Goal: Task Accomplishment & Management: Manage account settings

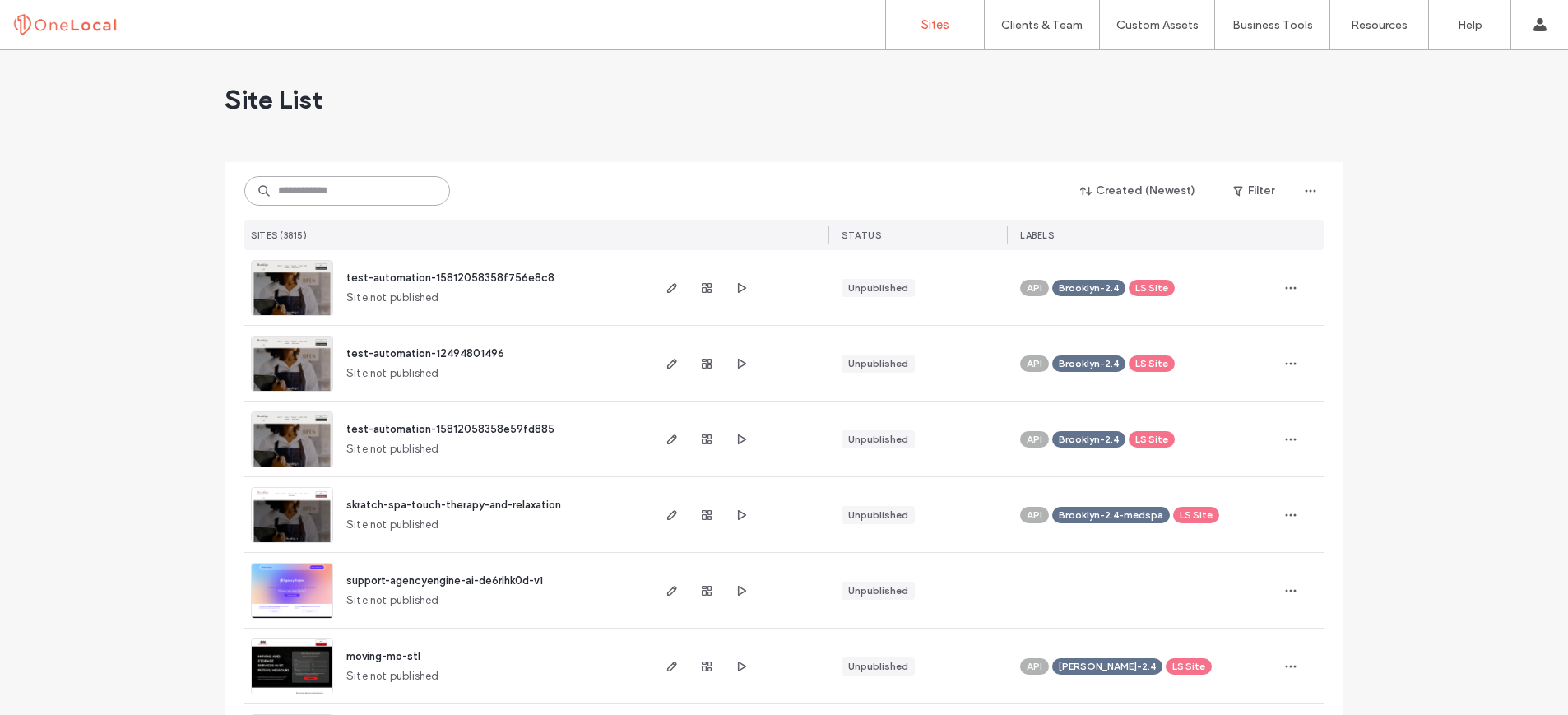
click at [332, 191] on input at bounding box center [347, 190] width 206 height 29
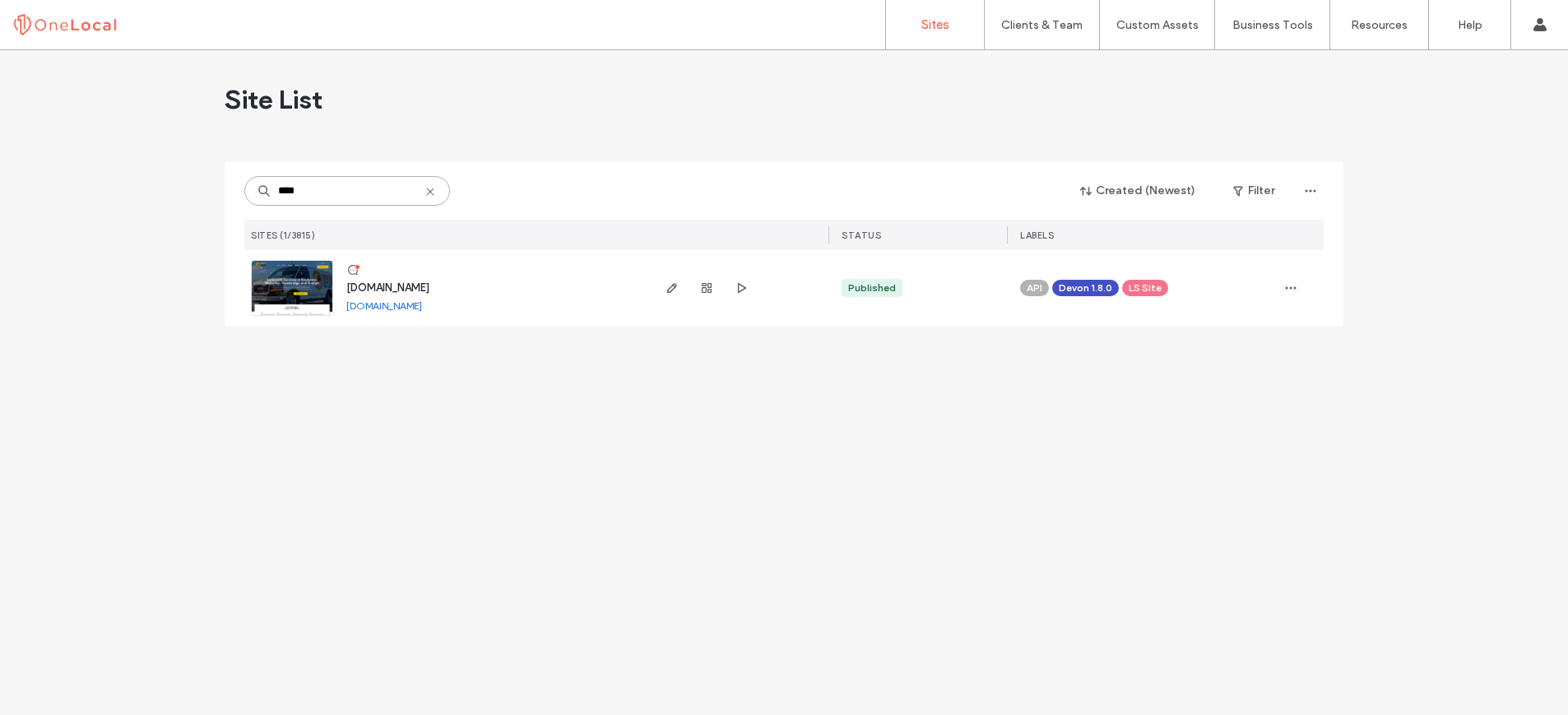
type input "****"
click at [429, 283] on span "www.benslockandsecurity.com" at bounding box center [388, 288] width 83 height 12
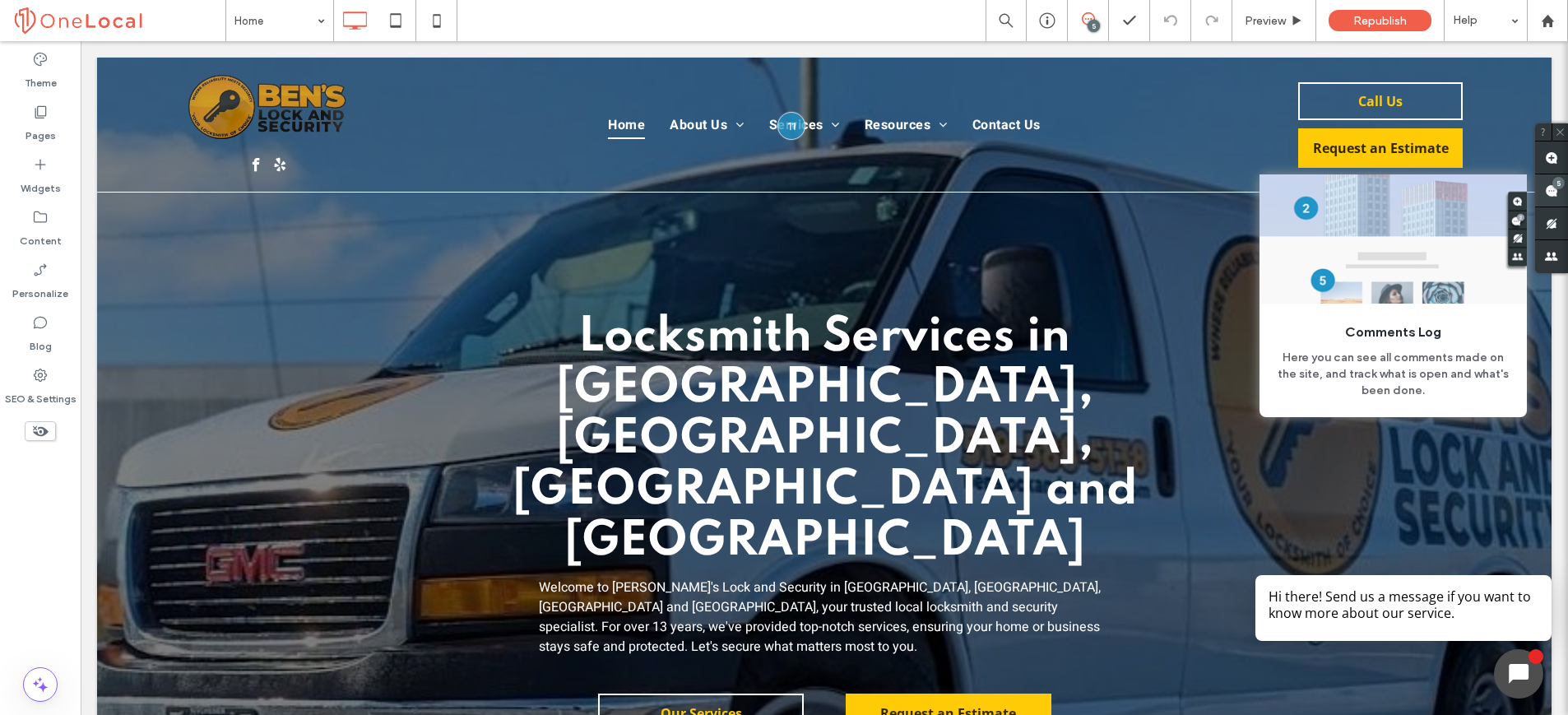
click at [1550, 191] on use at bounding box center [1551, 190] width 13 height 13
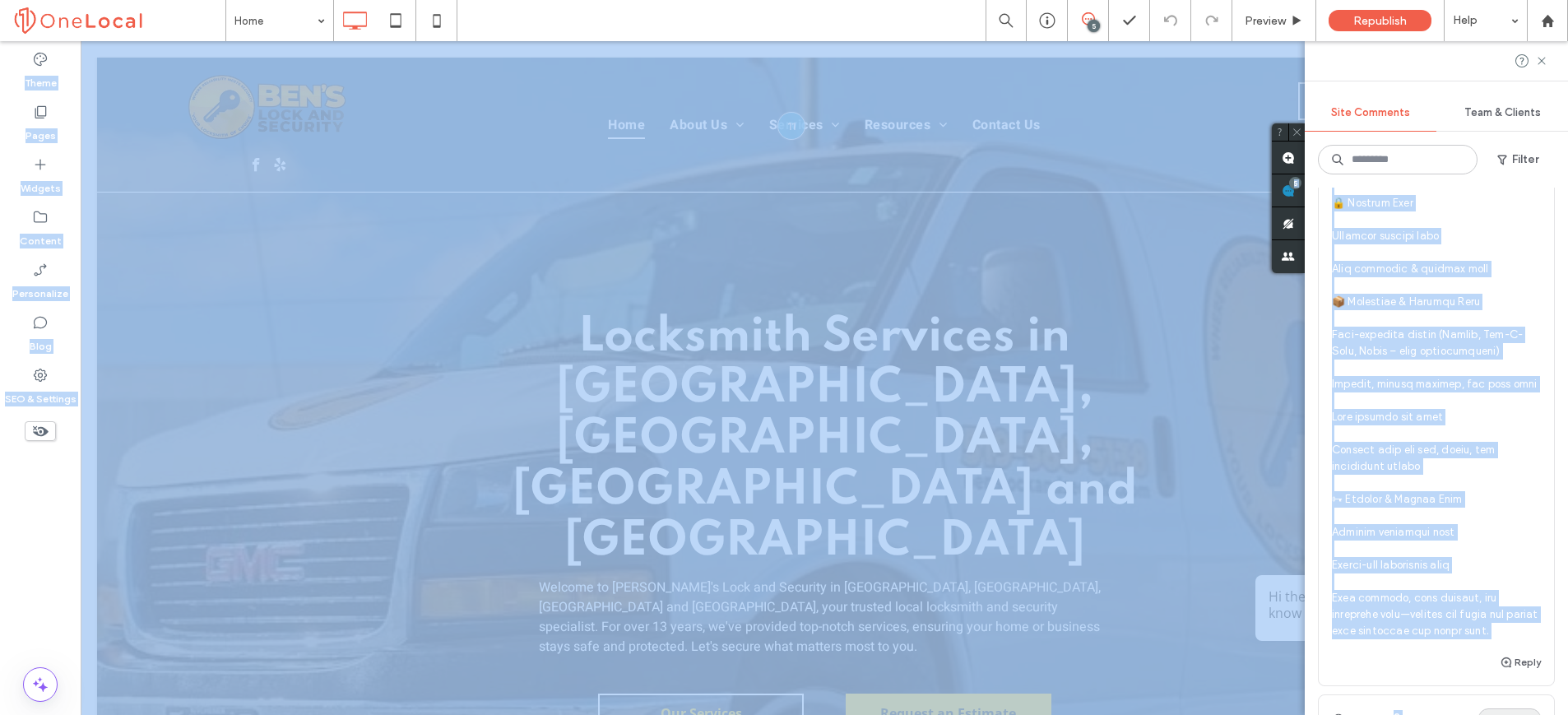
scroll to position [1791, 0]
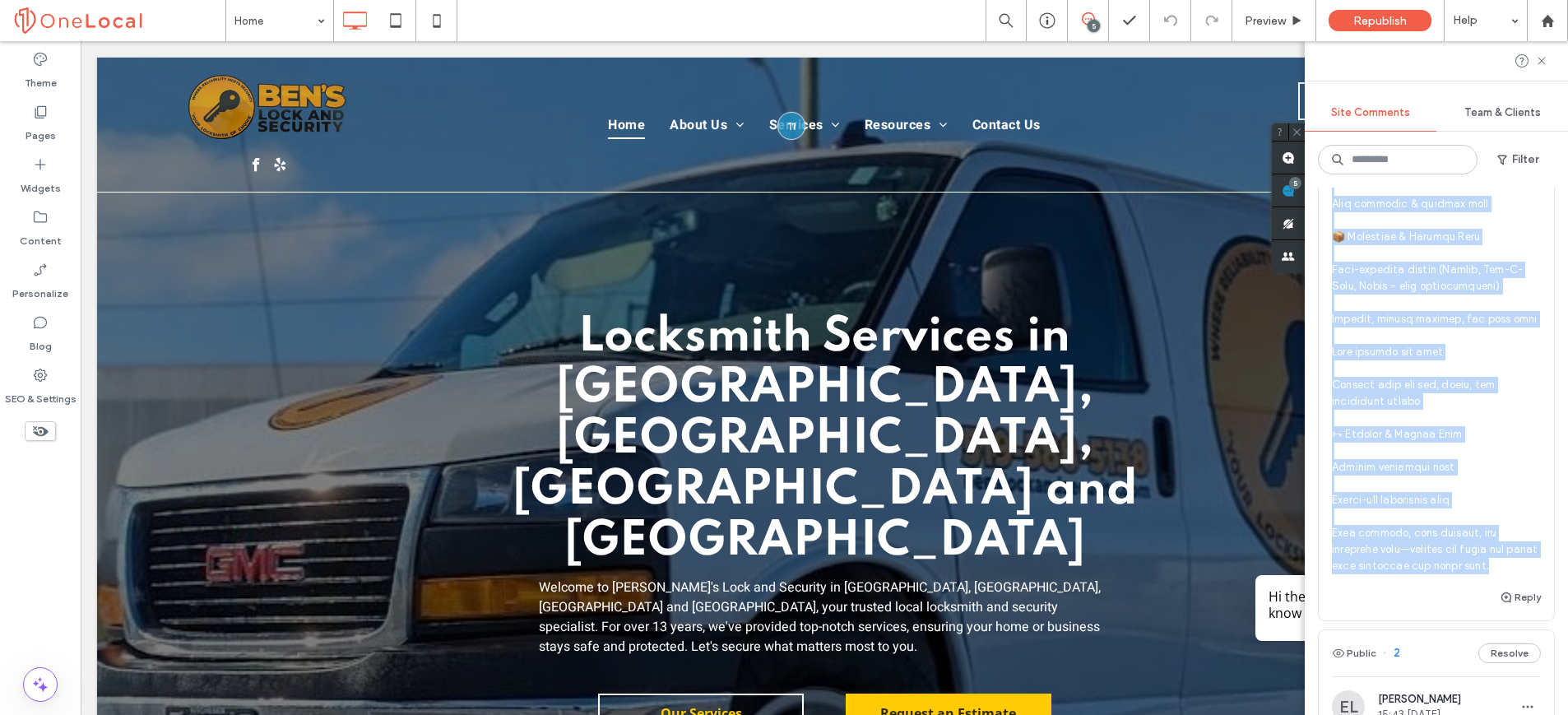
drag, startPoint x: 1331, startPoint y: 221, endPoint x: 1497, endPoint y: 567, distance: 383.8
click at [1503, 570] on span at bounding box center [1436, 105] width 209 height 938
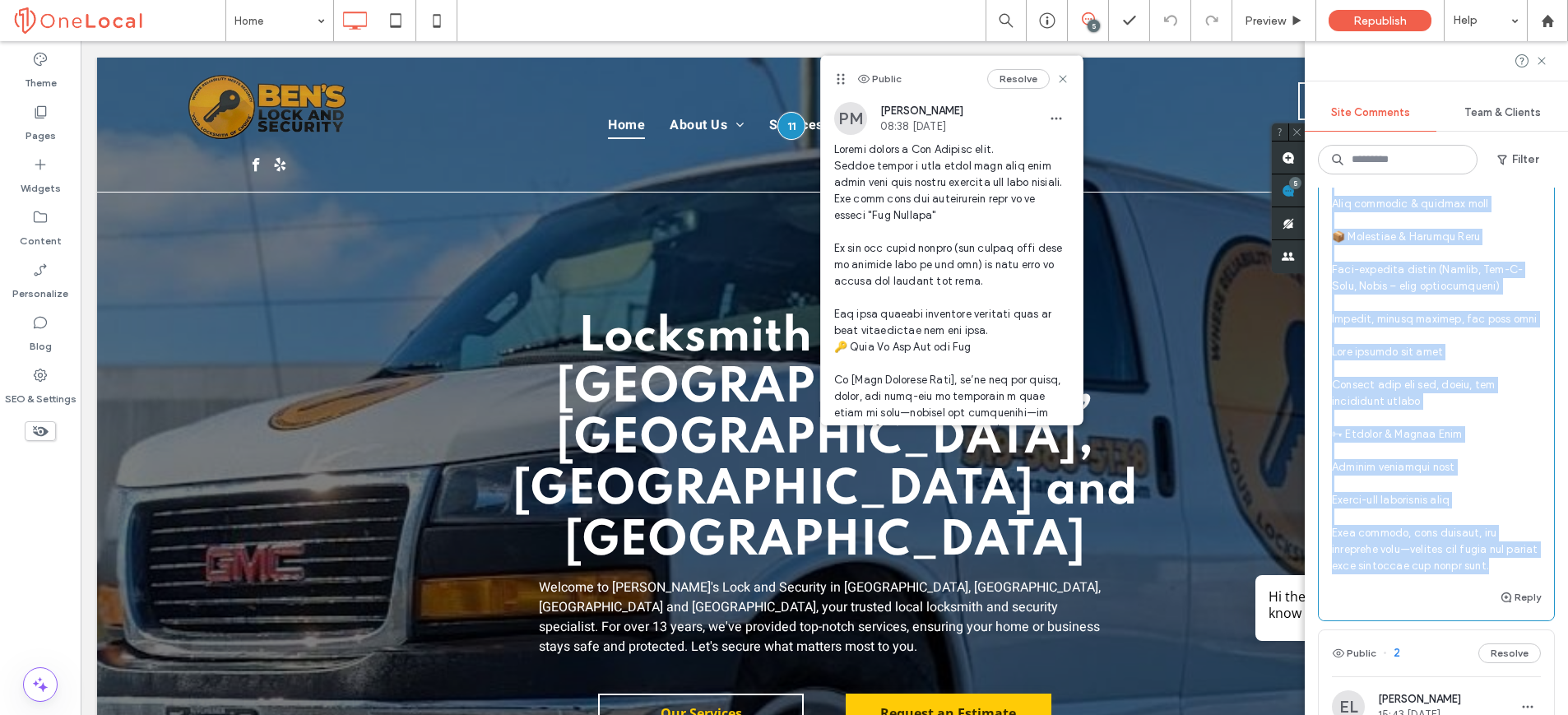
copy span "Please create a Key Cutting page. Please choose a page title that will best ali…"
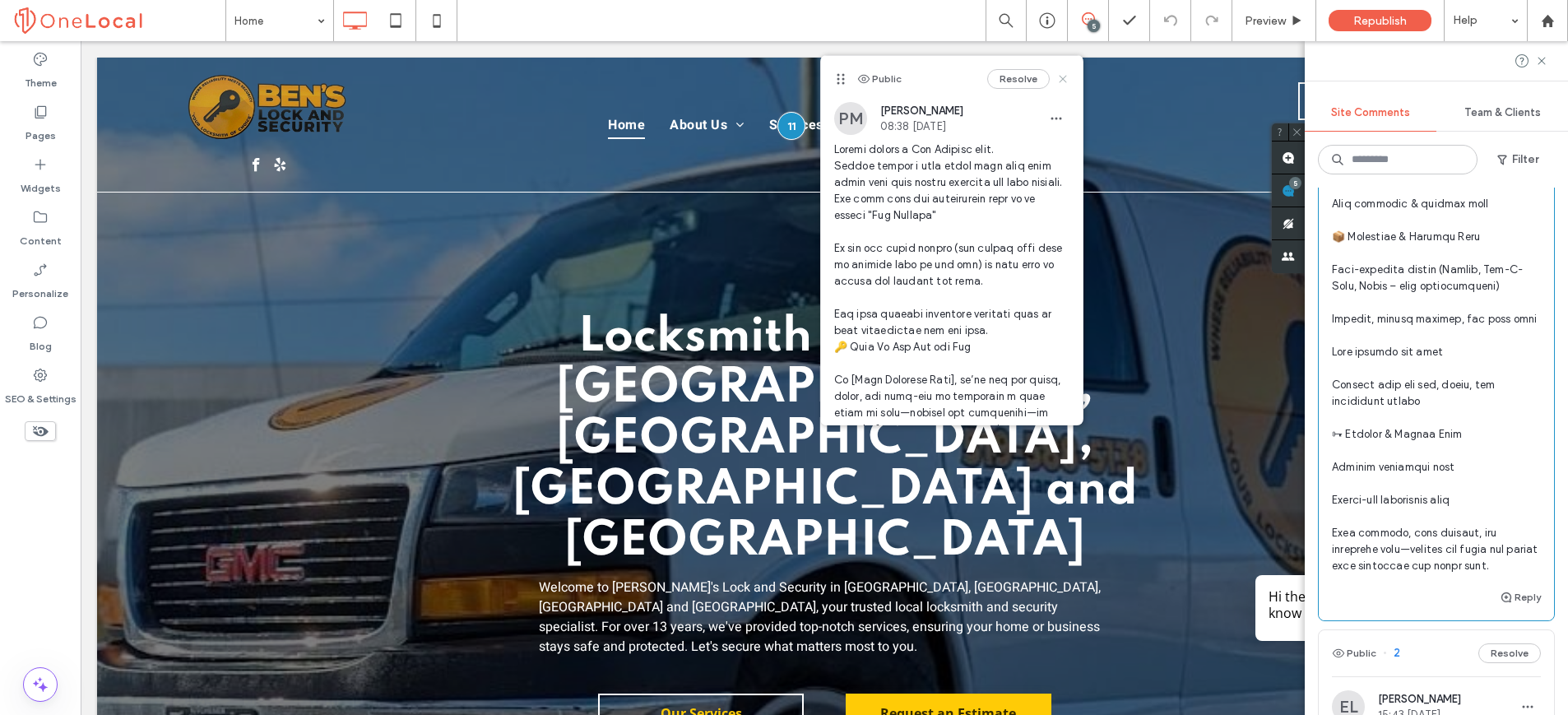
click at [1059, 76] on use at bounding box center [1062, 78] width 8 height 8
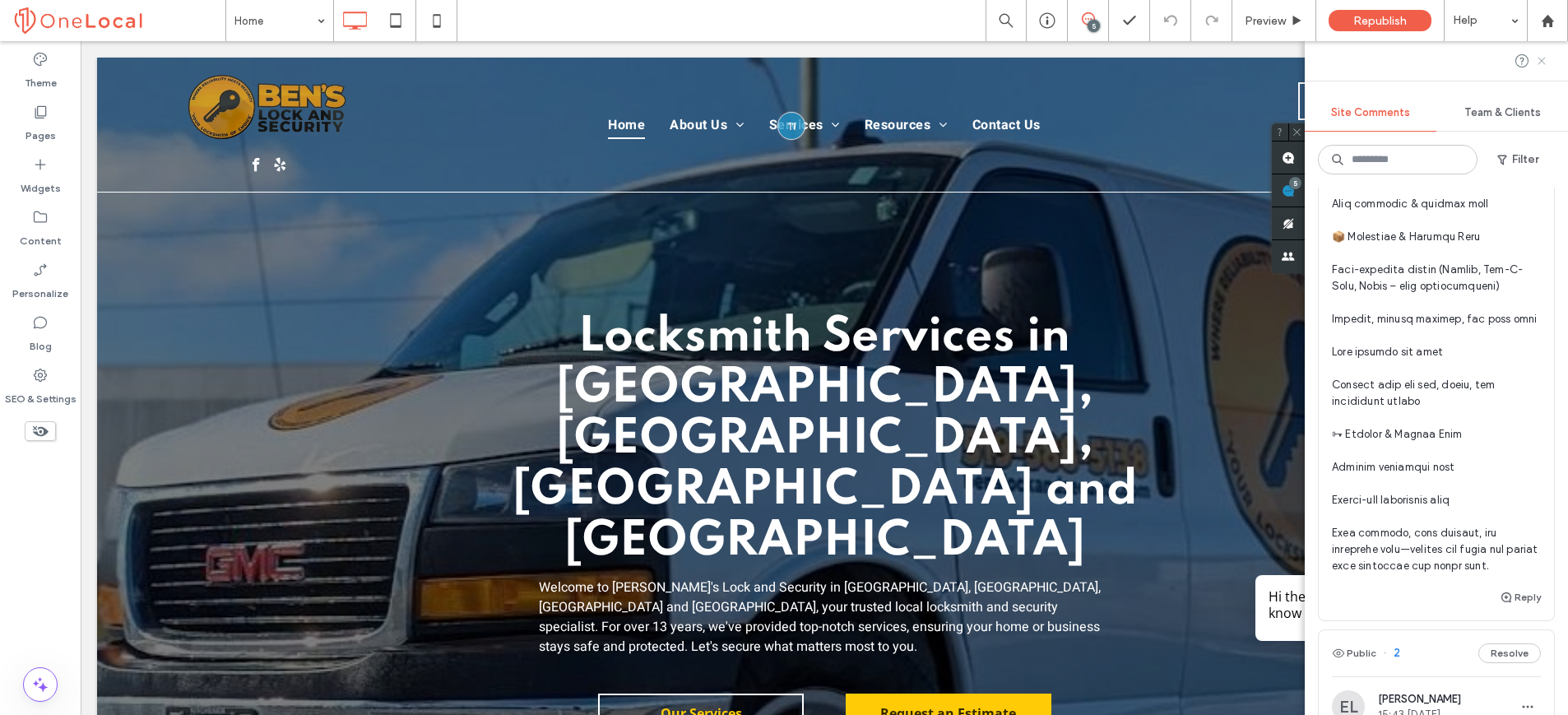
click at [1546, 55] on icon at bounding box center [1541, 60] width 13 height 13
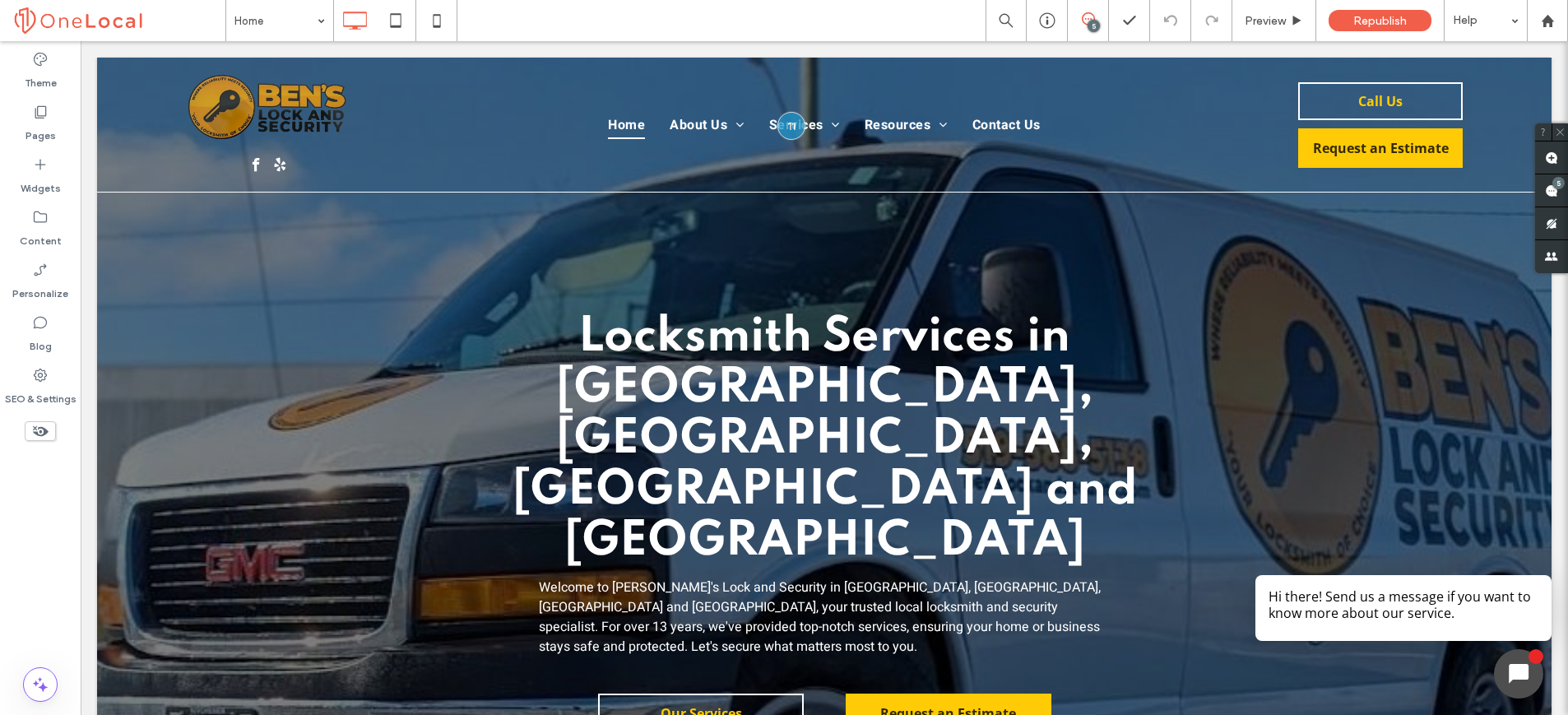
scroll to position [0, 0]
click at [1252, 22] on span "Preview" at bounding box center [1266, 21] width 41 height 14
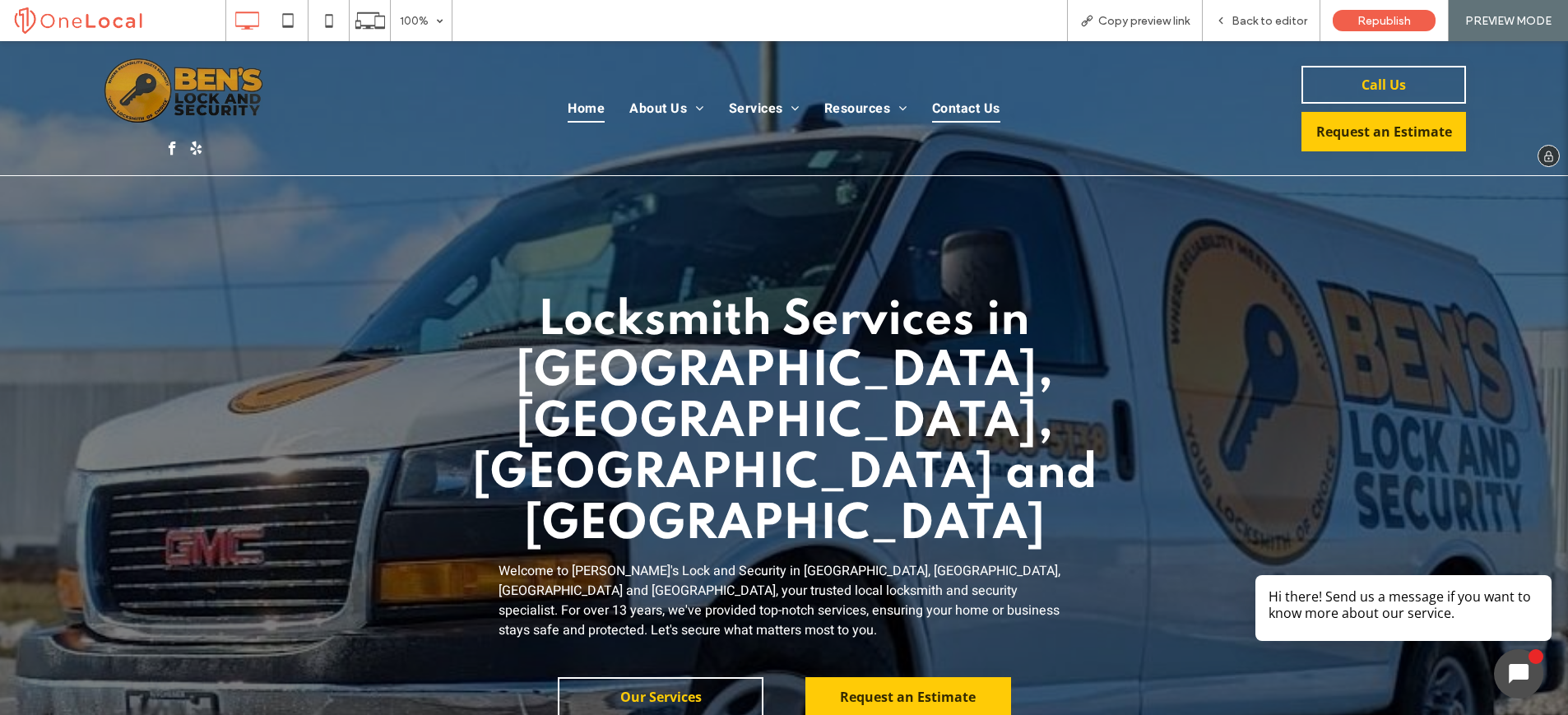
click at [942, 100] on span "Contact Us" at bounding box center [966, 109] width 68 height 28
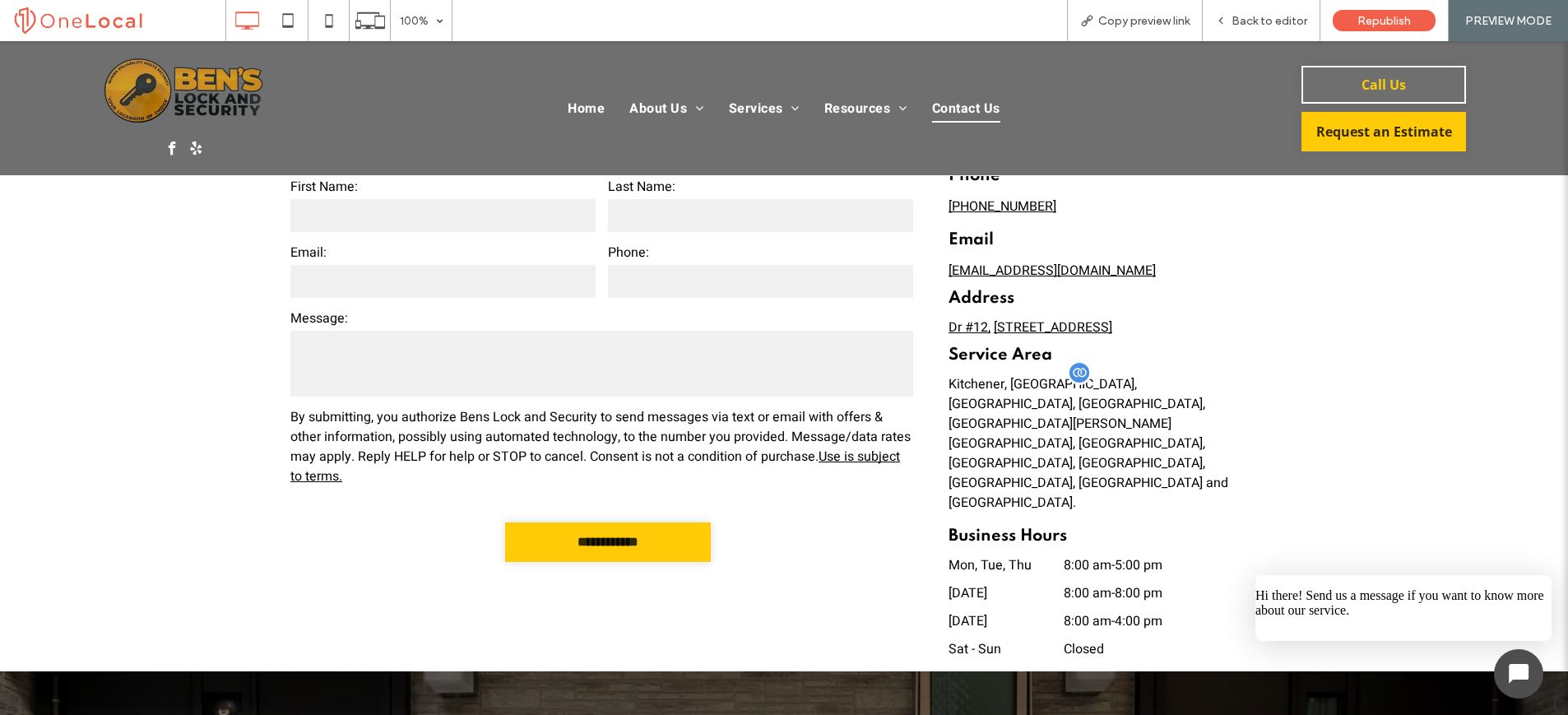
scroll to position [434, 0]
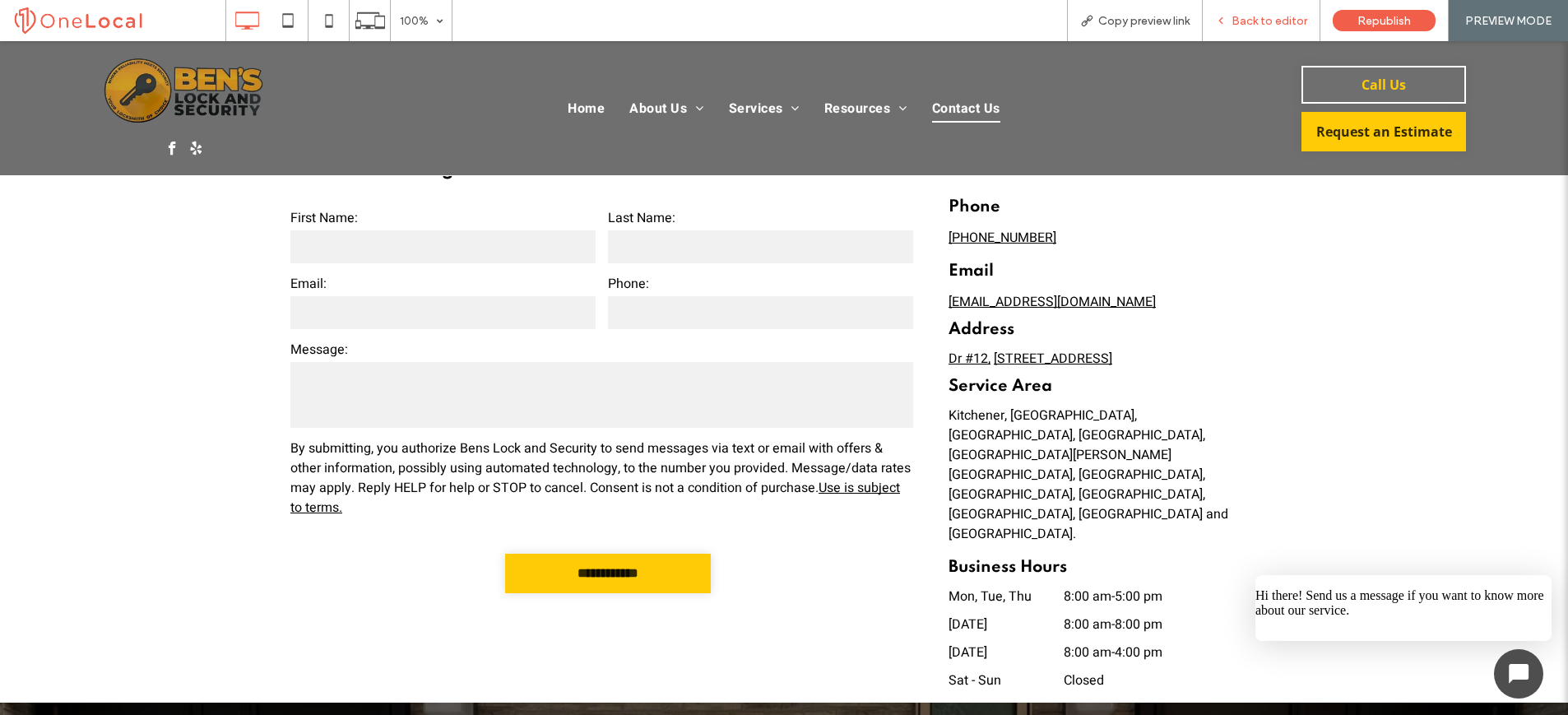
click at [1279, 24] on span "Back to editor" at bounding box center [1269, 21] width 76 height 14
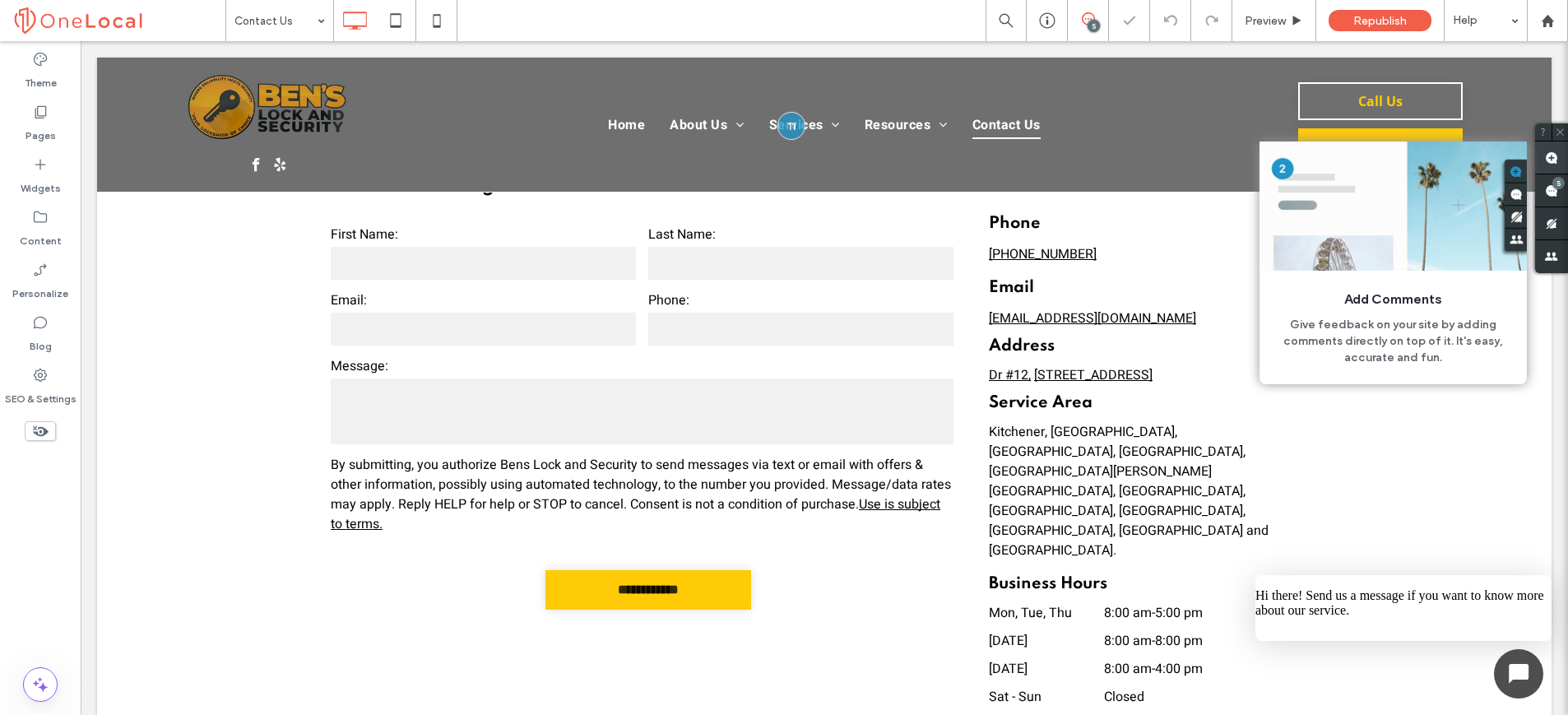
click at [1555, 154] on use at bounding box center [1551, 158] width 13 height 13
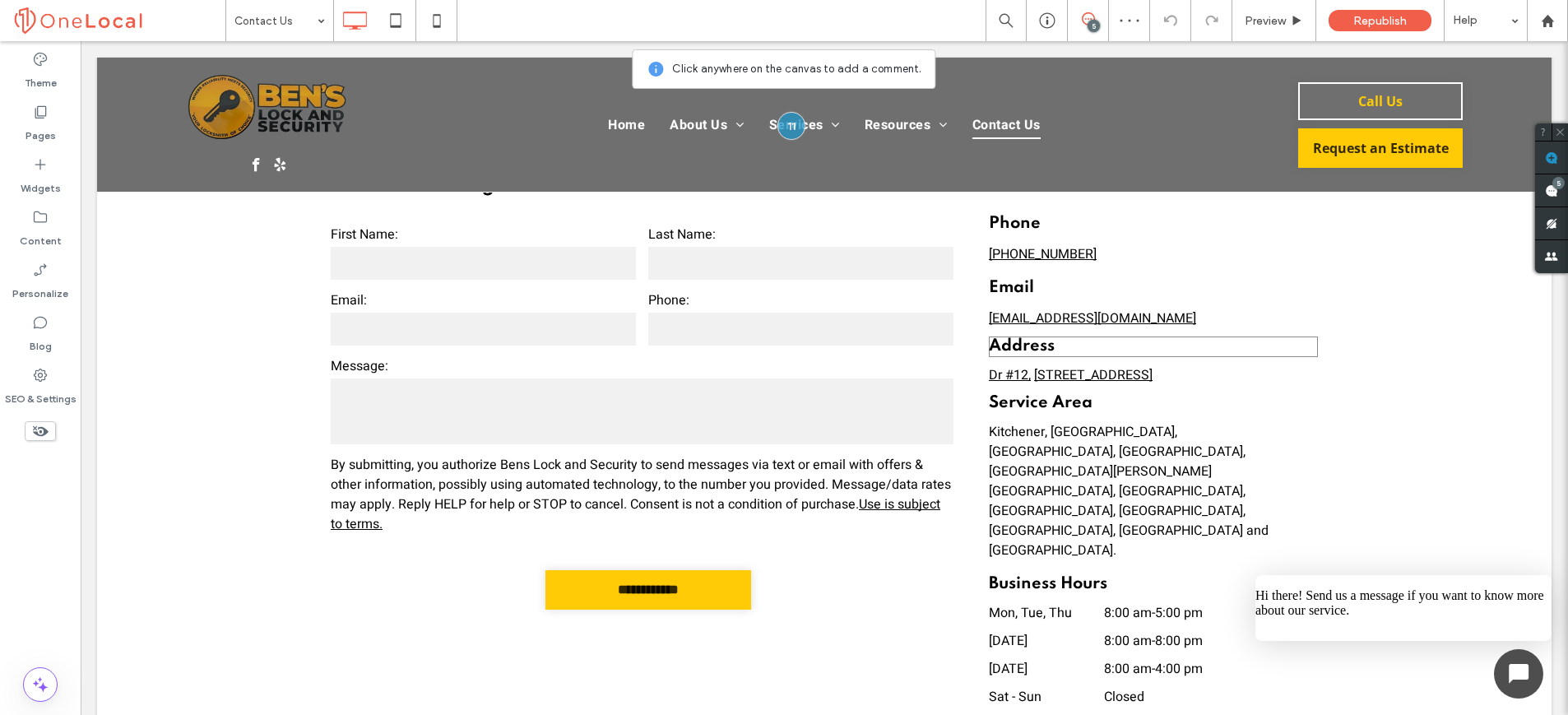
click at [1285, 337] on div "Address" at bounding box center [1154, 347] width 329 height 21
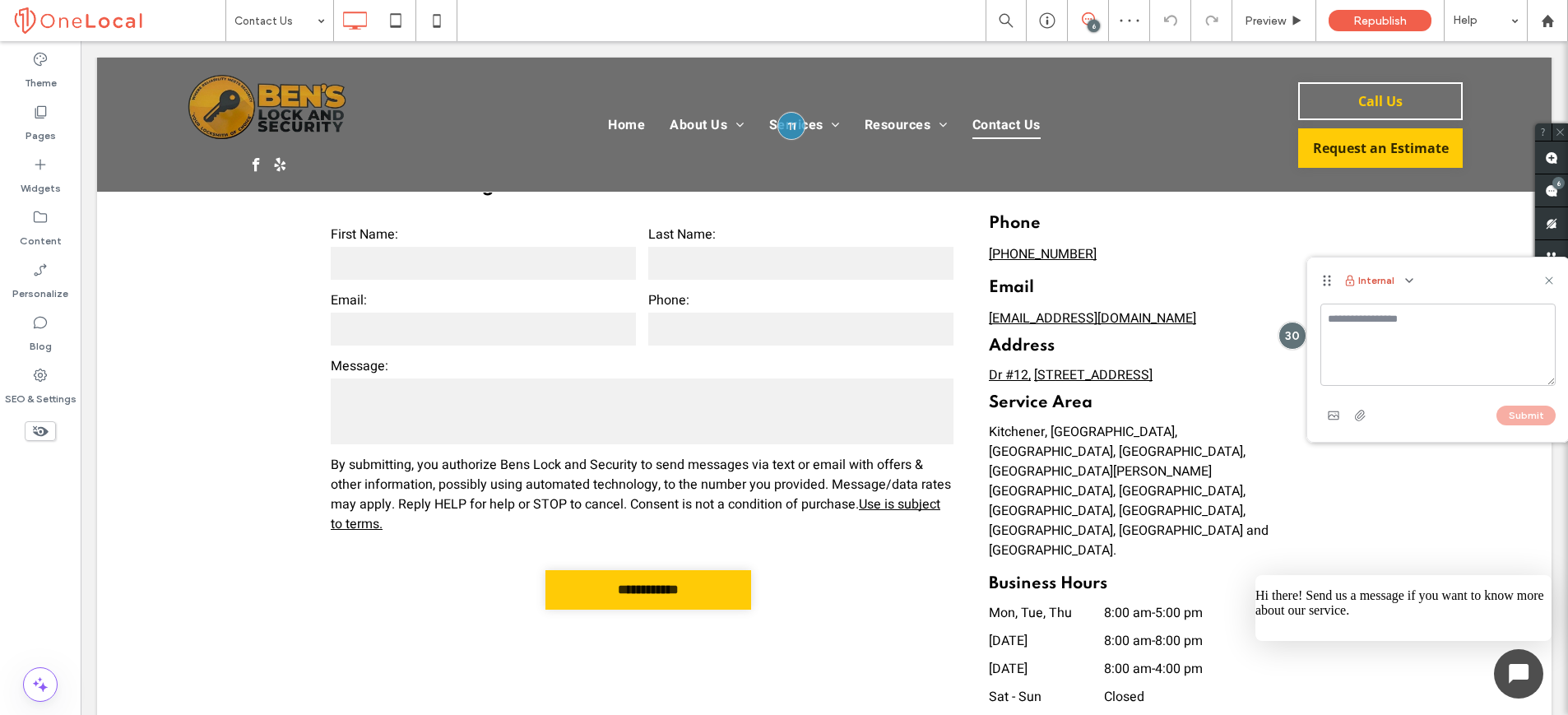
click at [1372, 279] on button "Internal" at bounding box center [1368, 280] width 51 height 20
click at [1404, 284] on icon "button" at bounding box center [1409, 280] width 13 height 13
click at [1400, 318] on span "Public - visible to clients & team" at bounding box center [1323, 320] width 162 height 16
click at [1350, 338] on textarea at bounding box center [1438, 344] width 235 height 82
click at [1392, 357] on textarea "**********" at bounding box center [1438, 344] width 235 height 82
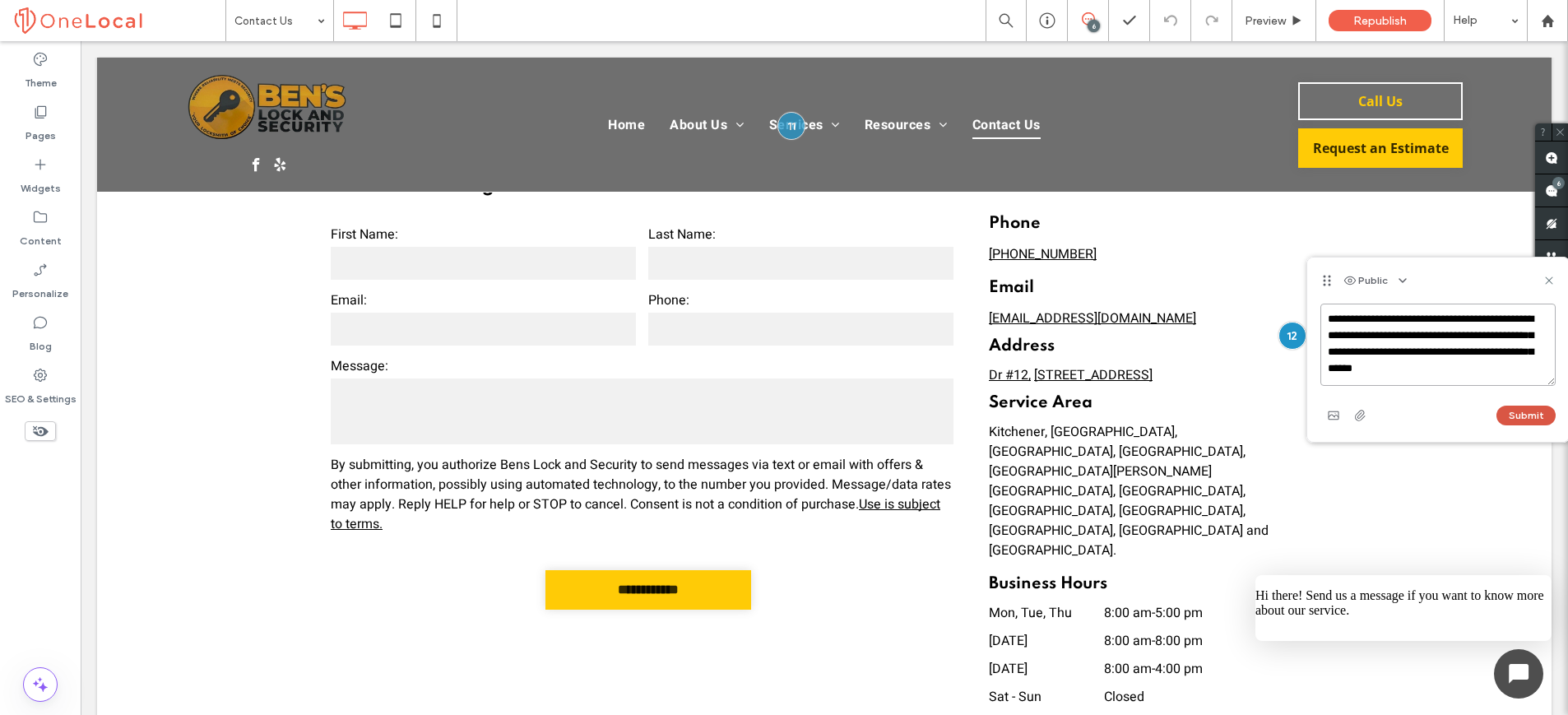
type textarea "**********"
click at [1516, 420] on button "Submit" at bounding box center [1526, 415] width 59 height 20
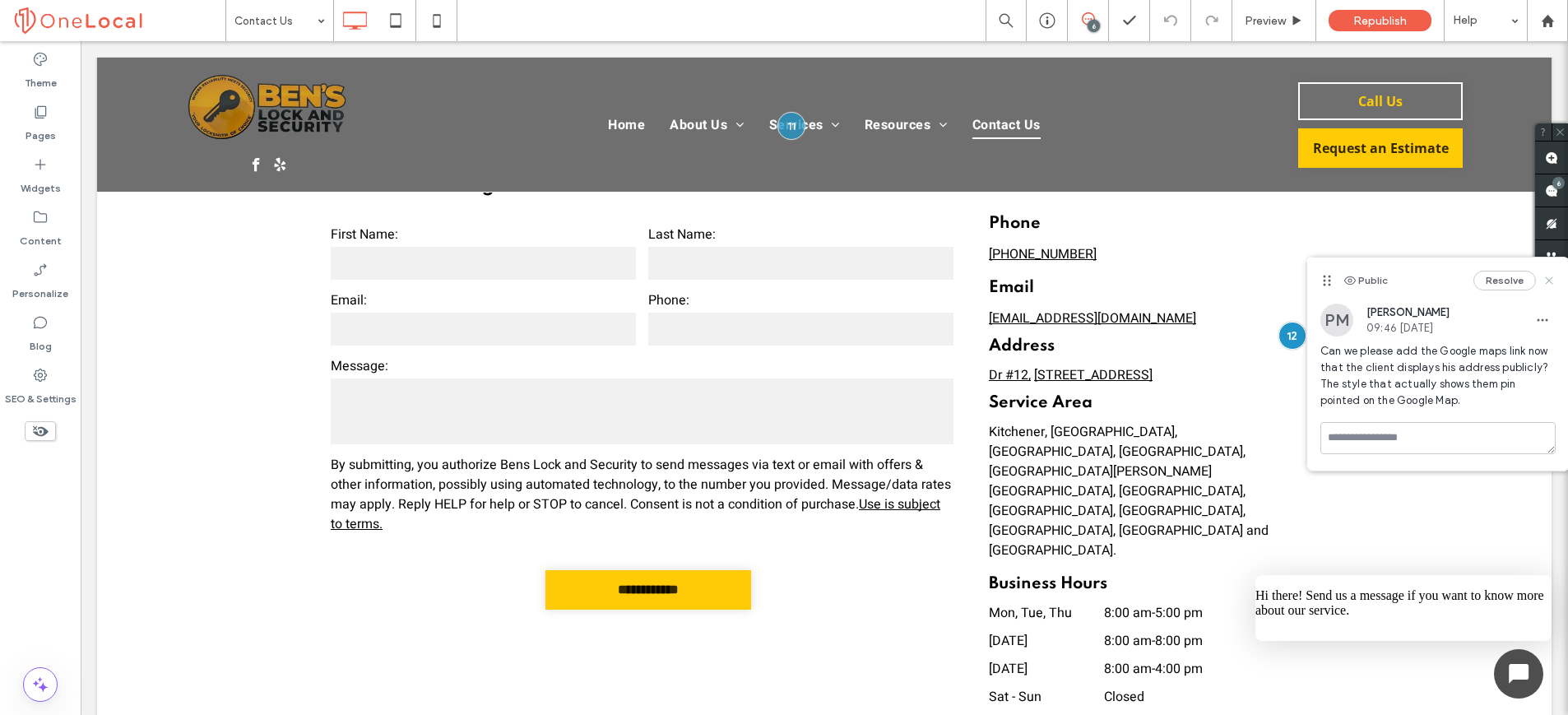
click at [1552, 280] on icon at bounding box center [1548, 280] width 13 height 13
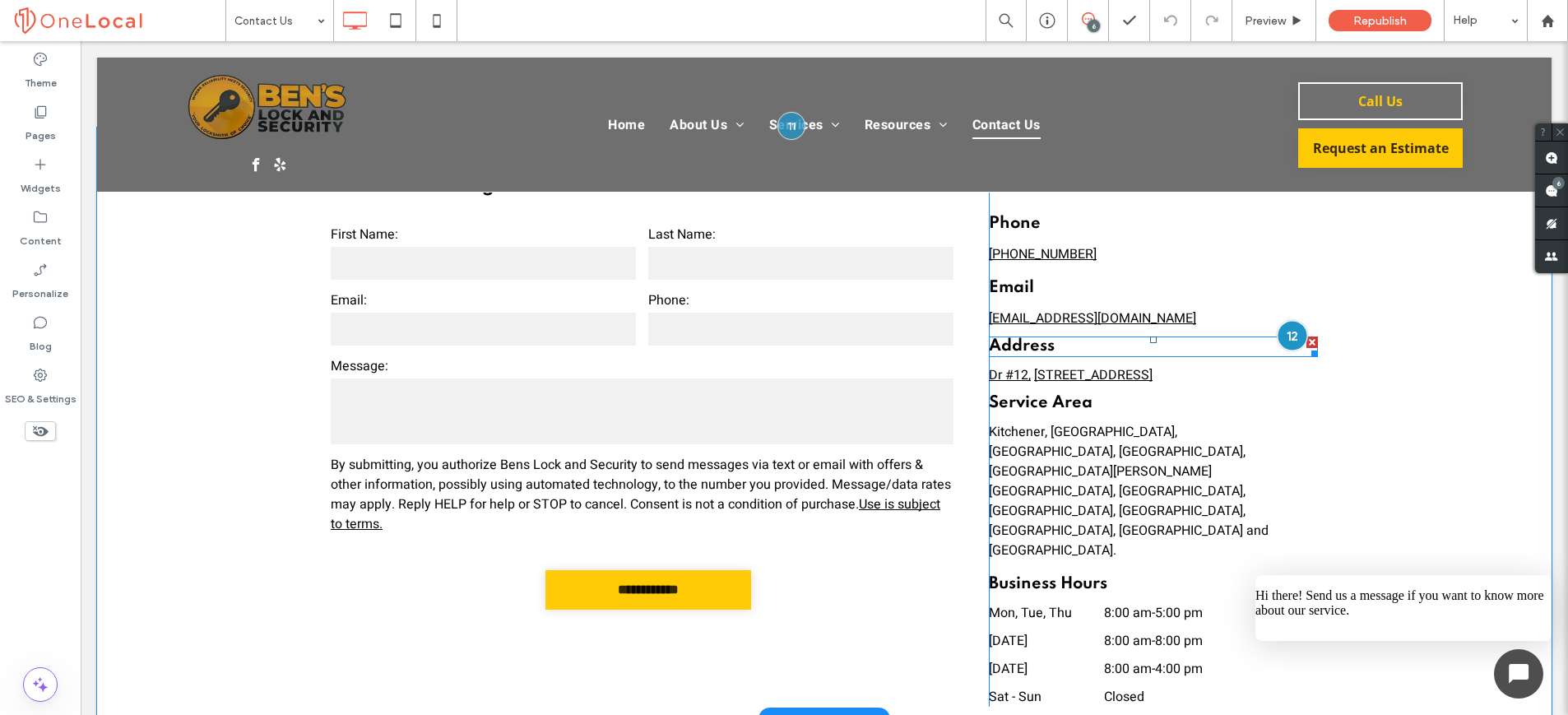
click at [1279, 338] on div at bounding box center [1291, 334] width 30 height 30
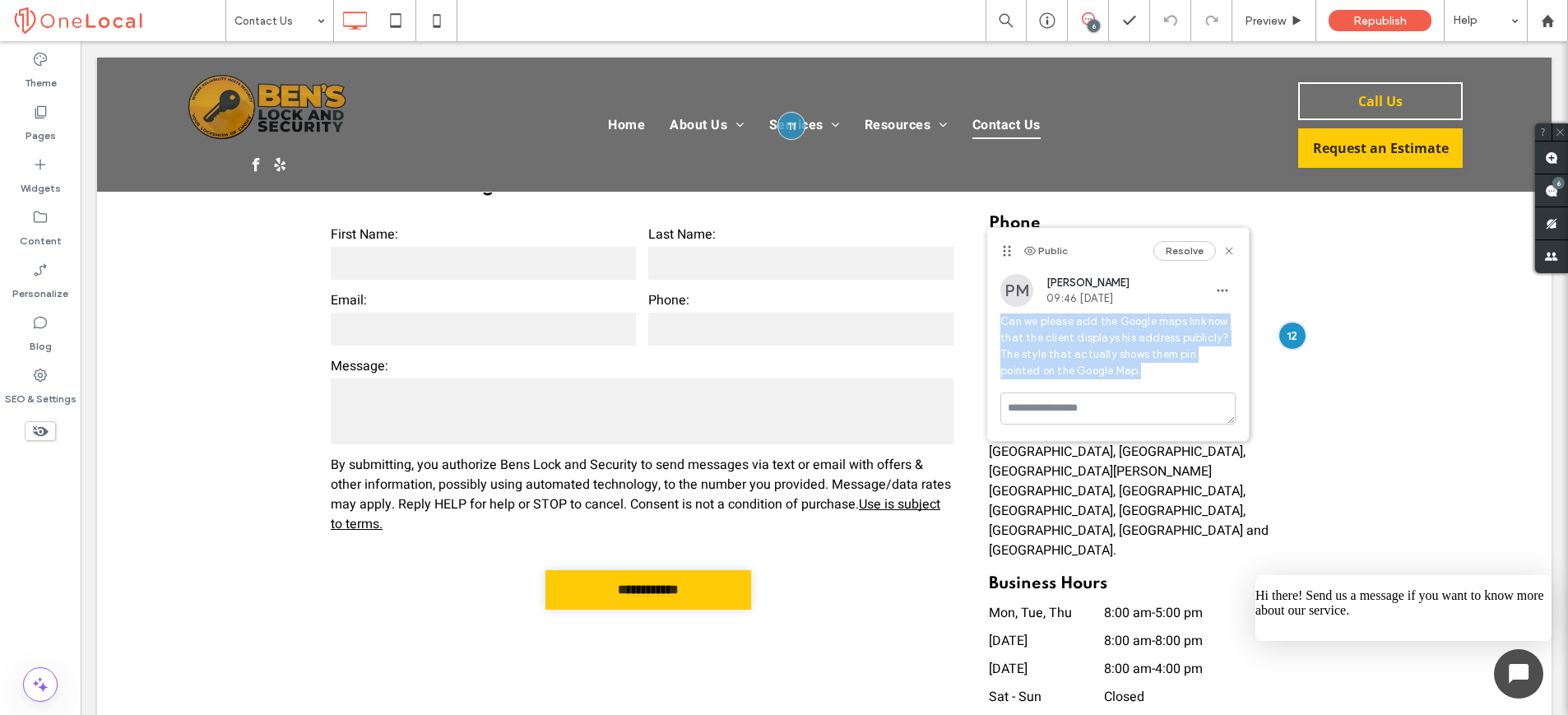
drag, startPoint x: 1005, startPoint y: 323, endPoint x: 1098, endPoint y: 370, distance: 104.2
click at [1098, 370] on span "Can we please add the Google maps link now that the client displays his address…" at bounding box center [1117, 346] width 235 height 65
copy span "Can we please add the Google maps link now that the client displays his address…"
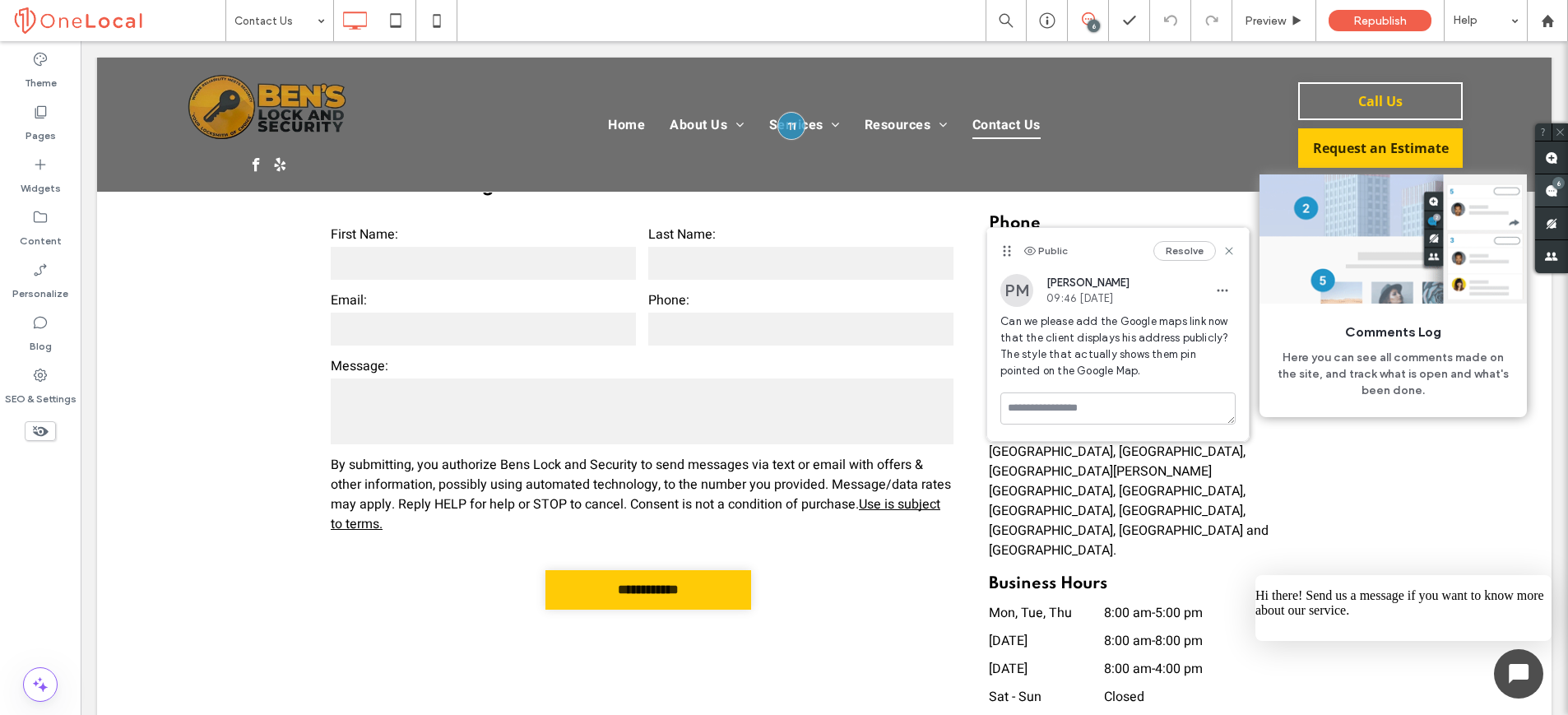
click at [1559, 195] on span at bounding box center [1552, 190] width 33 height 32
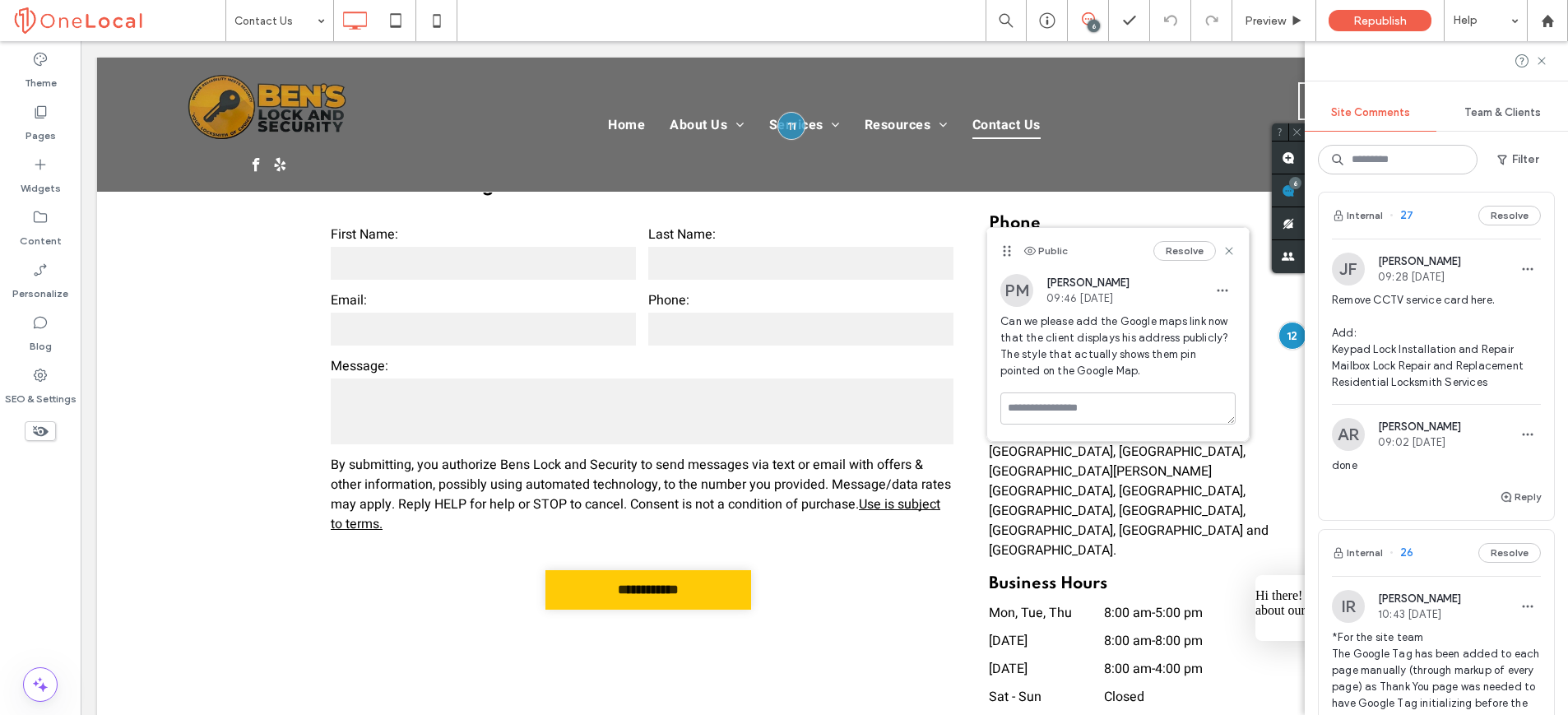
scroll to position [1116, 0]
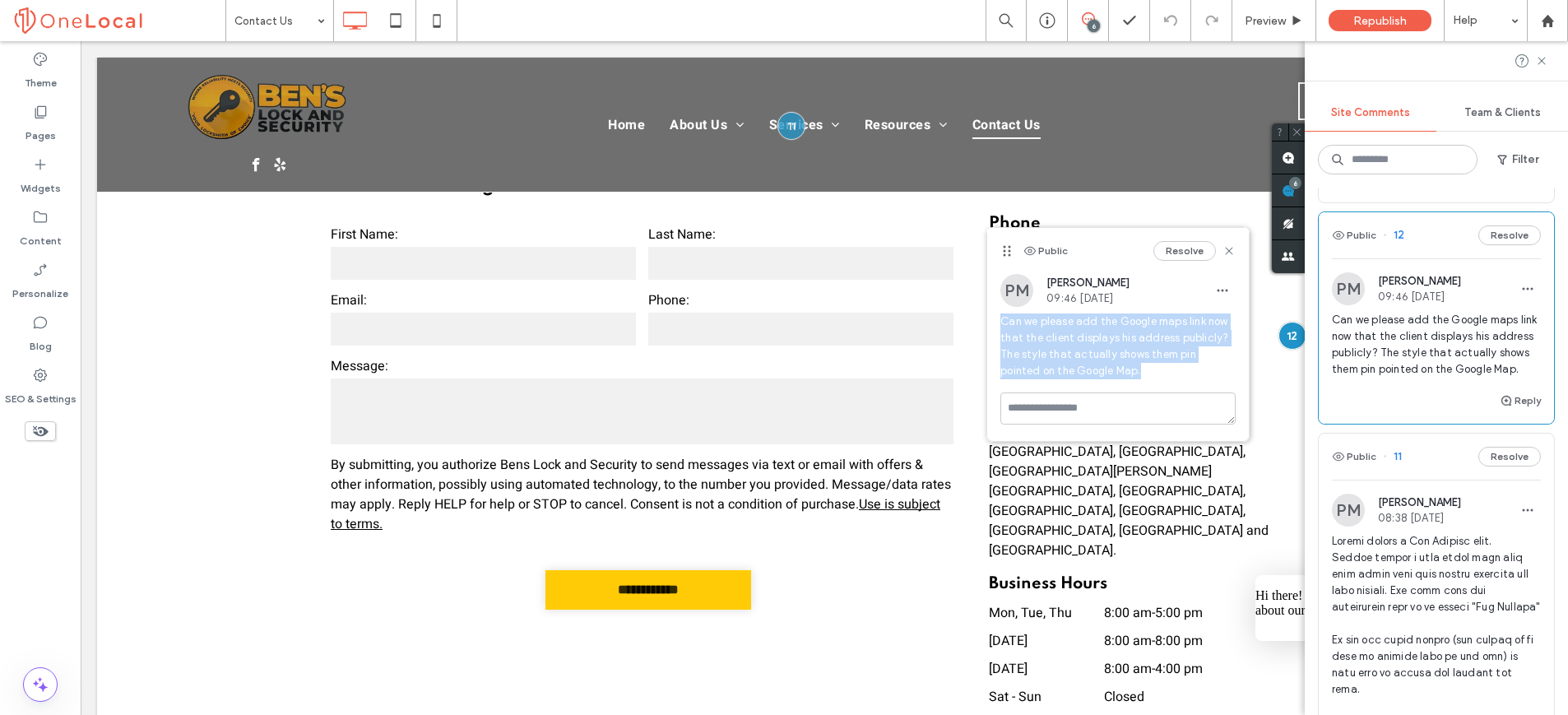
drag, startPoint x: 1003, startPoint y: 321, endPoint x: 1125, endPoint y: 367, distance: 130.4
click at [1125, 367] on span "Can we please add the Google maps link now that the client displays his address…" at bounding box center [1117, 346] width 235 height 65
copy span "Can we please add the Google maps link now that the client displays his address…"
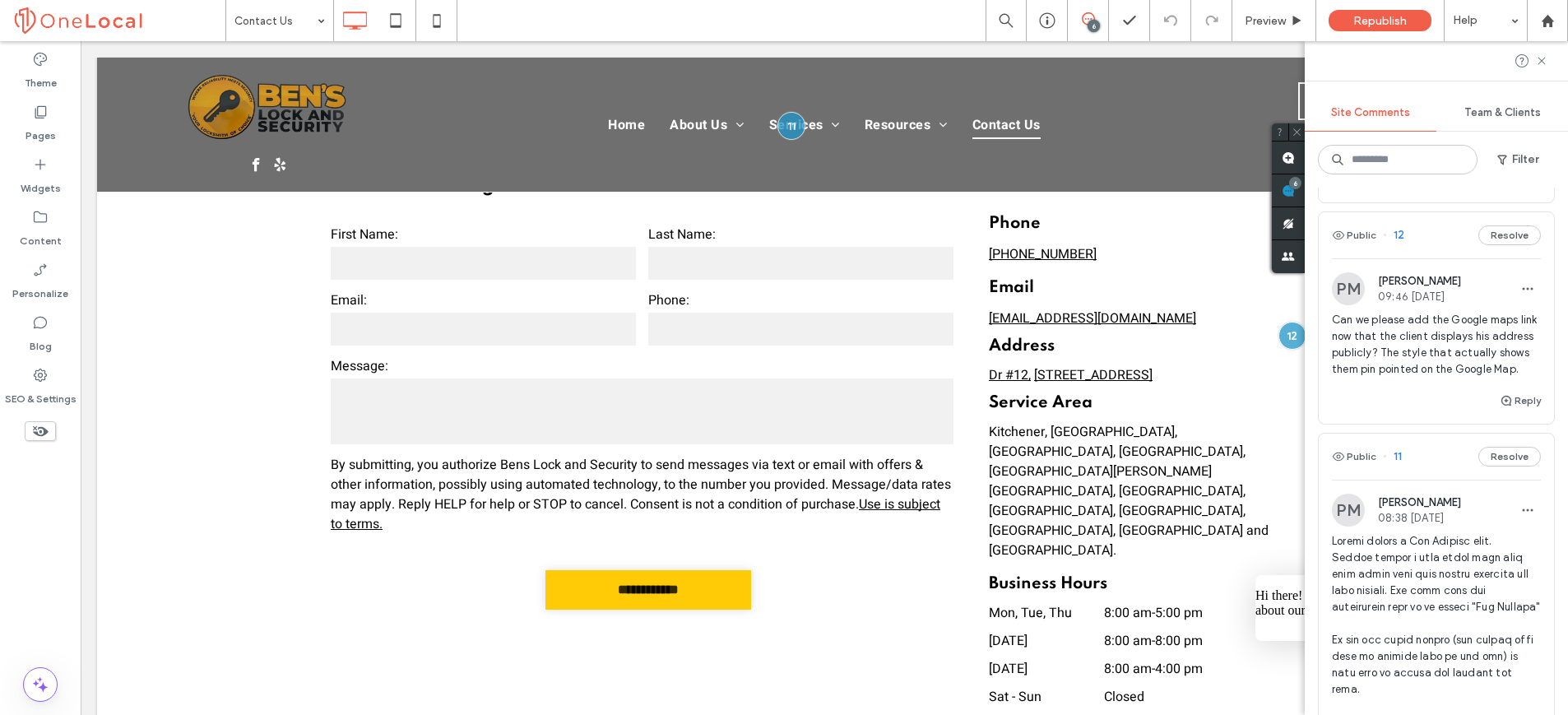
click at [1551, 59] on div at bounding box center [1436, 61] width 264 height 40
click at [1546, 60] on icon at bounding box center [1541, 60] width 13 height 13
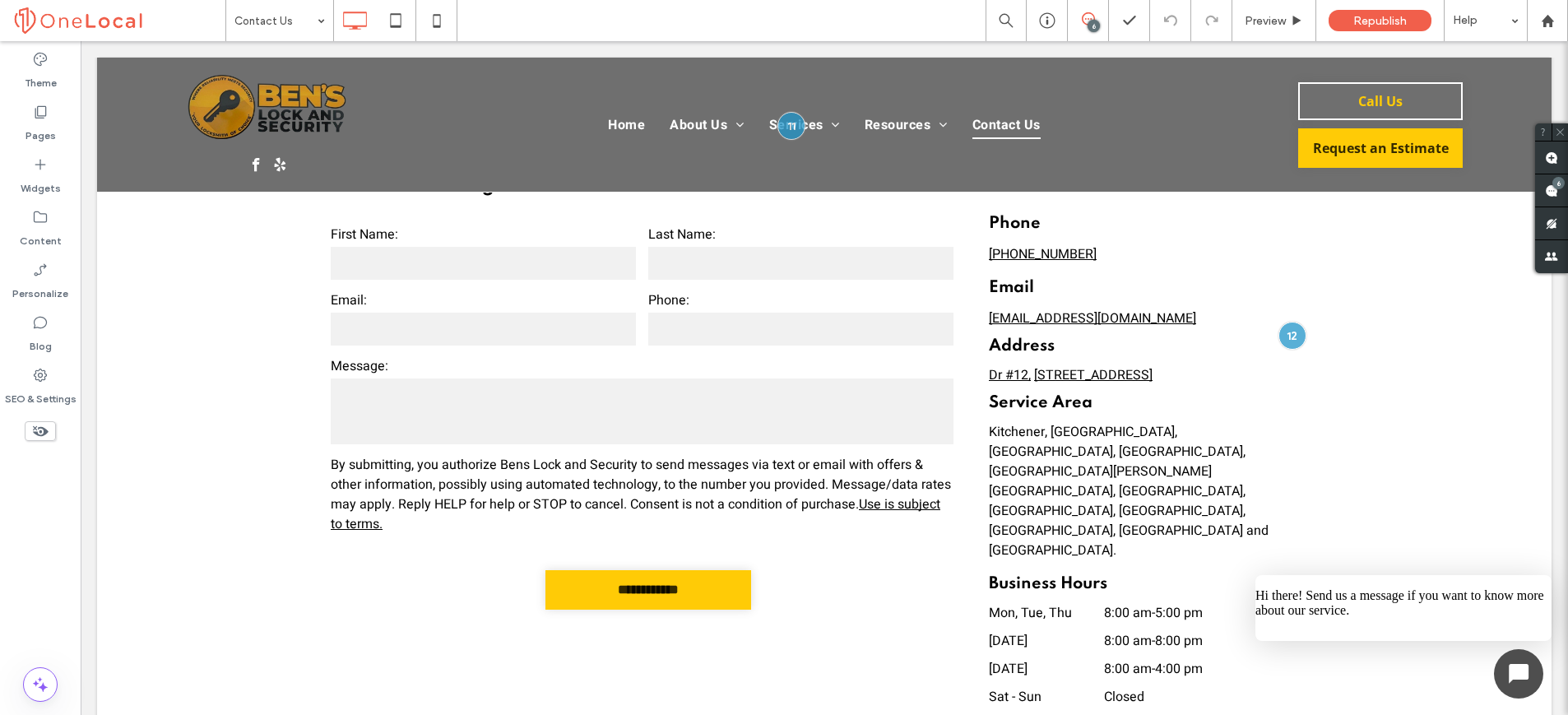
scroll to position [0, 0]
click at [1555, 30] on div at bounding box center [1547, 21] width 41 height 41
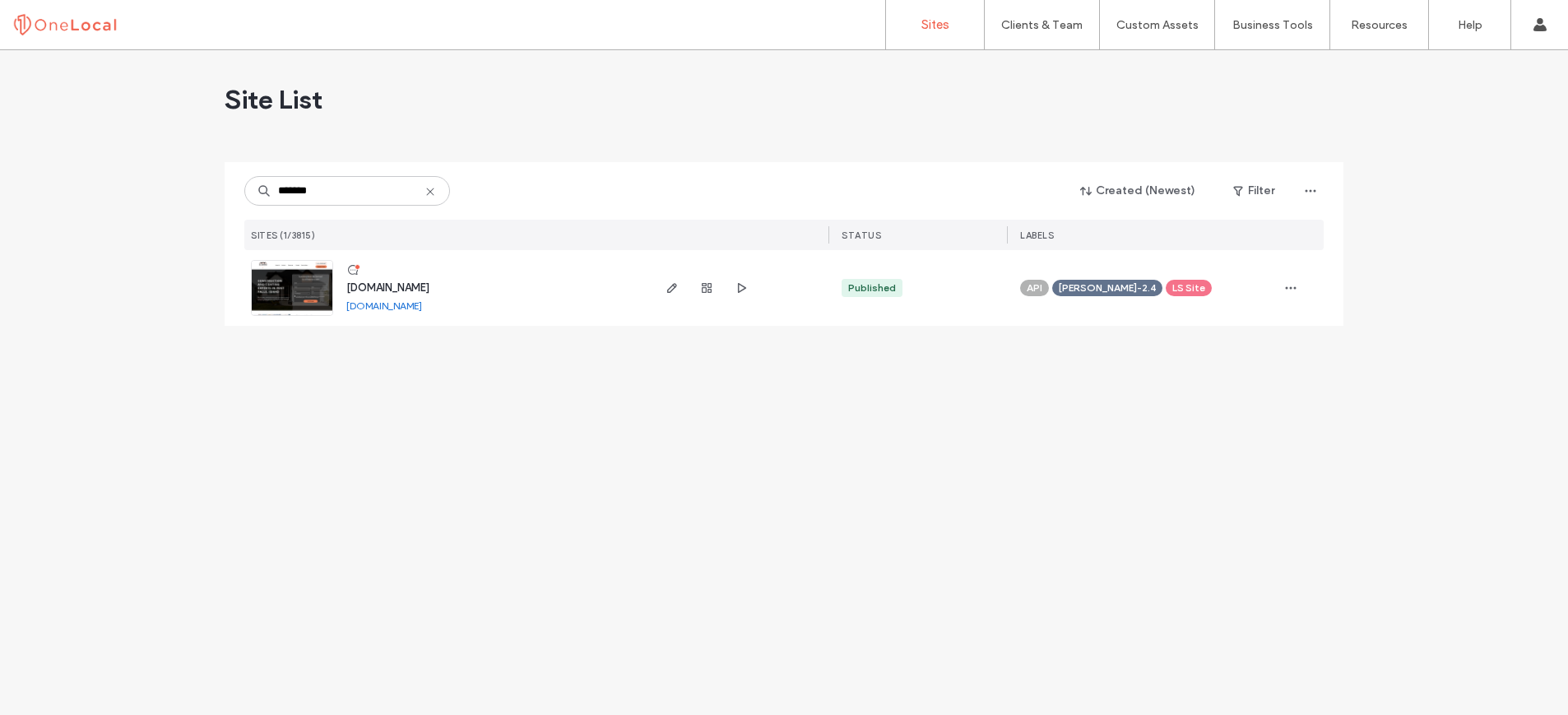
type input "*******"
click at [423, 283] on span "www.clemensni.com" at bounding box center [388, 288] width 83 height 12
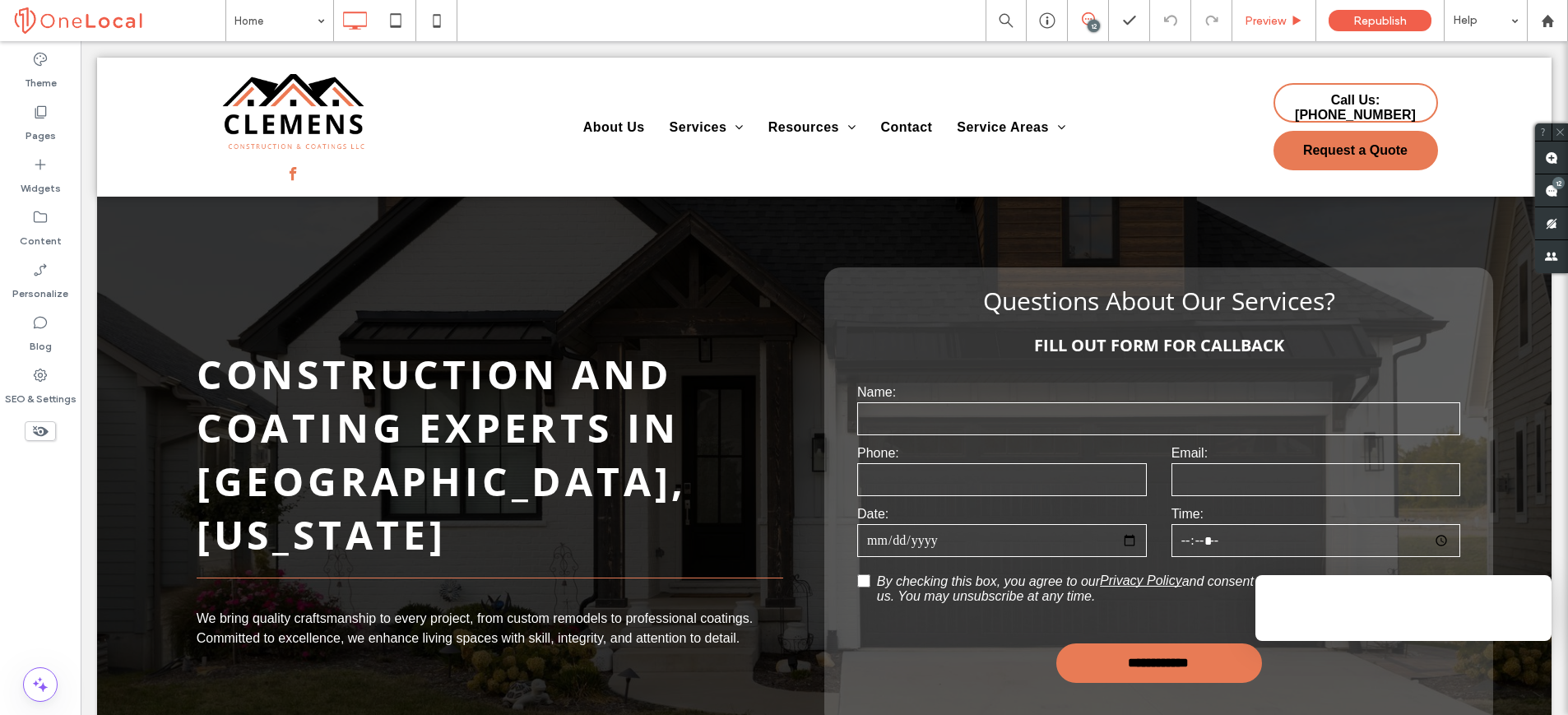
click at [1260, 30] on div "Preview" at bounding box center [1273, 21] width 84 height 41
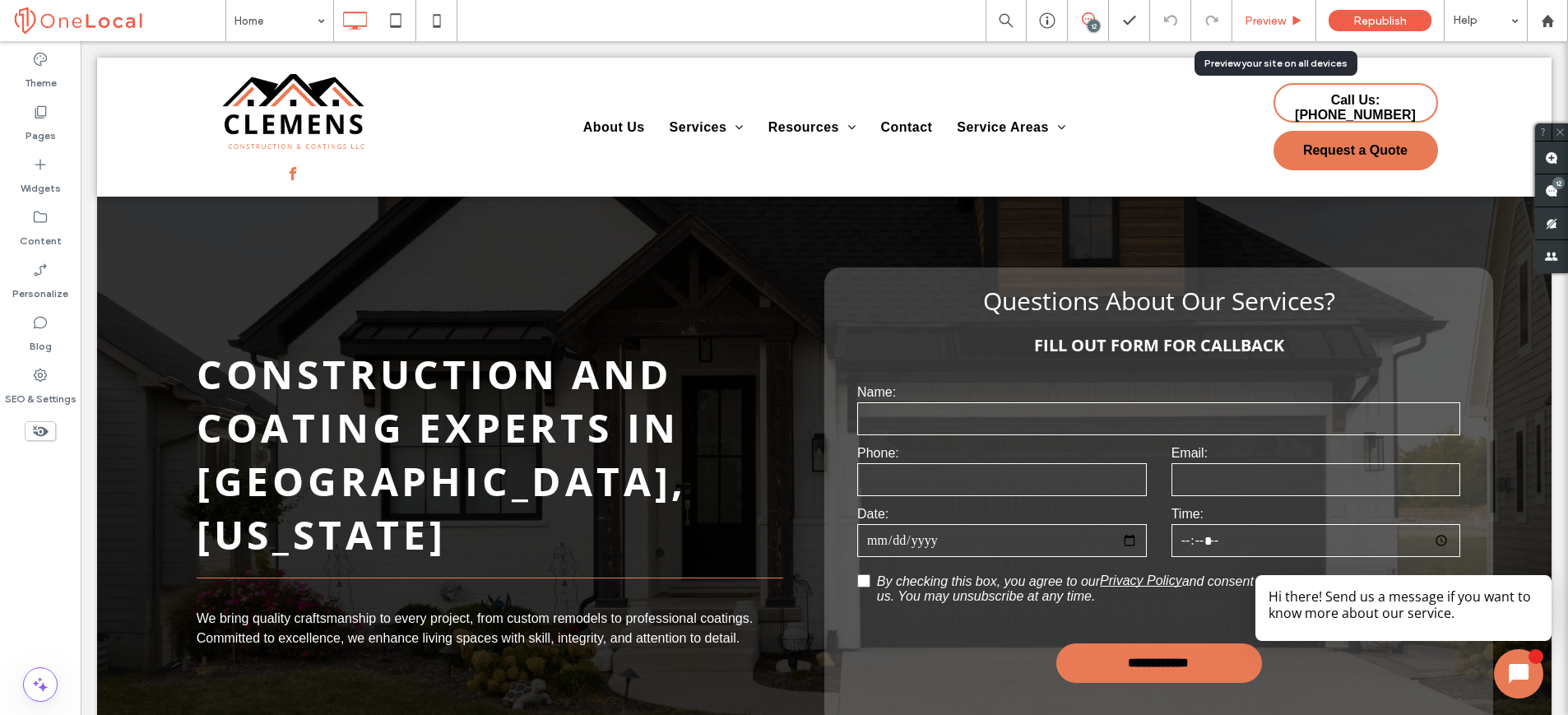
click at [1254, 28] on span "Preview" at bounding box center [1266, 21] width 41 height 14
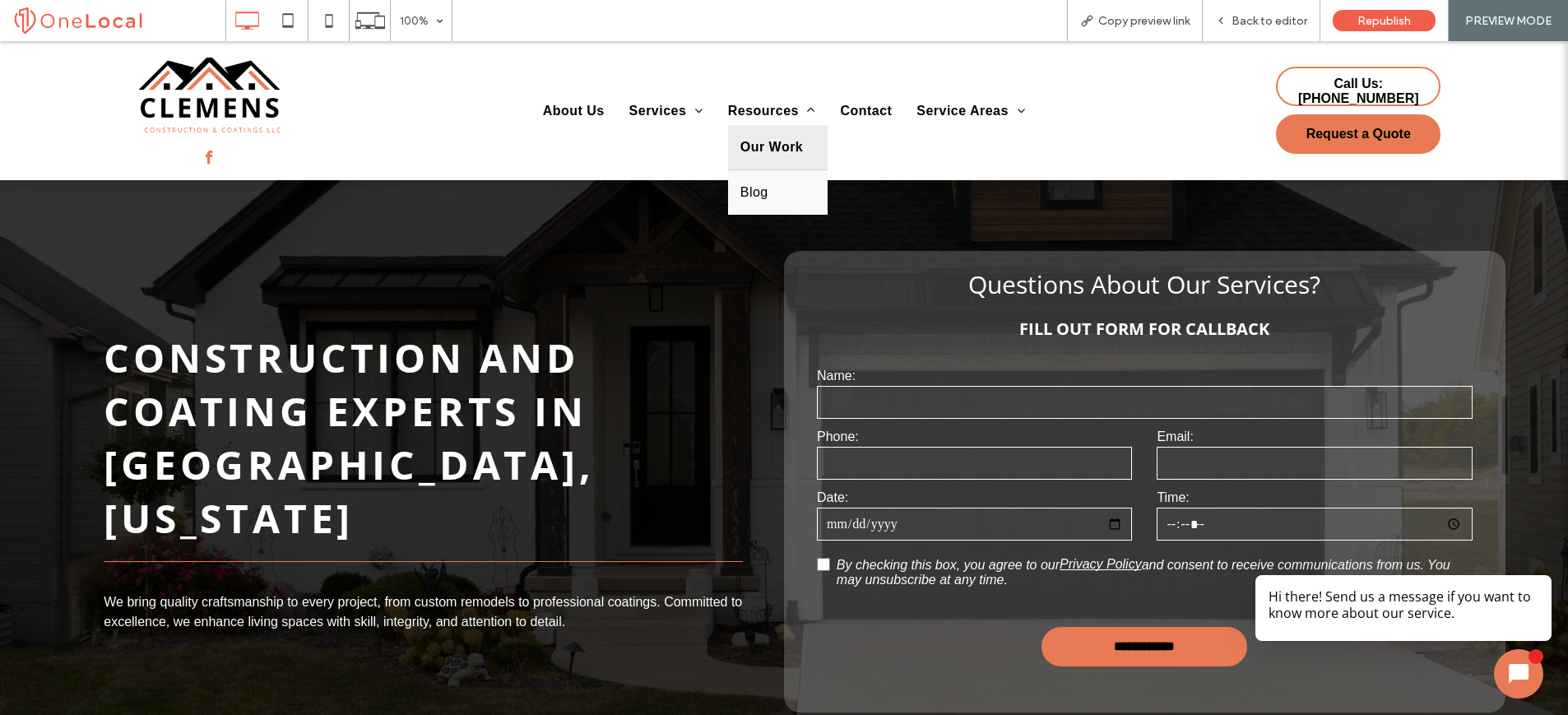
click at [768, 146] on span "Our Work" at bounding box center [771, 146] width 63 height 20
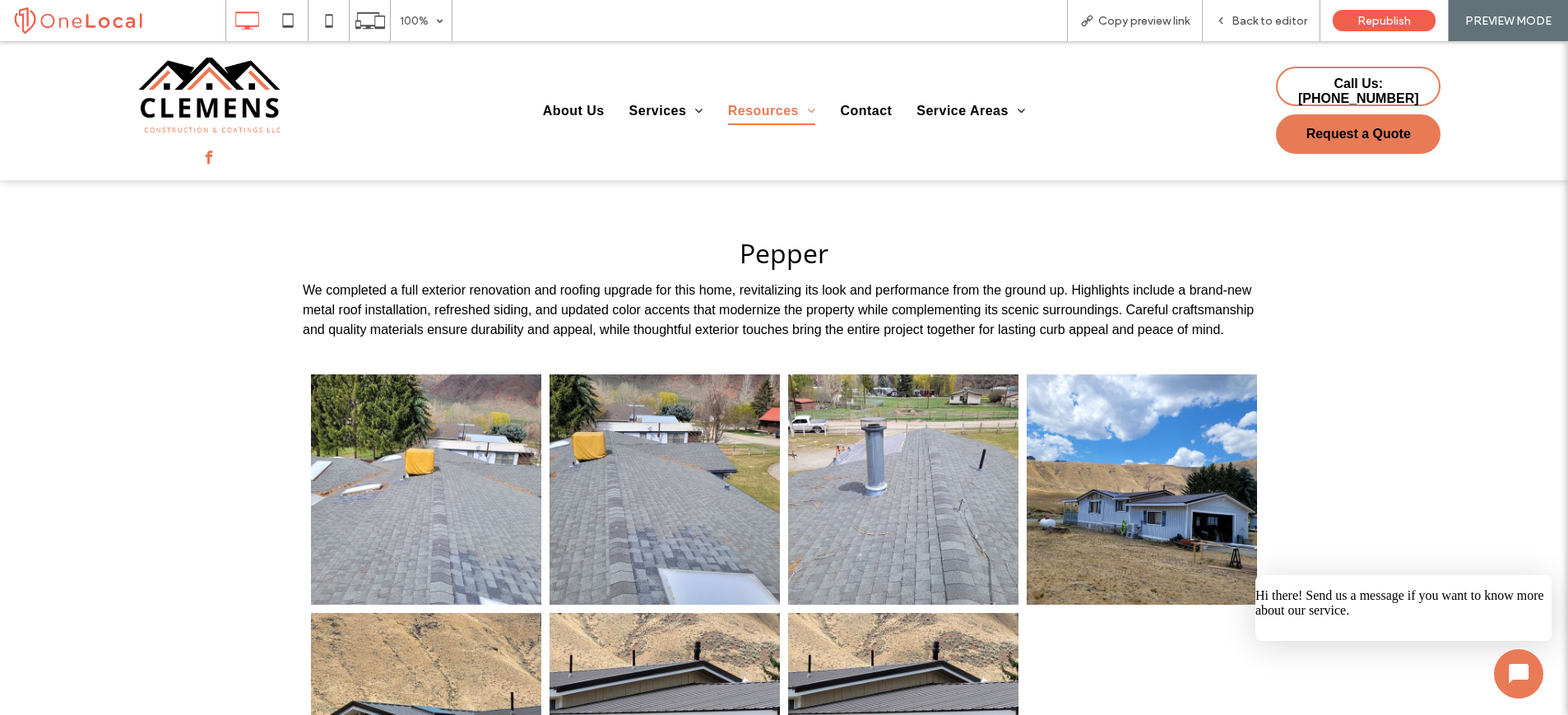
scroll to position [1539, 0]
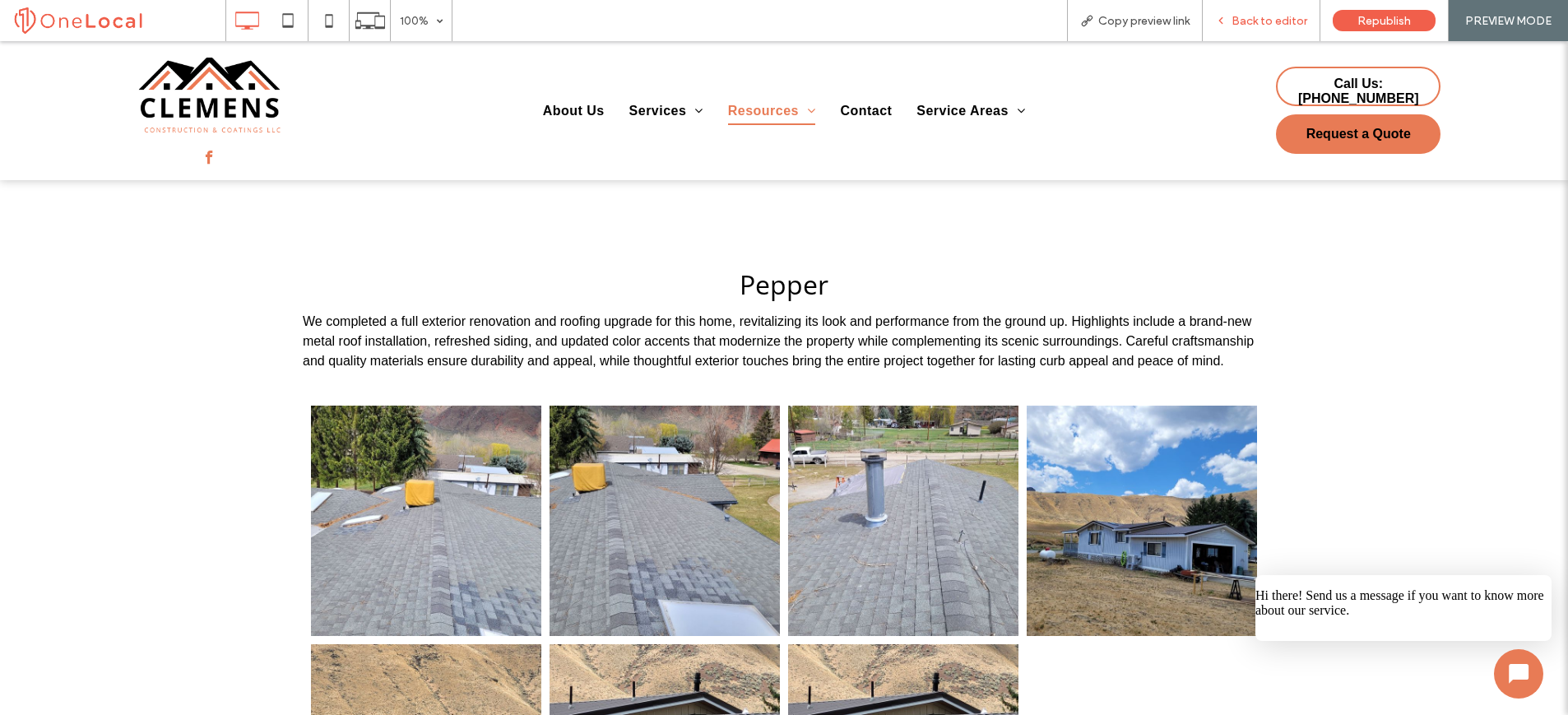
click at [1260, 31] on div "Back to editor" at bounding box center [1261, 21] width 118 height 41
click at [1237, 31] on div "Back to editor" at bounding box center [1261, 21] width 118 height 41
click at [1258, 26] on span "Back to editor" at bounding box center [1269, 21] width 76 height 14
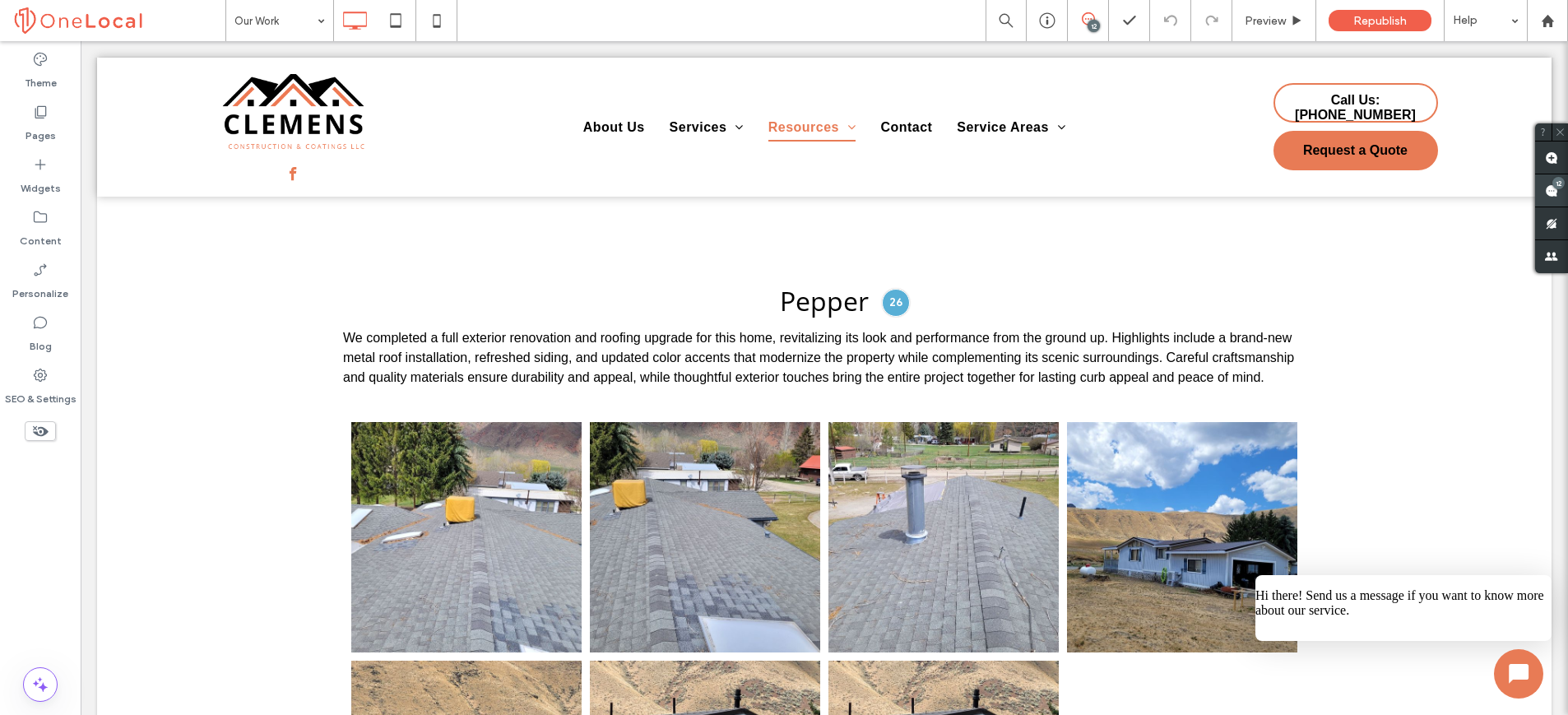
click at [1553, 195] on use at bounding box center [1551, 190] width 13 height 13
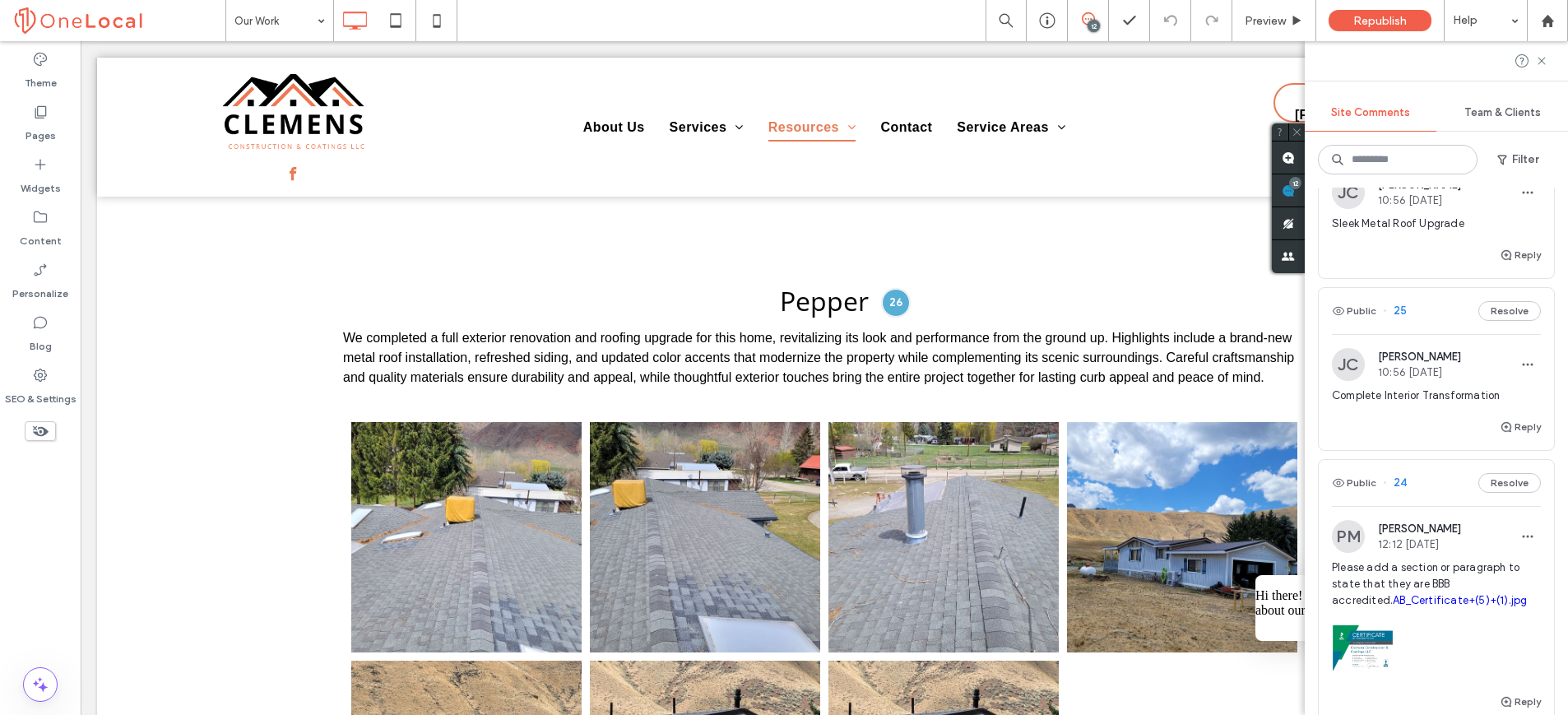
scroll to position [770, 0]
click at [1402, 319] on span "25" at bounding box center [1395, 314] width 24 height 16
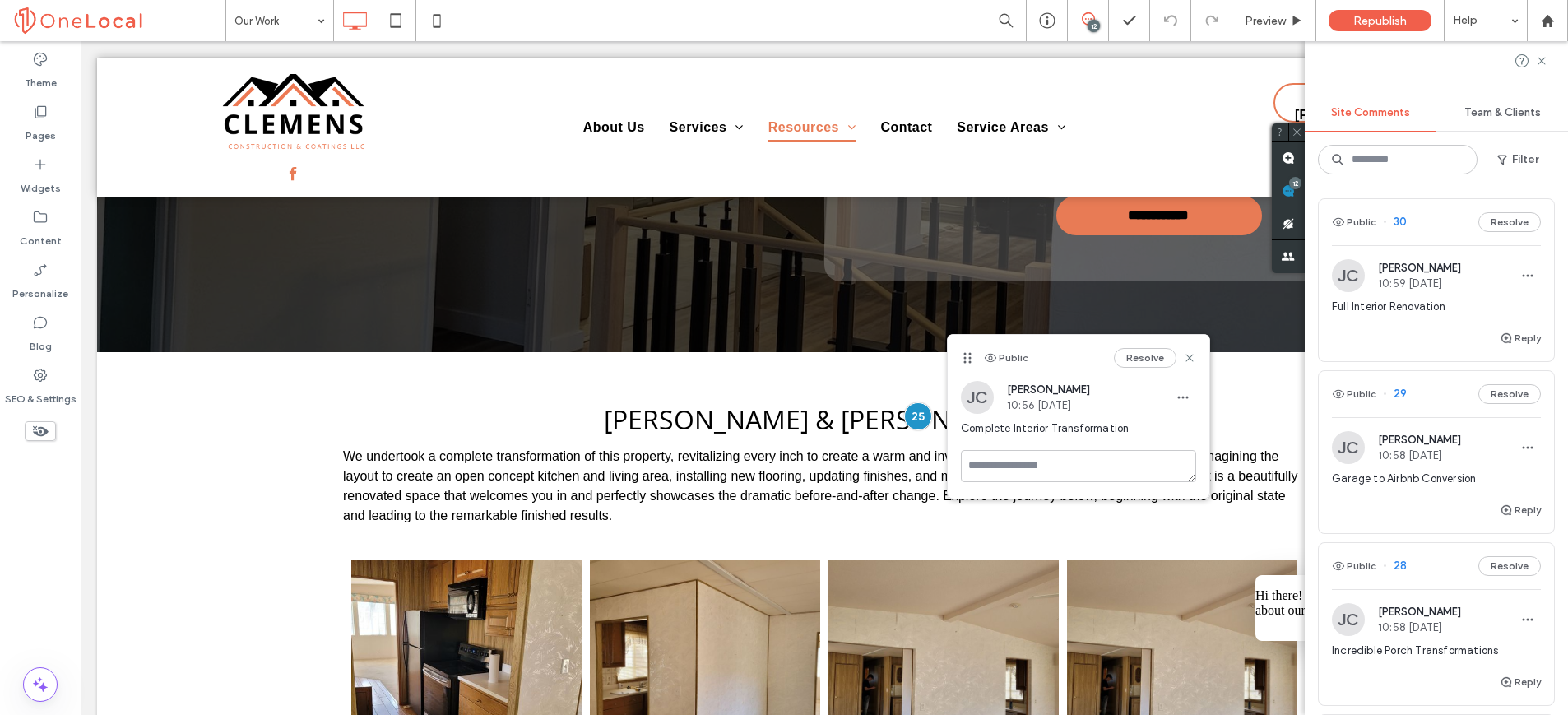
scroll to position [0, 0]
click at [1407, 224] on div "Public 30 Resolve" at bounding box center [1436, 224] width 235 height 46
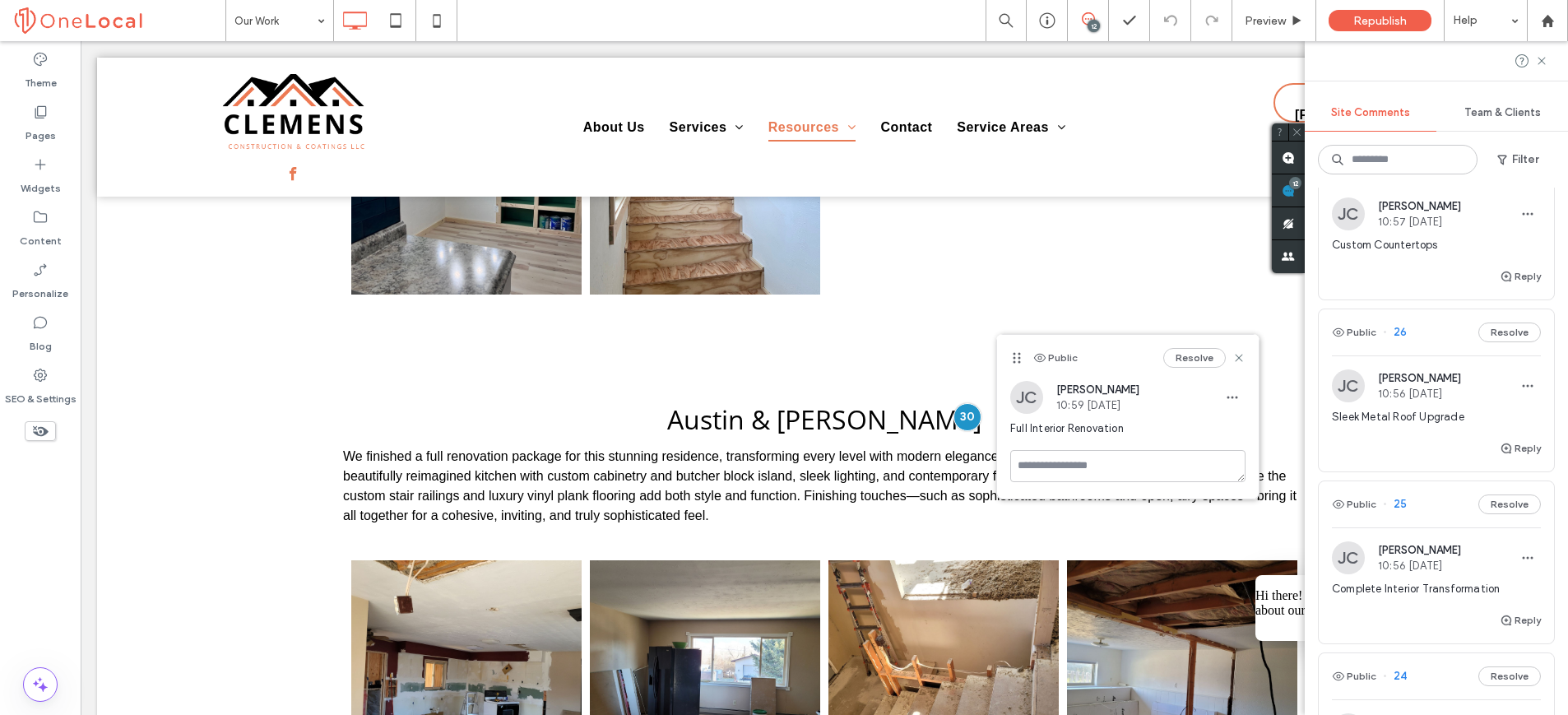
scroll to position [612, 0]
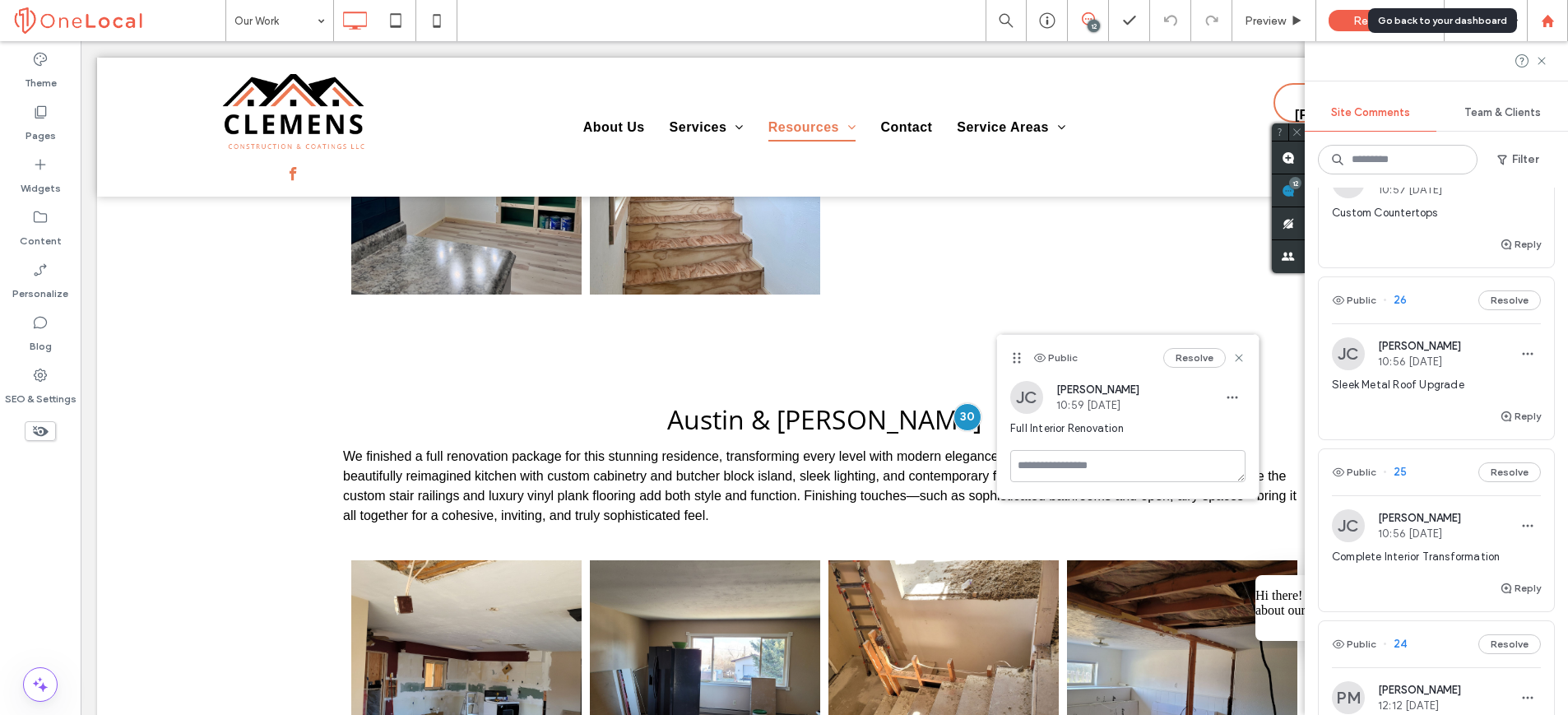
click at [1540, 28] on div at bounding box center [1547, 21] width 41 height 41
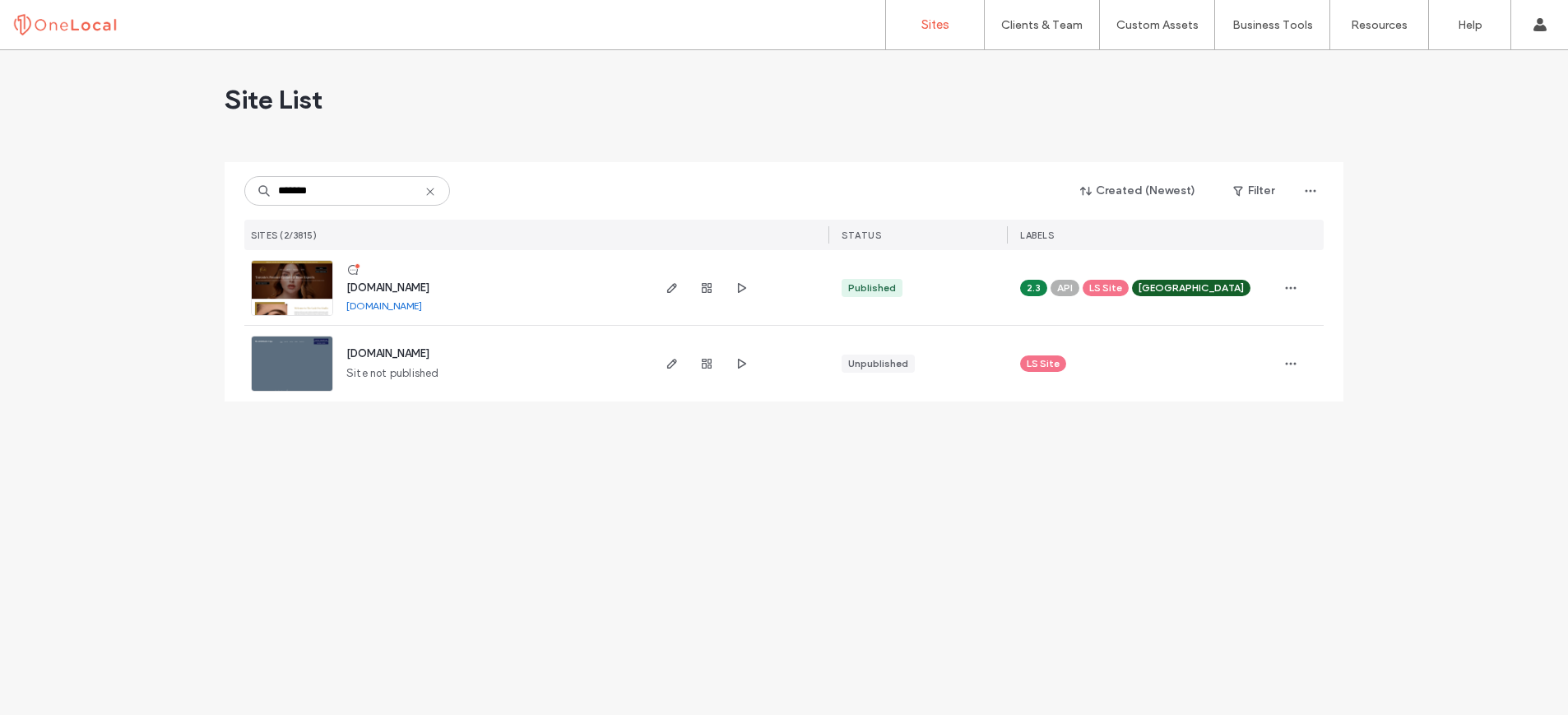
type input "*******"
click at [421, 291] on span "[DOMAIN_NAME]" at bounding box center [388, 288] width 83 height 12
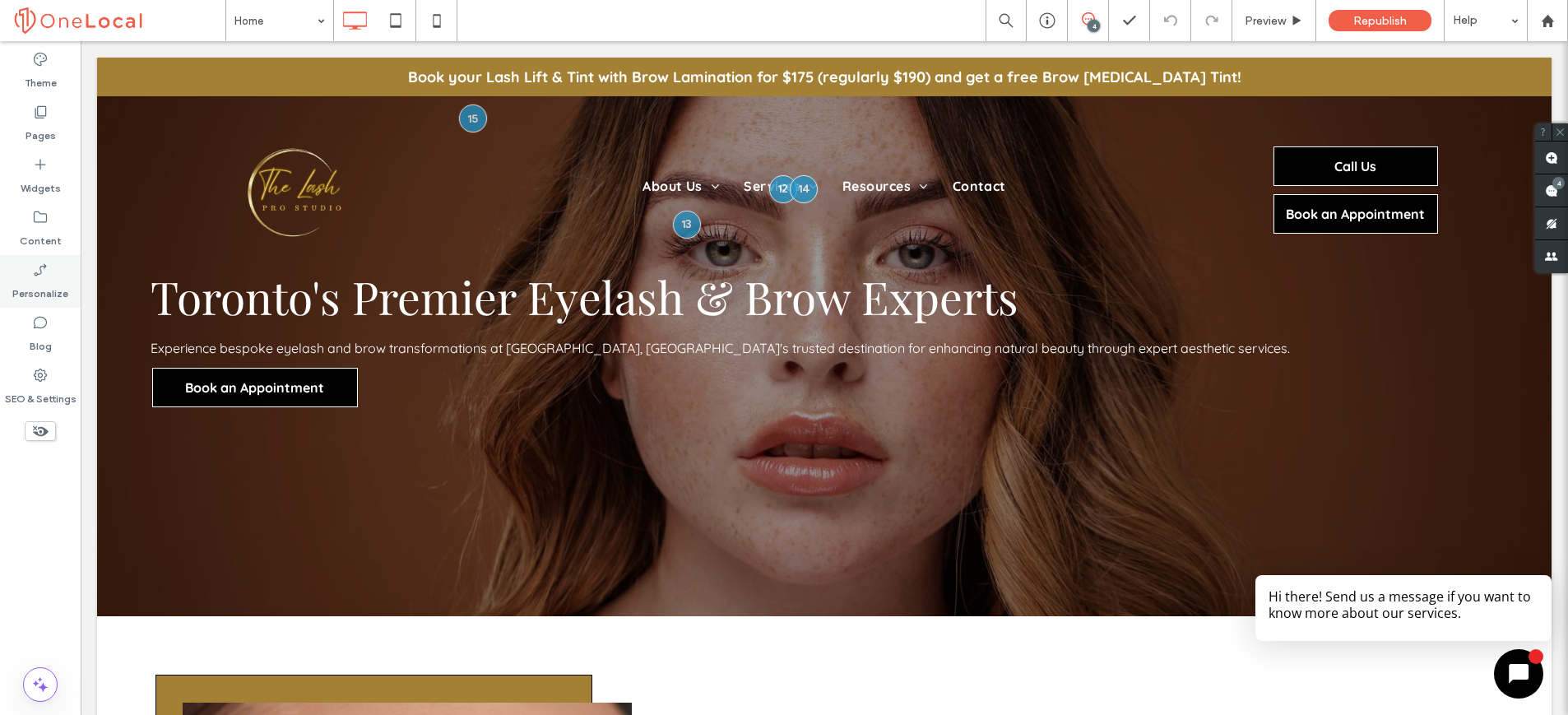
click at [47, 278] on label "Personalize" at bounding box center [40, 289] width 56 height 23
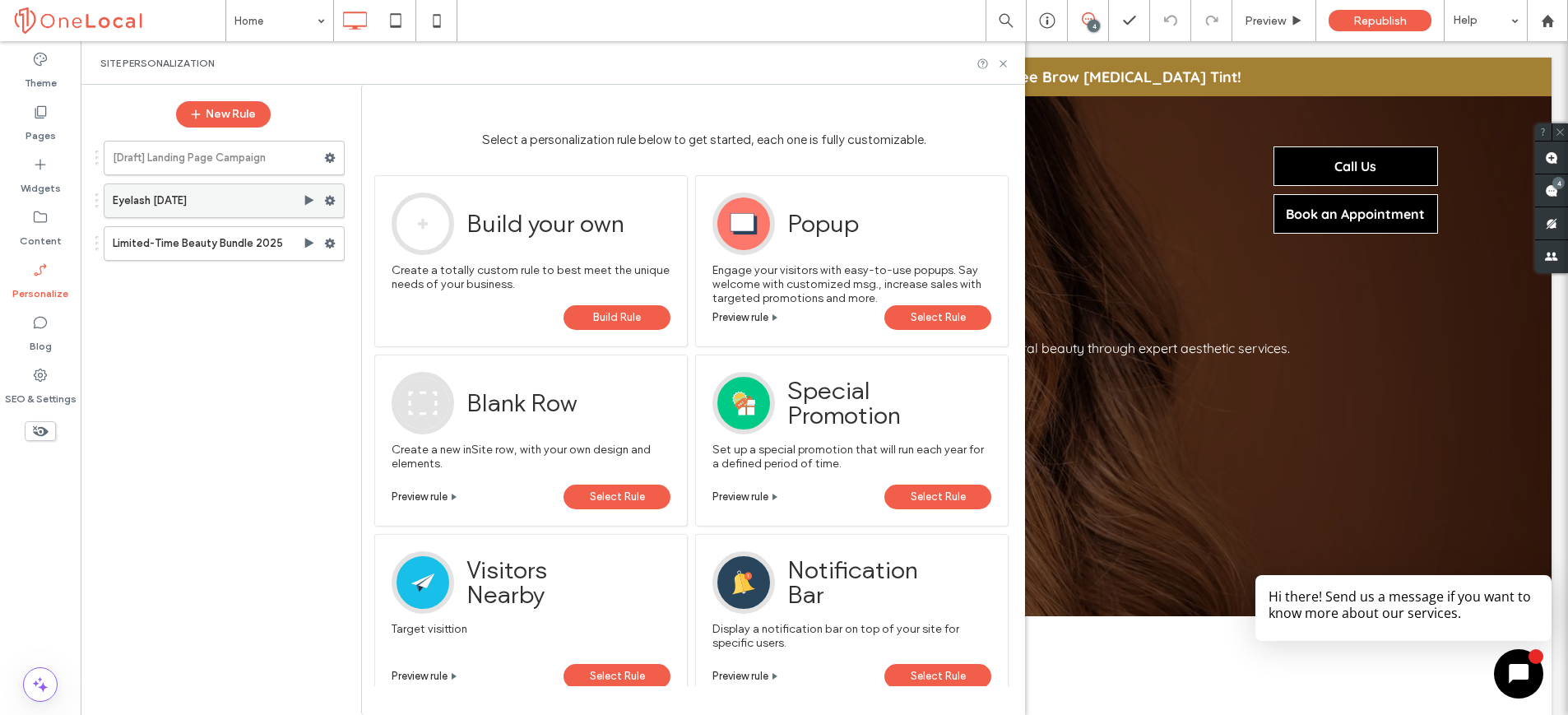
click at [189, 199] on label "Eyelash June 2025" at bounding box center [208, 201] width 190 height 33
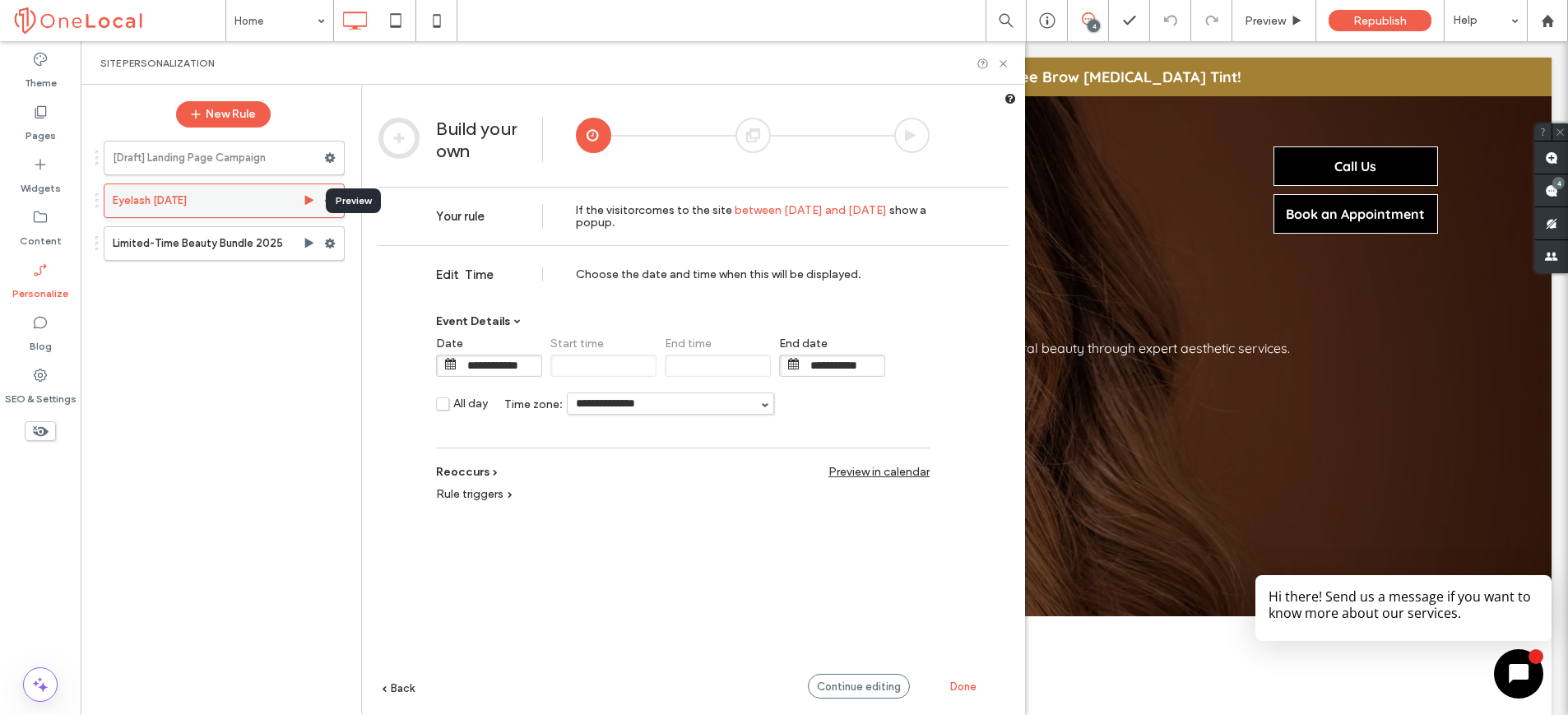
click at [308, 201] on use at bounding box center [309, 199] width 9 height 9
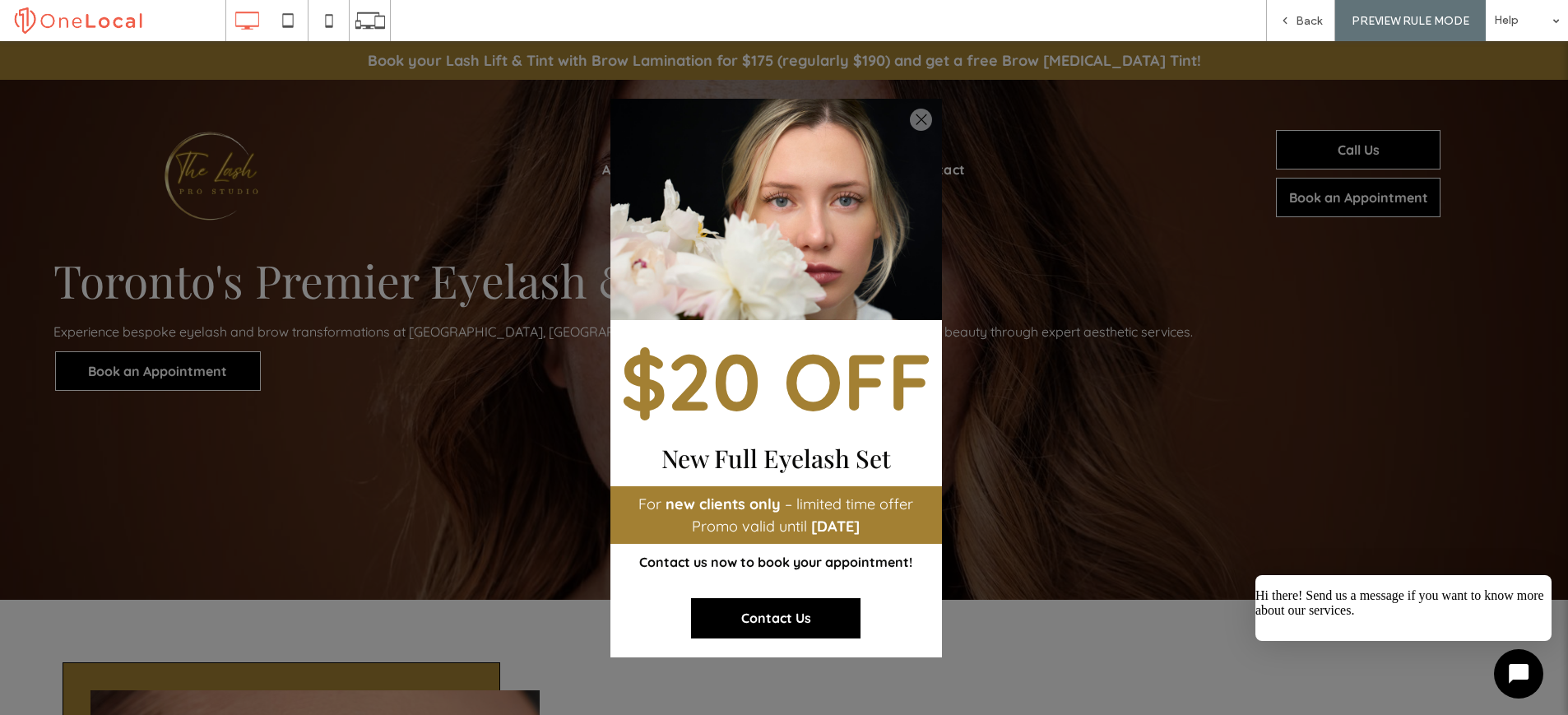
click at [1391, 23] on span "PREVIEW RULE MODE" at bounding box center [1410, 21] width 118 height 14
click at [1309, 24] on span "Back" at bounding box center [1309, 21] width 27 height 14
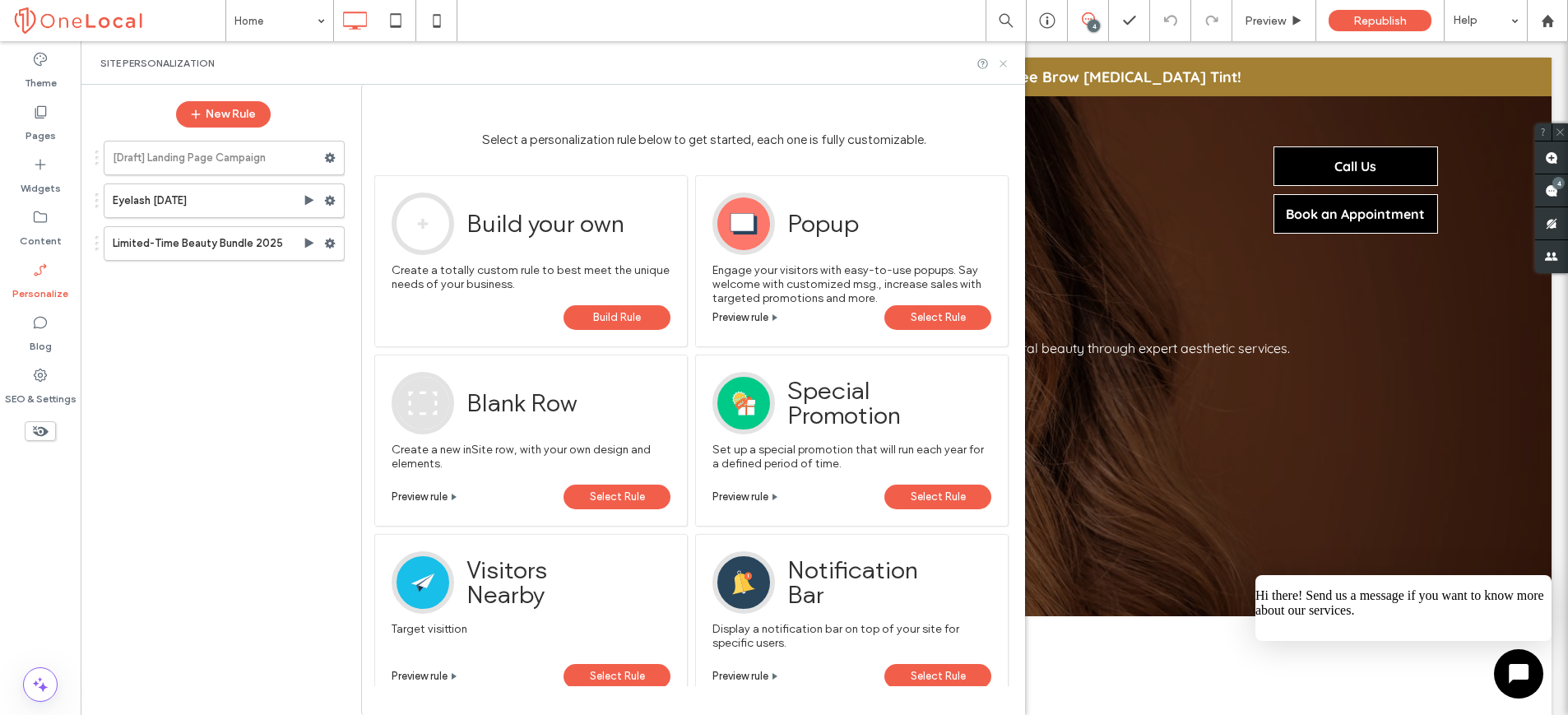
click at [1003, 60] on icon at bounding box center [1003, 64] width 12 height 12
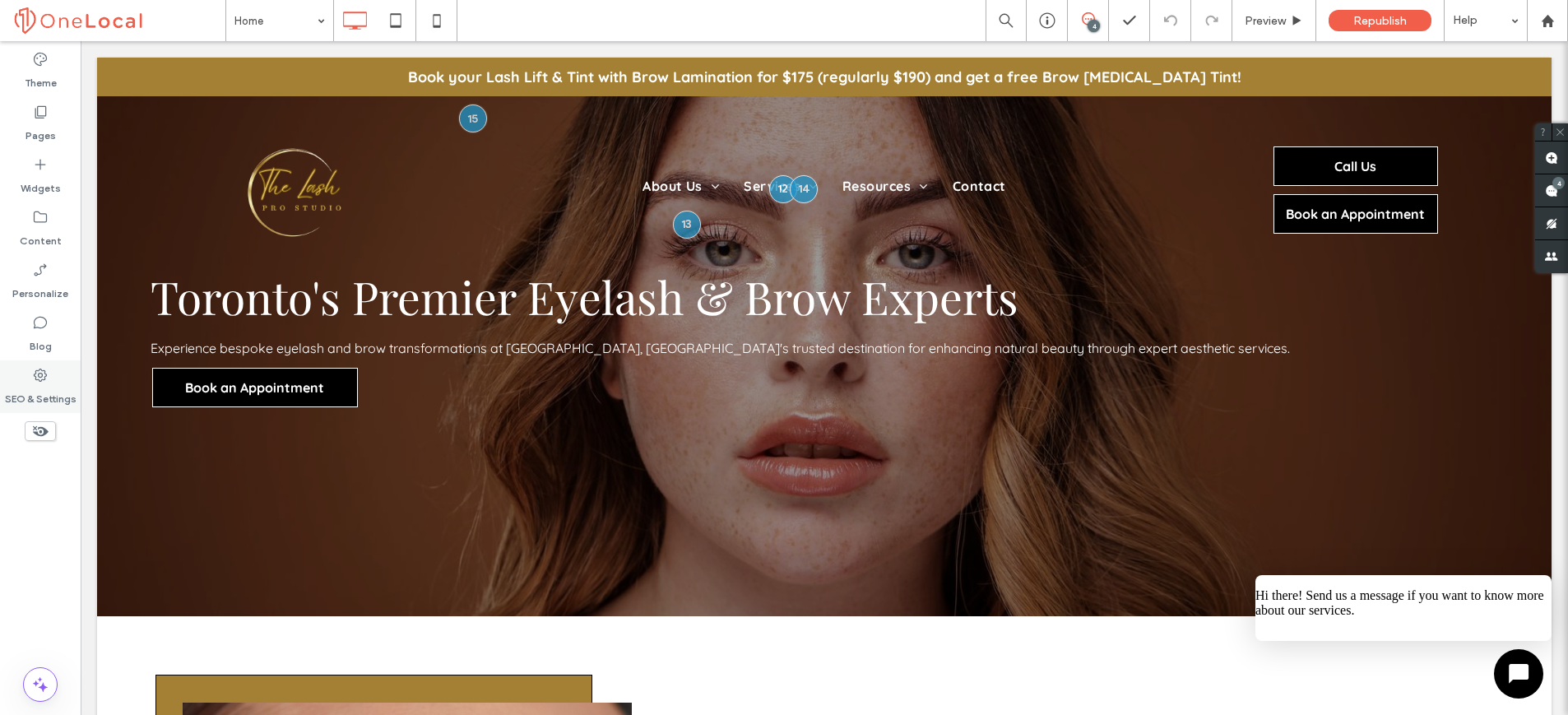
click at [54, 379] on div "SEO & Settings" at bounding box center [40, 386] width 81 height 53
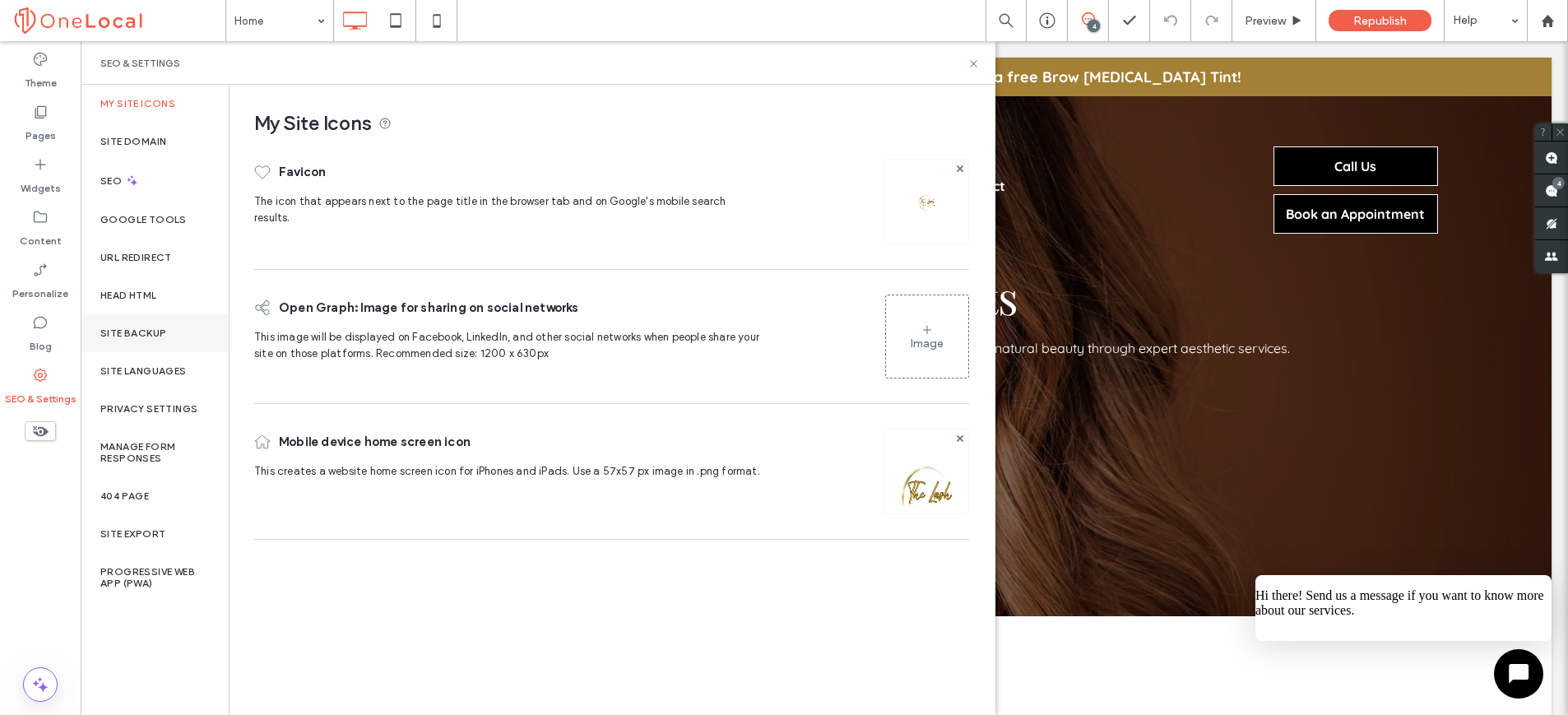
click at [168, 337] on div "Site Backup" at bounding box center [155, 333] width 148 height 38
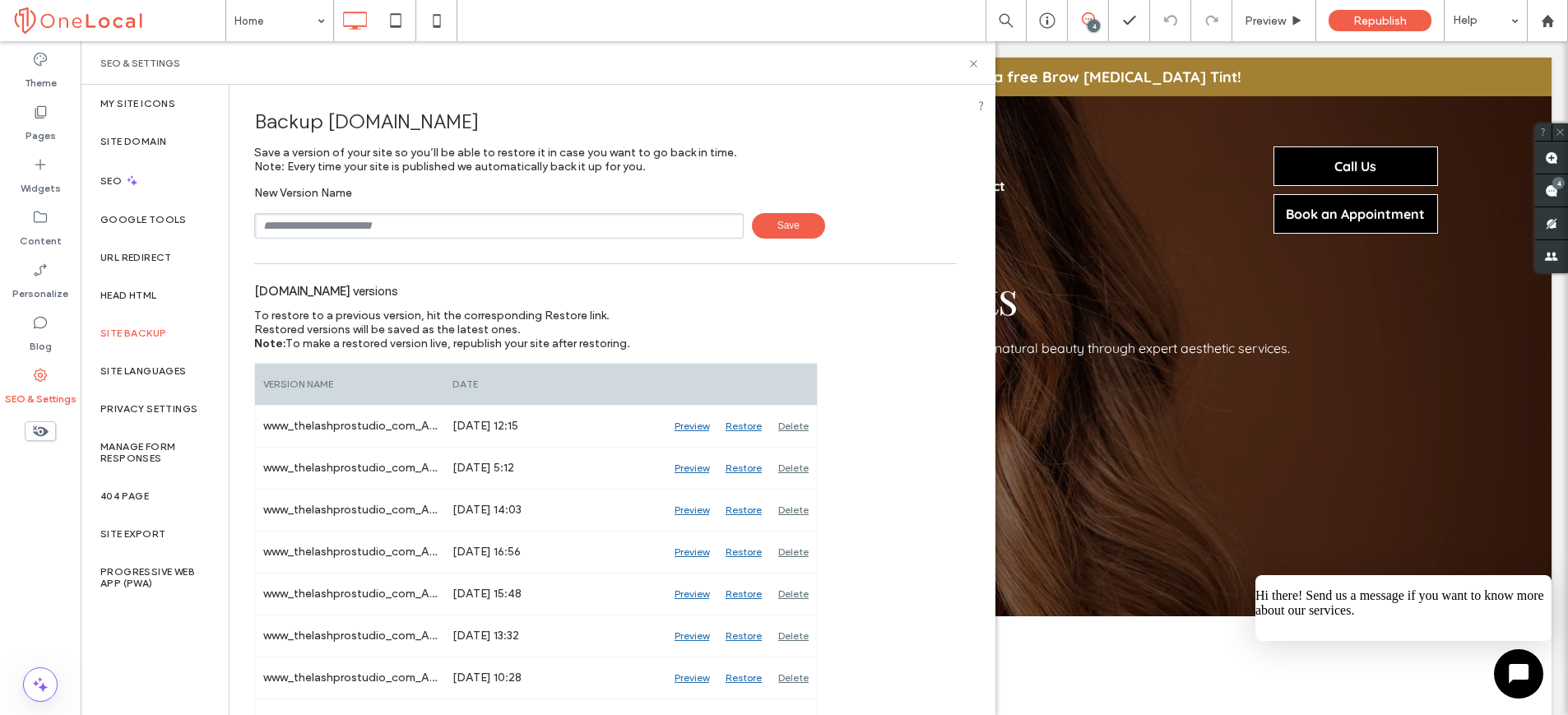
click at [339, 233] on input "text" at bounding box center [499, 226] width 489 height 26
type input "*****"
click at [773, 230] on span "Save" at bounding box center [788, 226] width 73 height 26
click at [975, 62] on icon at bounding box center [974, 64] width 12 height 12
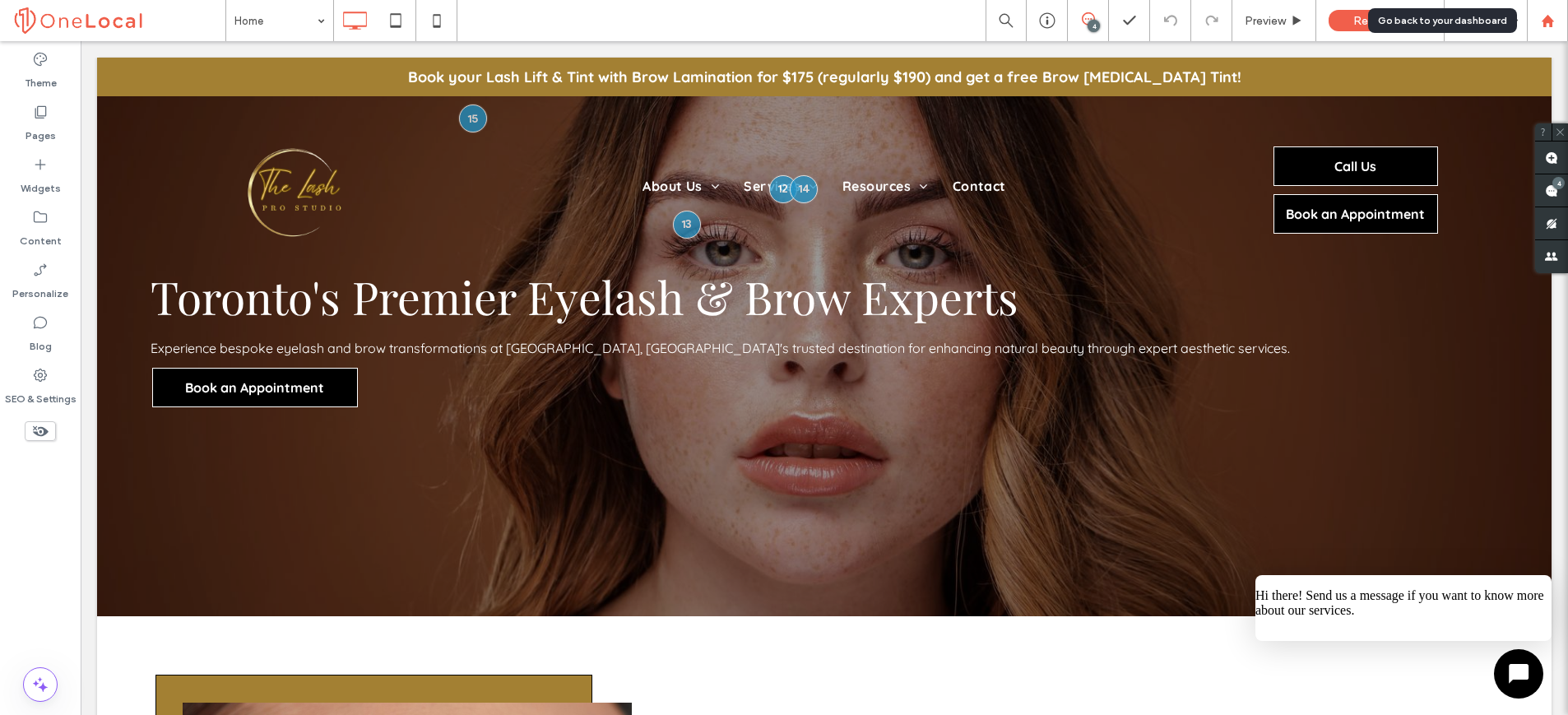
click at [1532, 17] on div at bounding box center [1547, 21] width 40 height 14
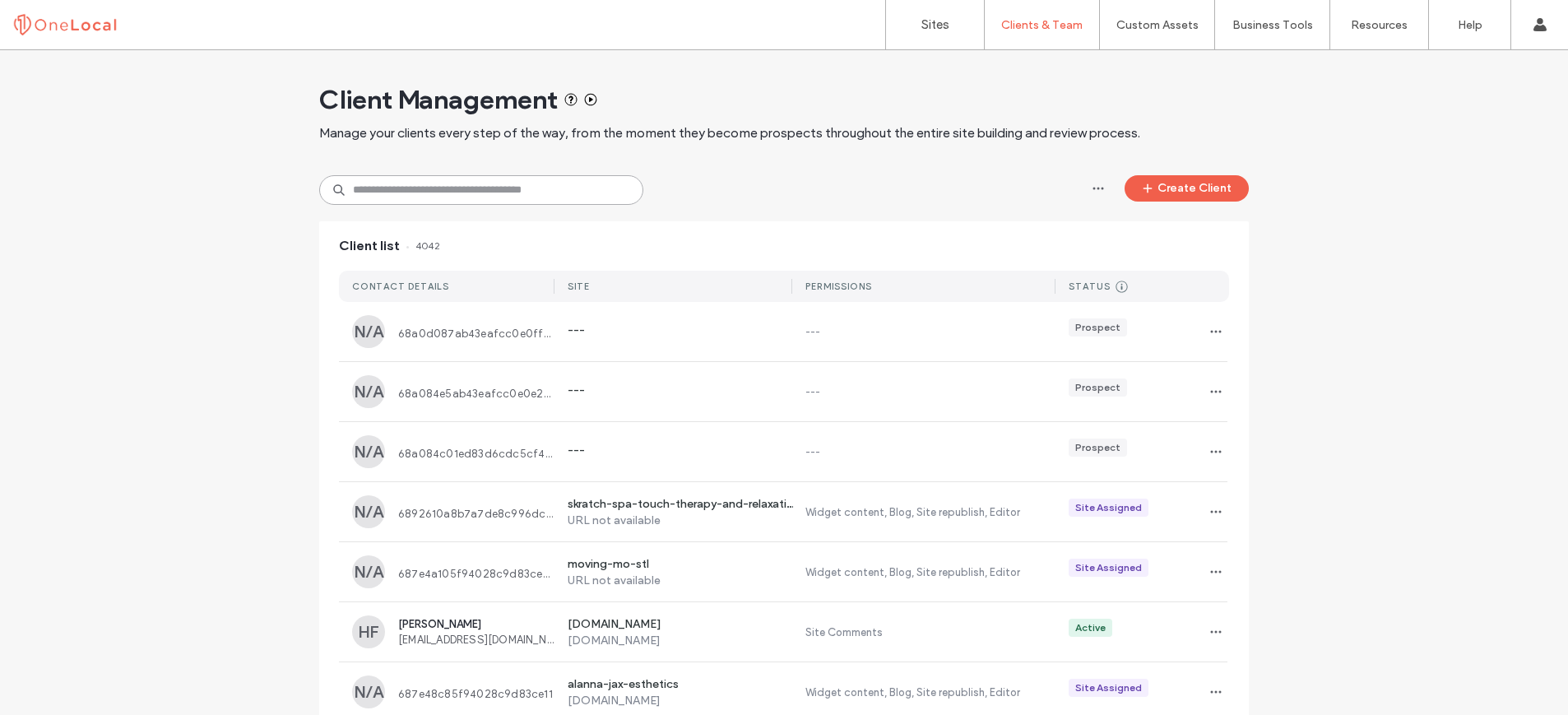
click at [458, 181] on input at bounding box center [481, 190] width 324 height 29
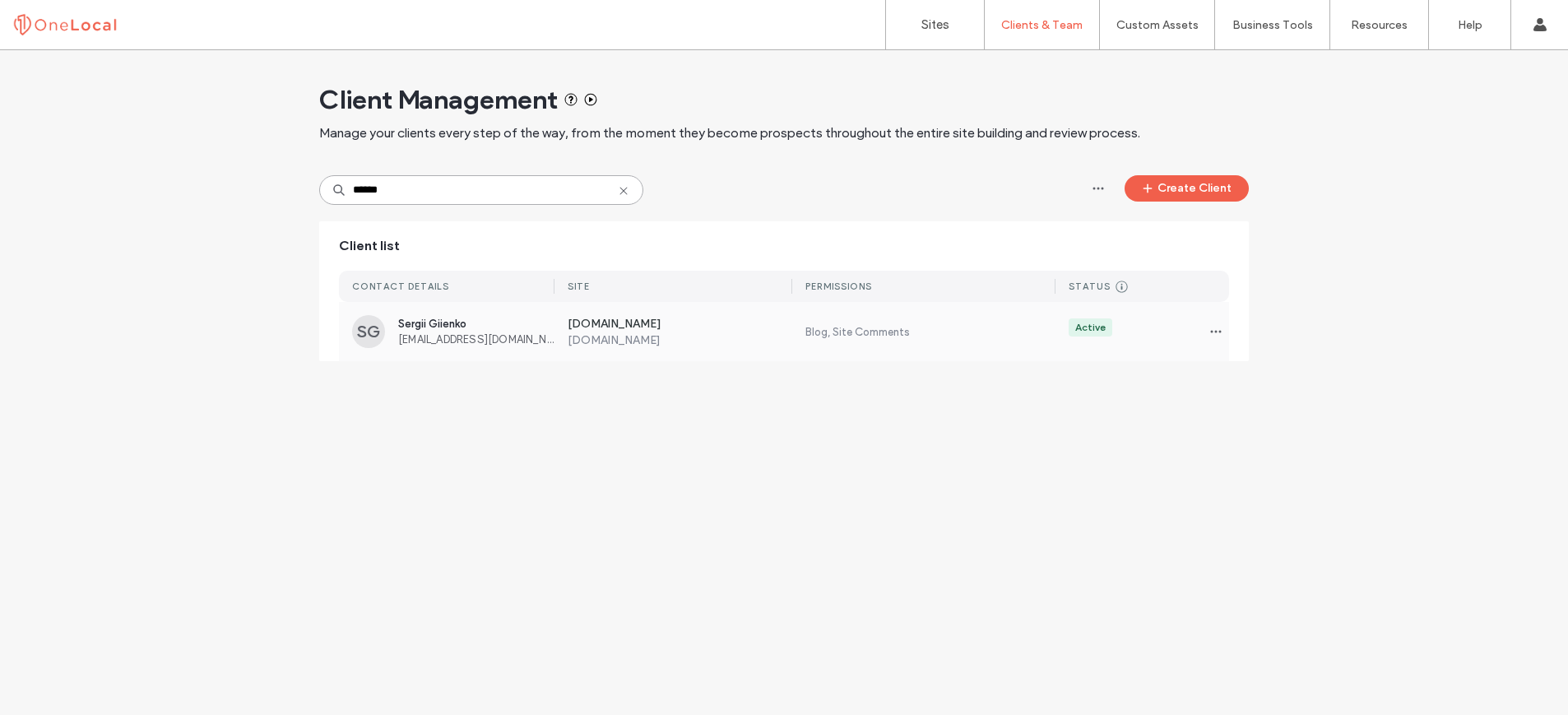
type input "******"
click at [426, 322] on span "Sergii Giienko" at bounding box center [476, 324] width 156 height 12
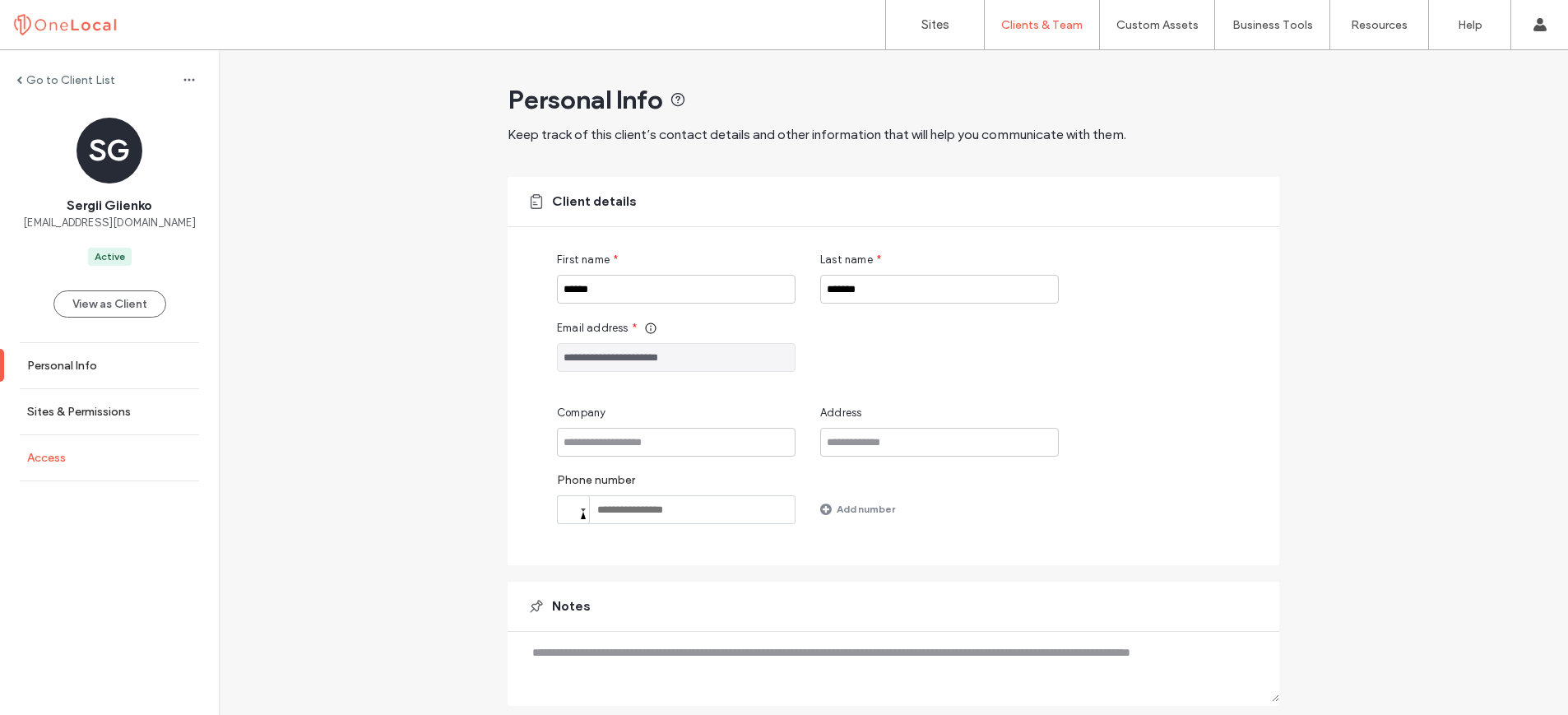
click at [90, 441] on link "Access" at bounding box center [109, 457] width 219 height 46
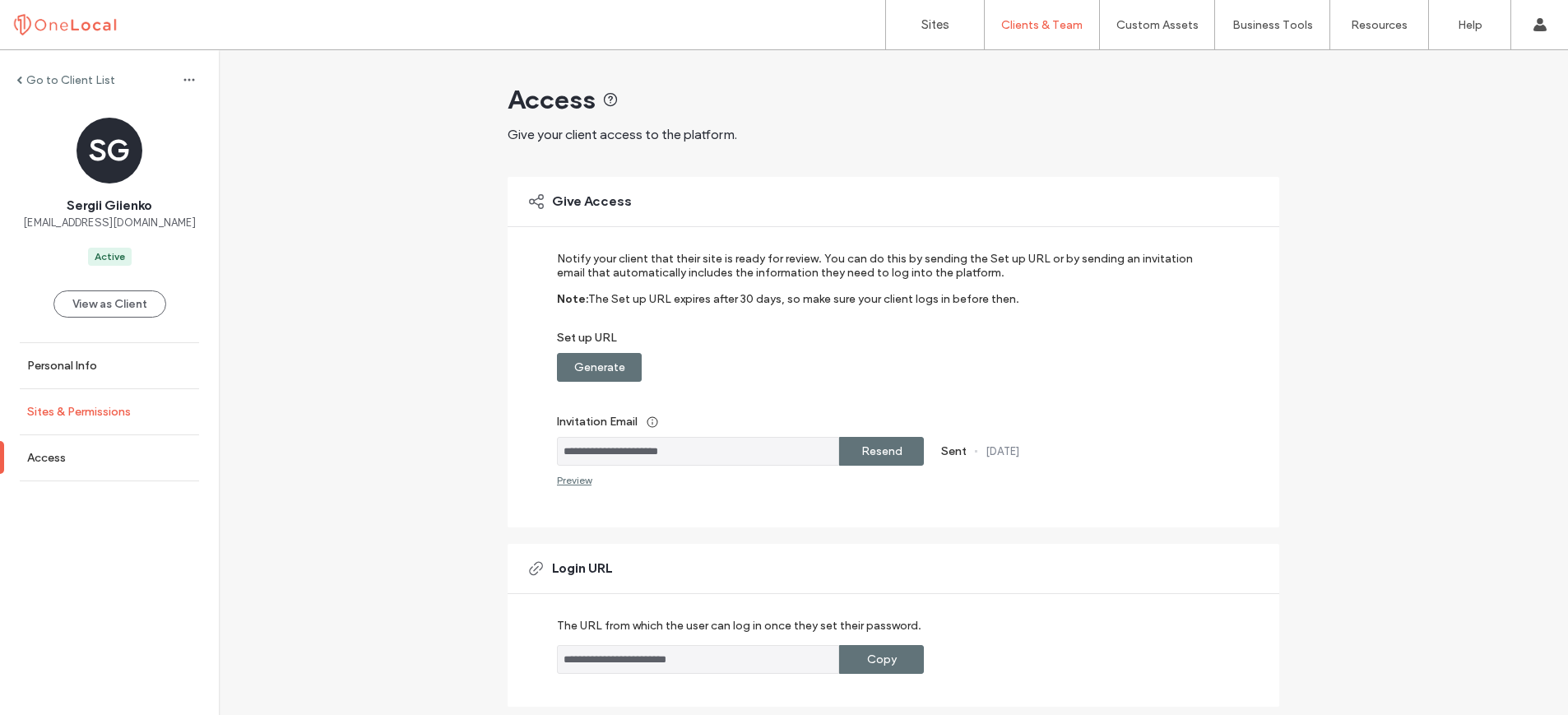
click at [101, 426] on link "Sites & Permissions" at bounding box center [109, 412] width 219 height 46
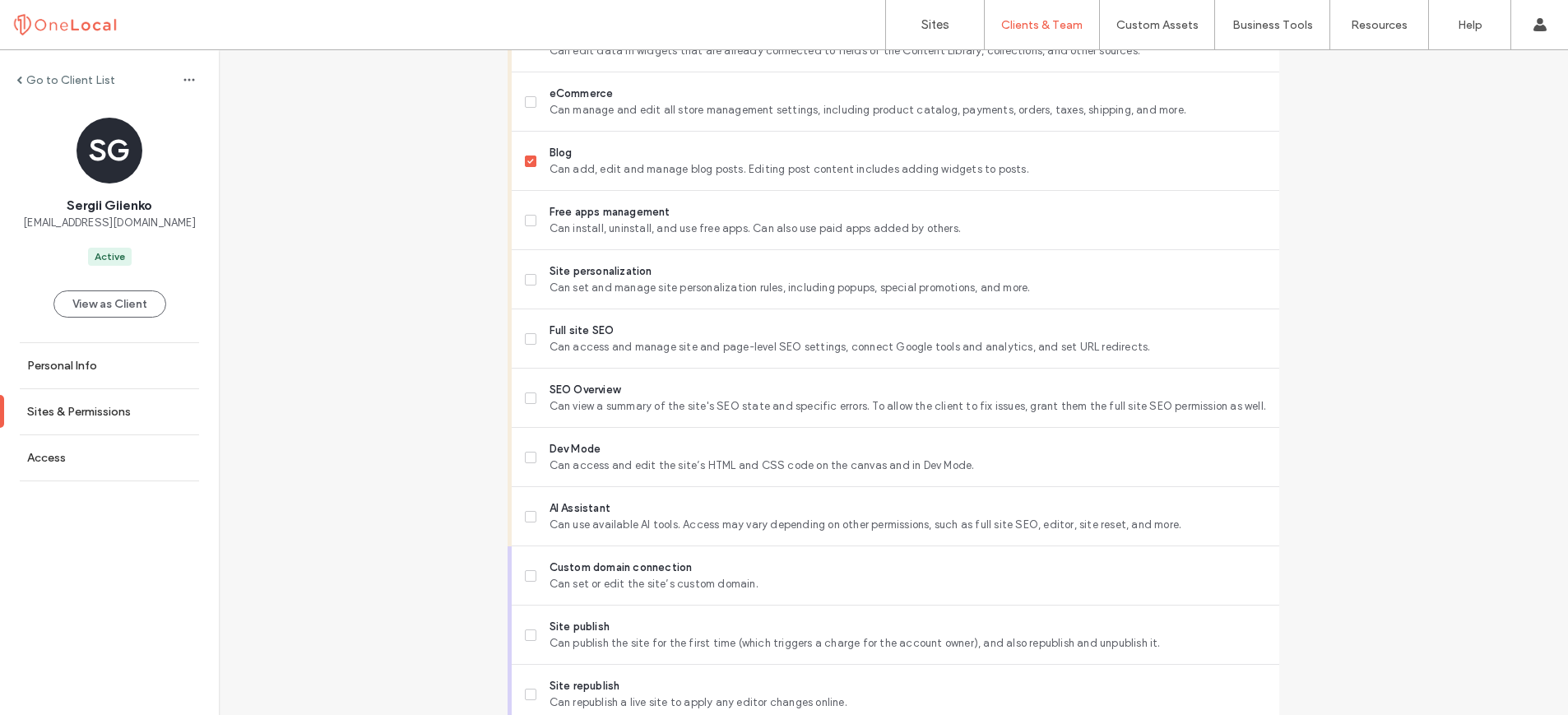
scroll to position [1227, 0]
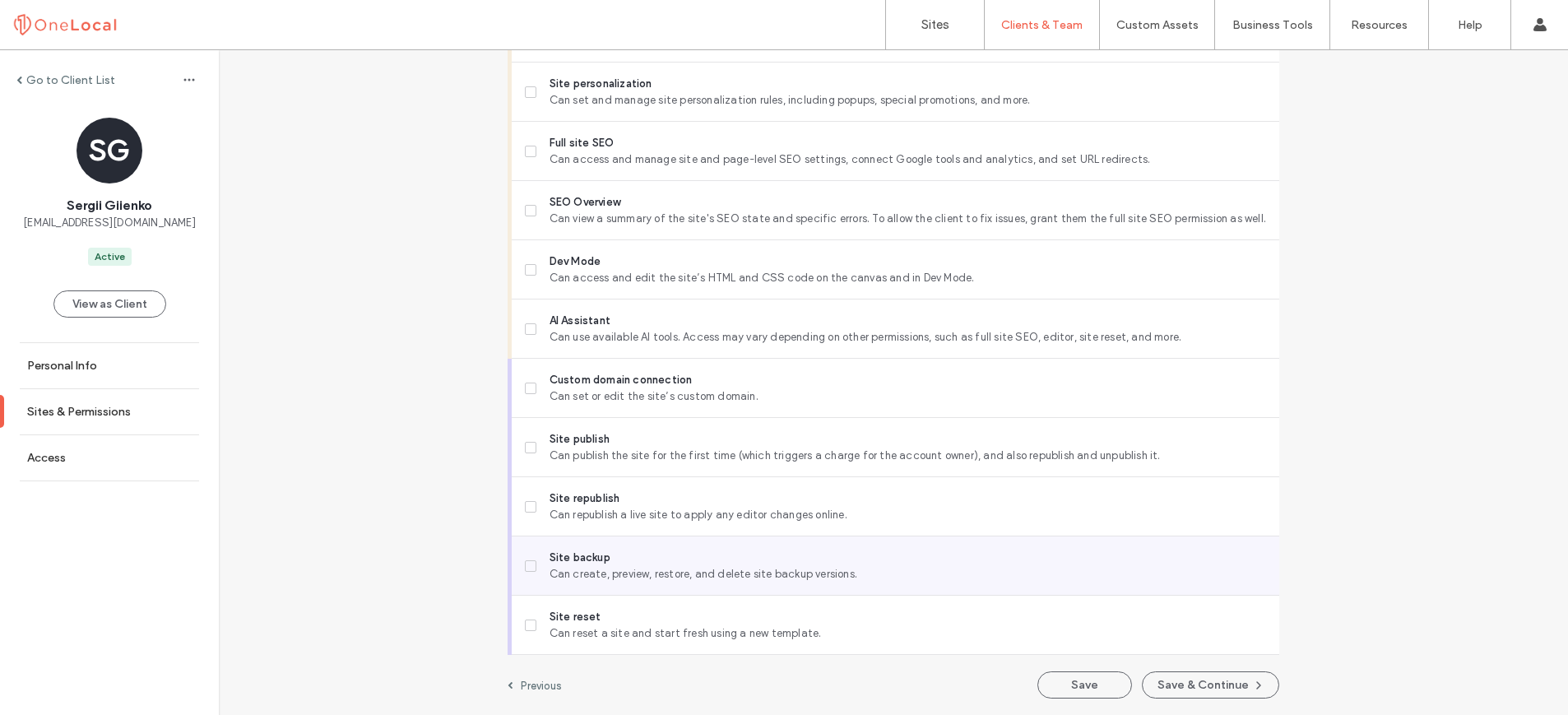
click at [527, 565] on icon at bounding box center [531, 566] width 7 height 5
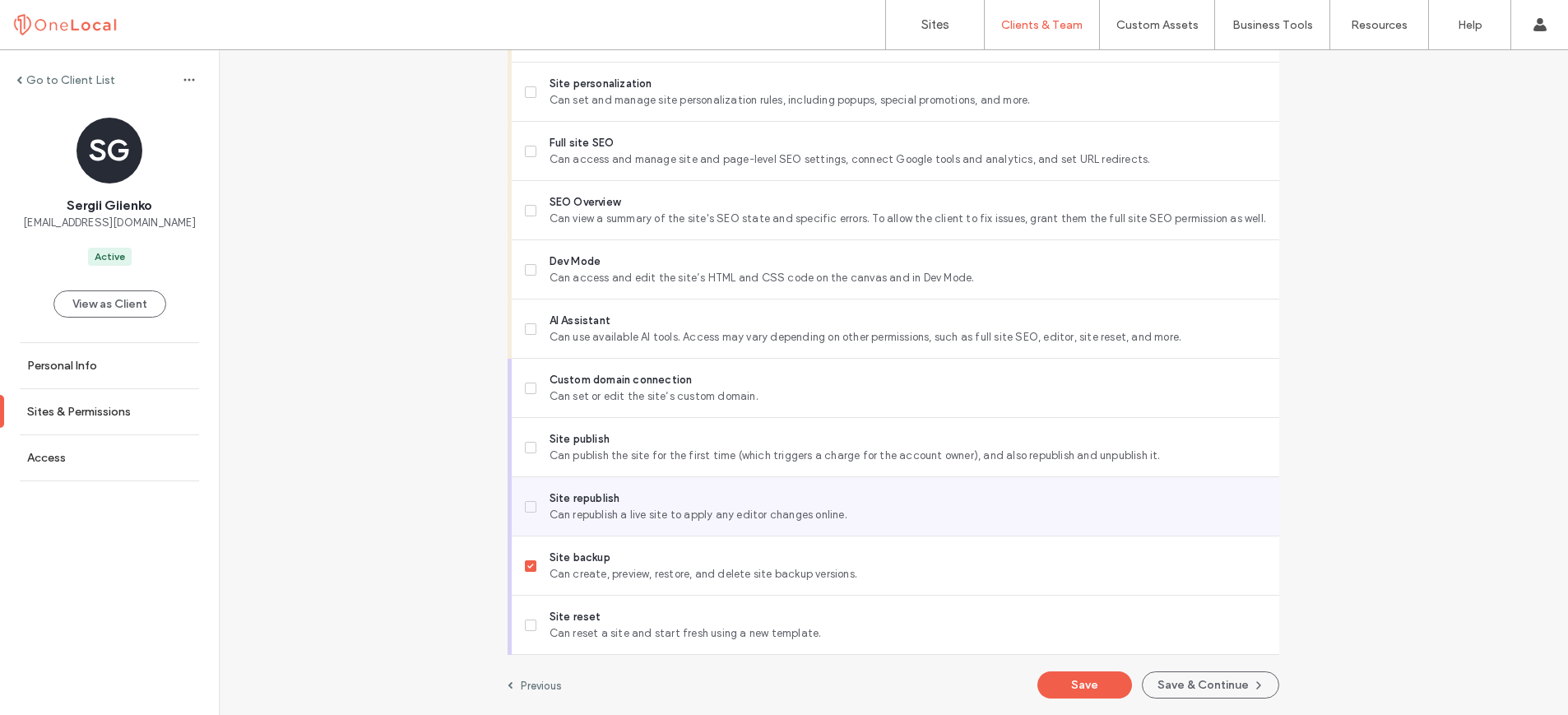
click at [527, 507] on icon at bounding box center [531, 507] width 7 height 5
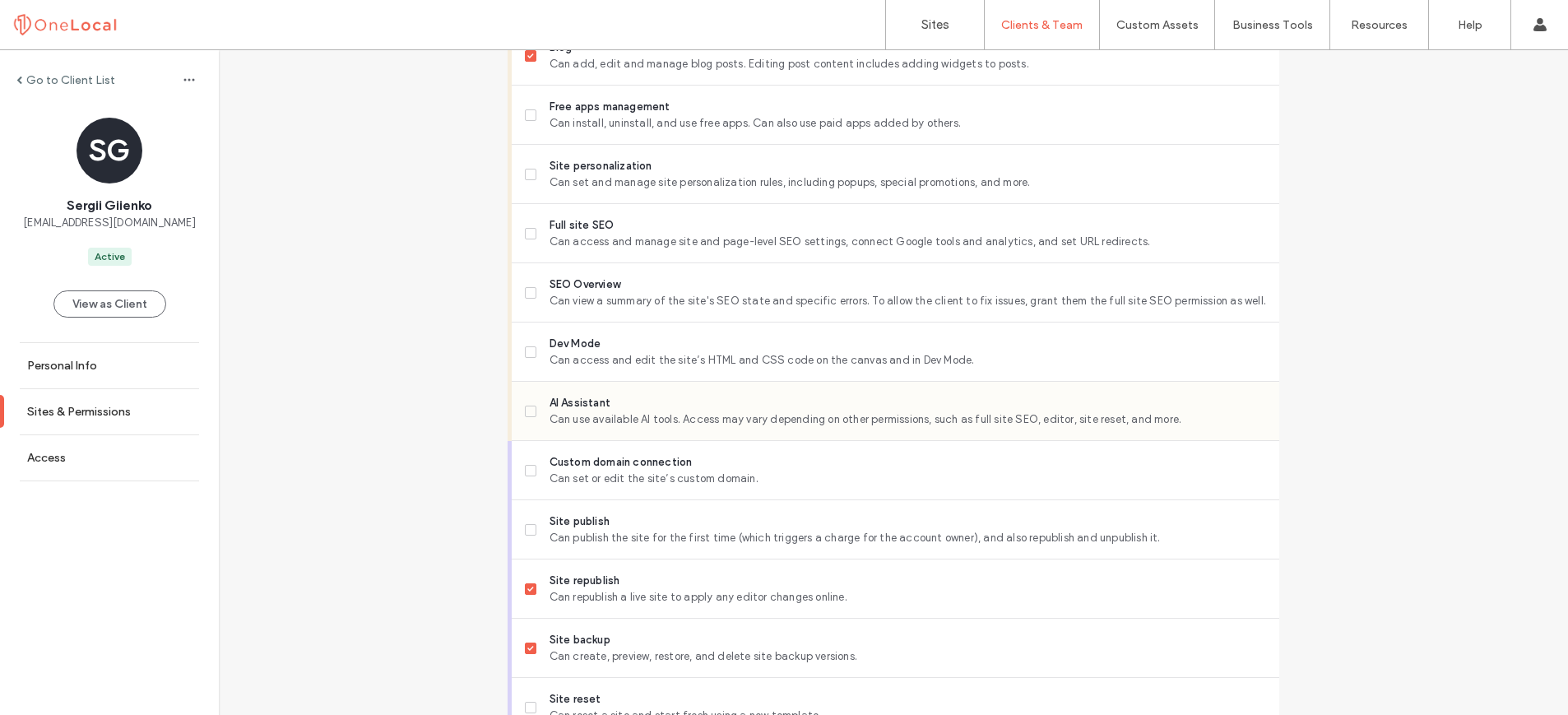
scroll to position [1132, 0]
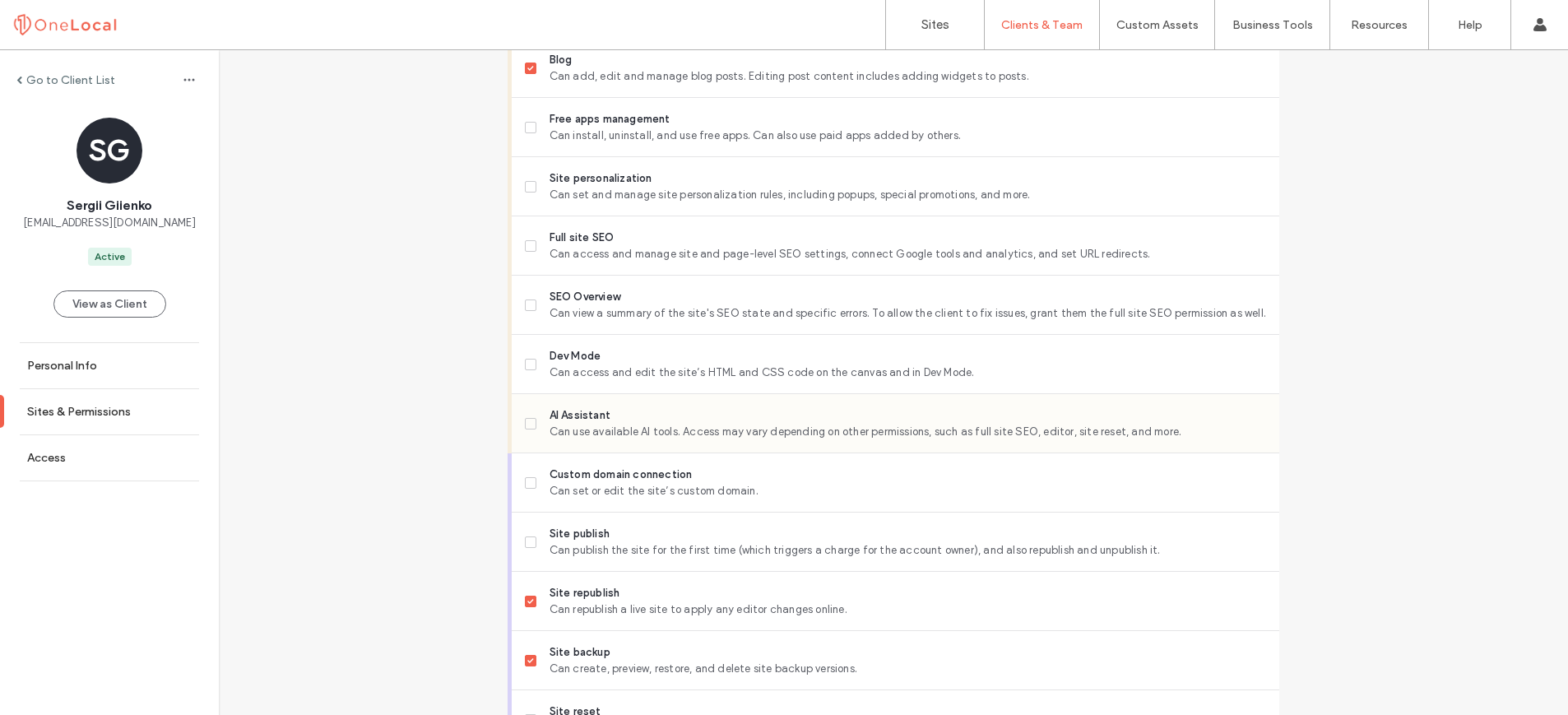
click at [532, 425] on label "AI Assistant Can use available AI tools. Access may vary depending on other per…" at bounding box center [895, 424] width 741 height 33
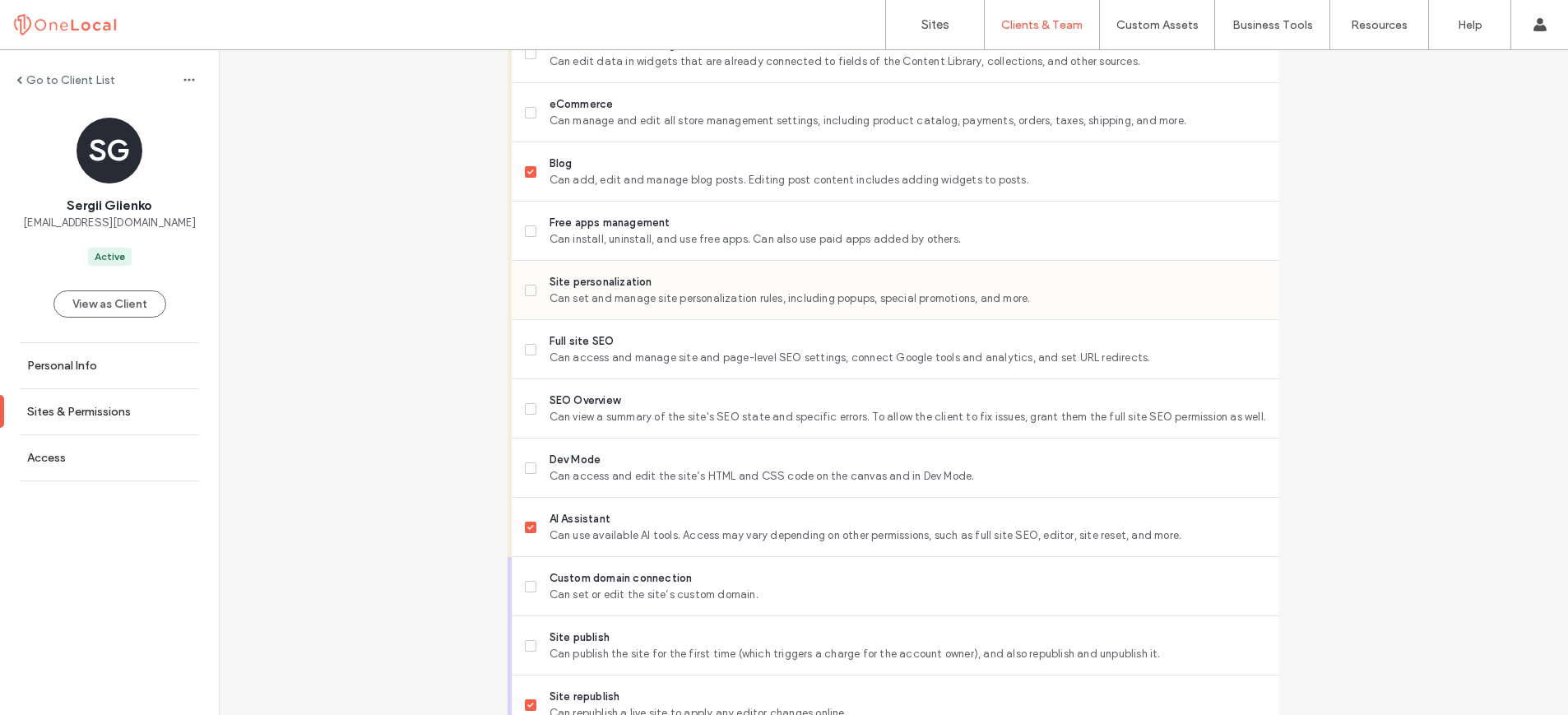
scroll to position [1025, 0]
click at [527, 296] on span at bounding box center [530, 293] width 11 height 11
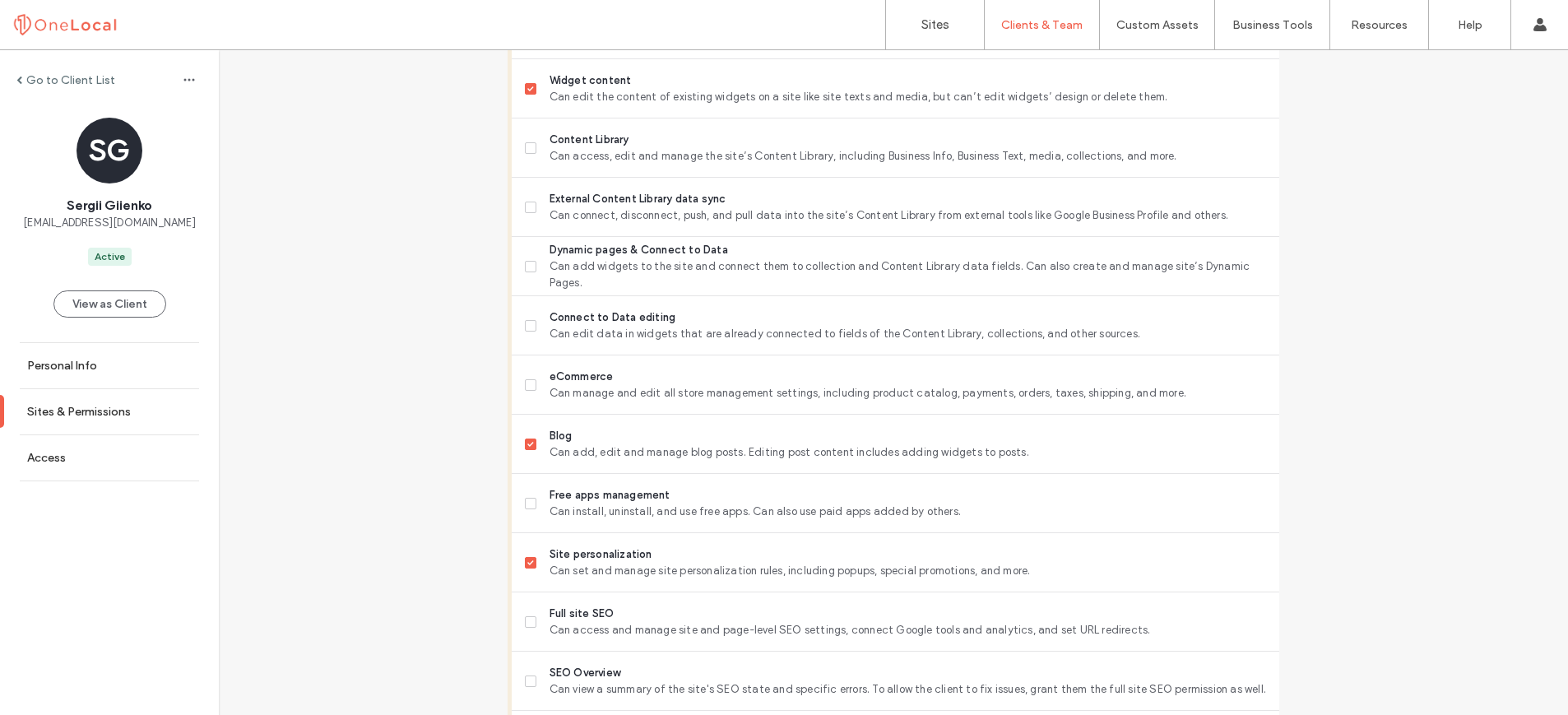
scroll to position [1227, 0]
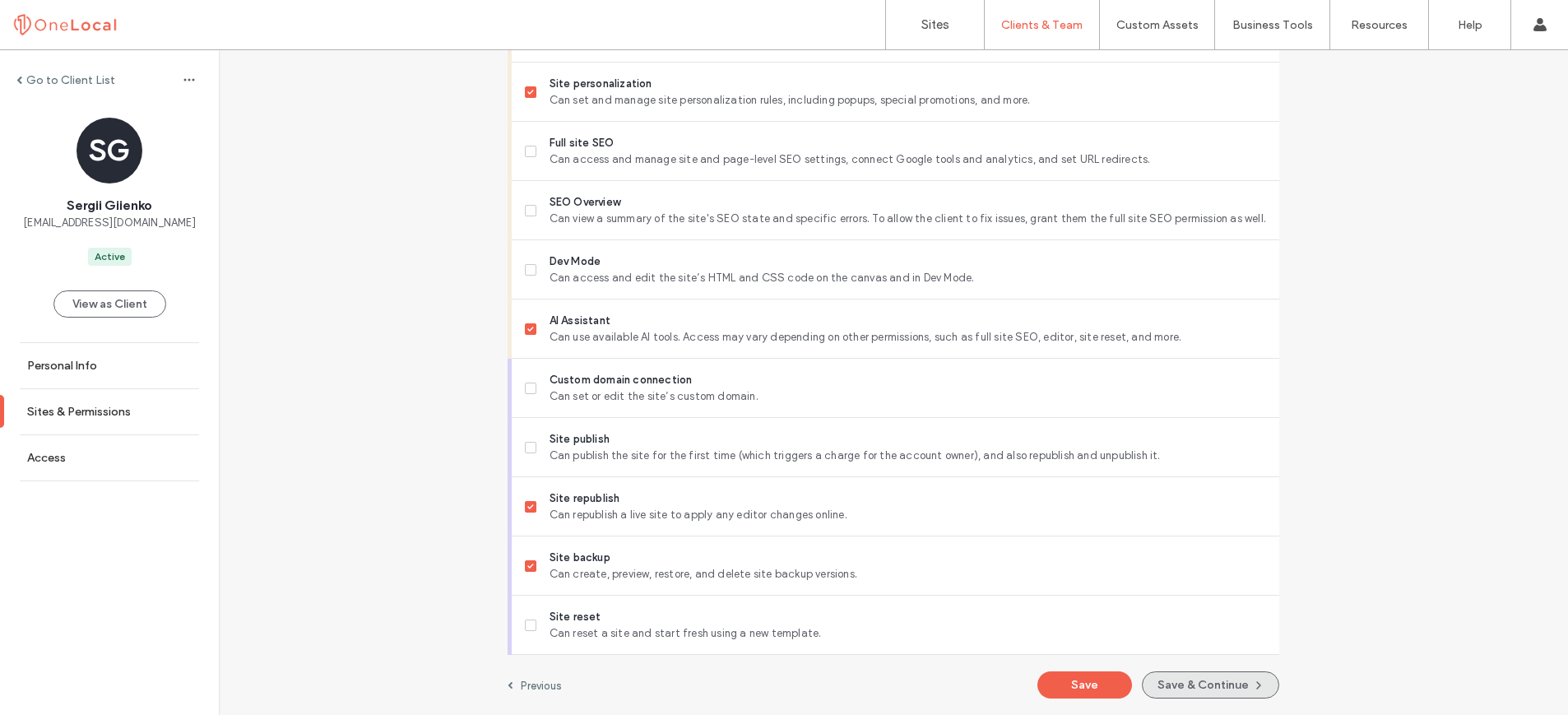
click at [1199, 684] on button "Save & Continue" at bounding box center [1210, 685] width 137 height 28
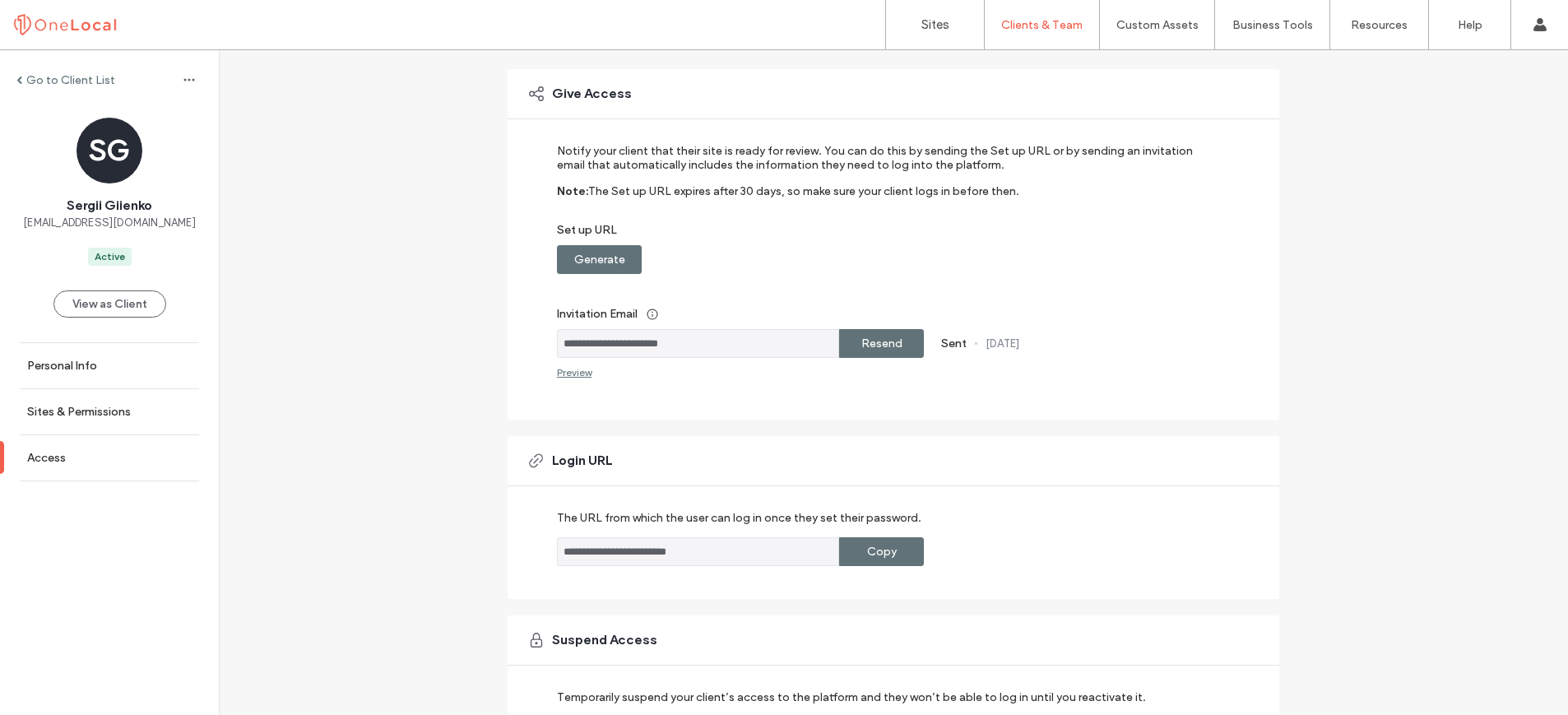
scroll to position [227, 0]
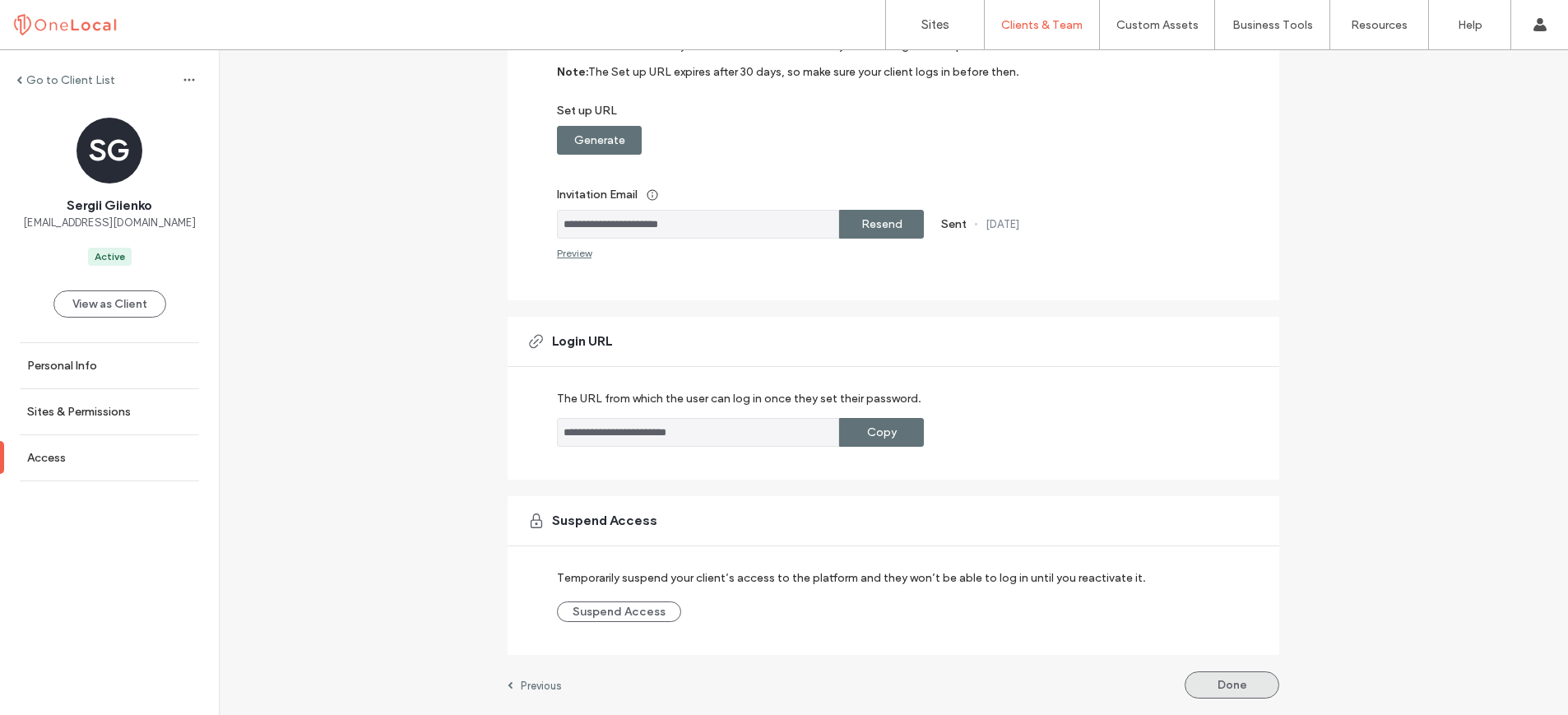
click at [1192, 681] on button "Done" at bounding box center [1232, 685] width 95 height 28
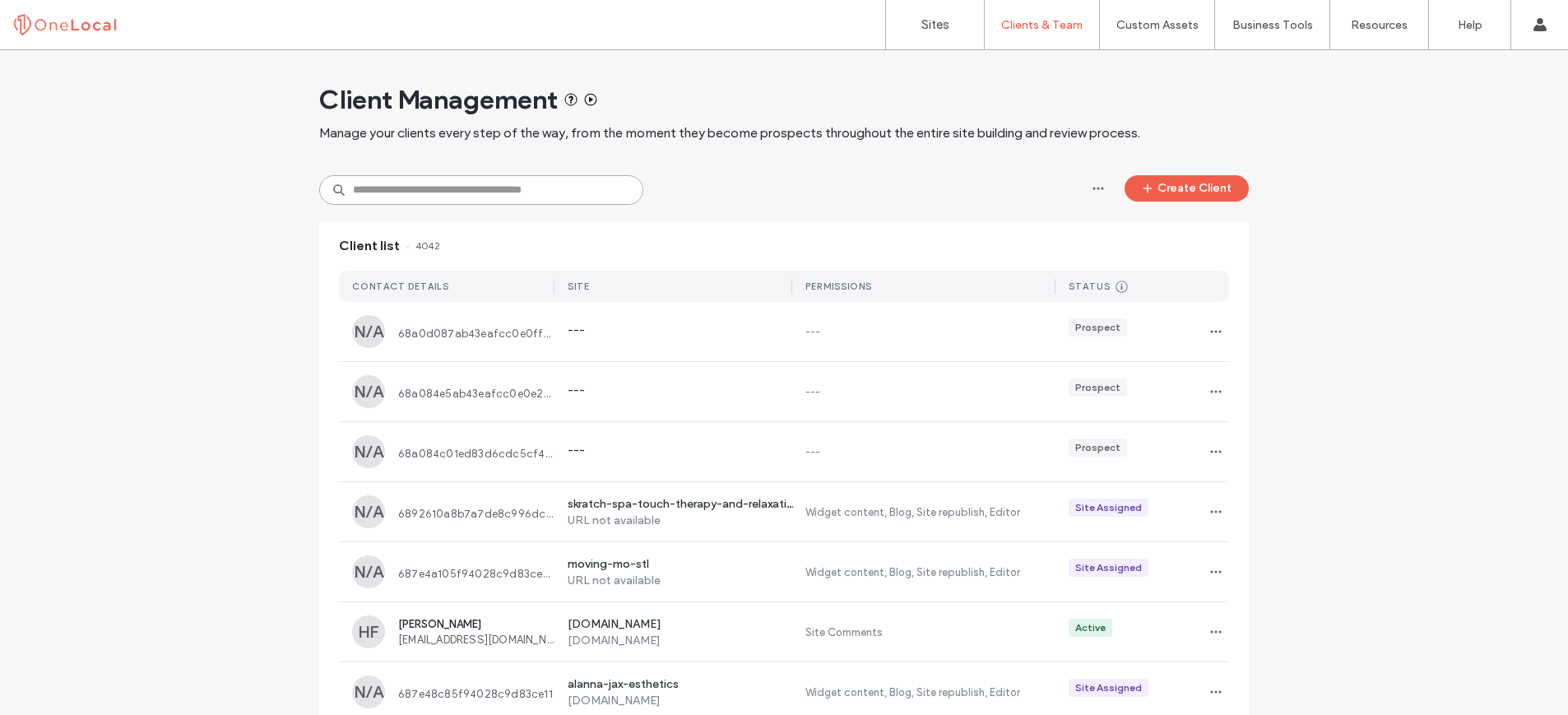
click at [477, 196] on input at bounding box center [481, 190] width 324 height 29
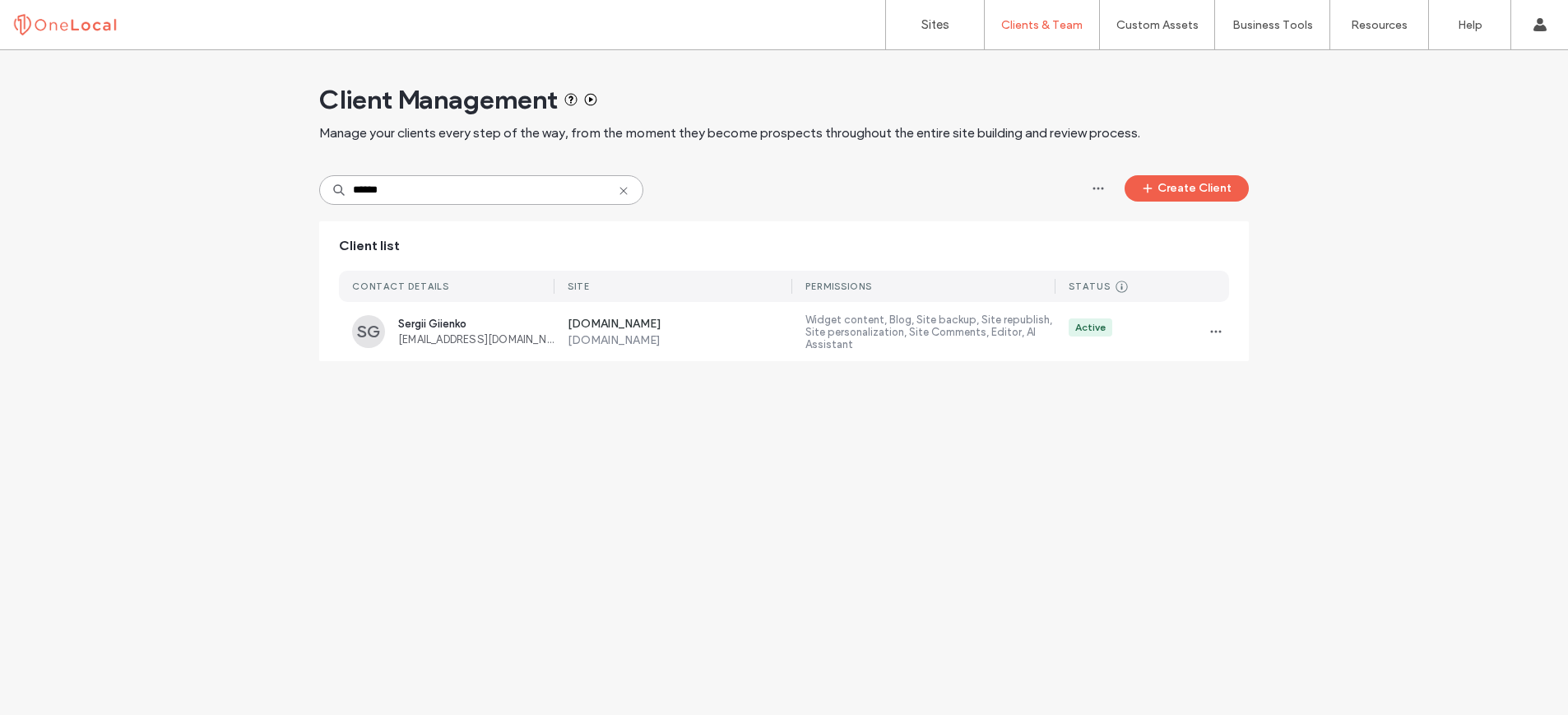
type input "******"
click at [923, 38] on link "Sites" at bounding box center [935, 24] width 98 height 49
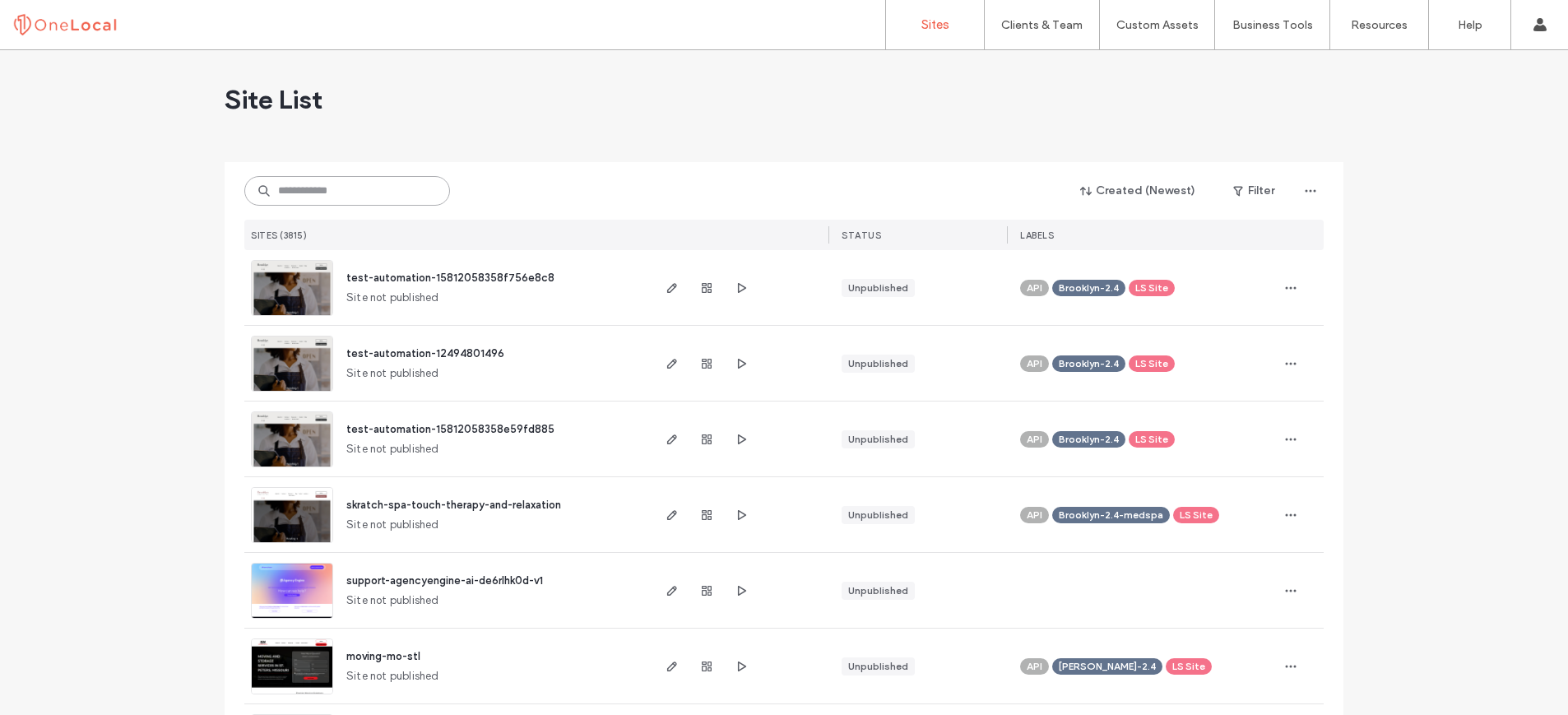
click at [366, 190] on input at bounding box center [347, 190] width 206 height 29
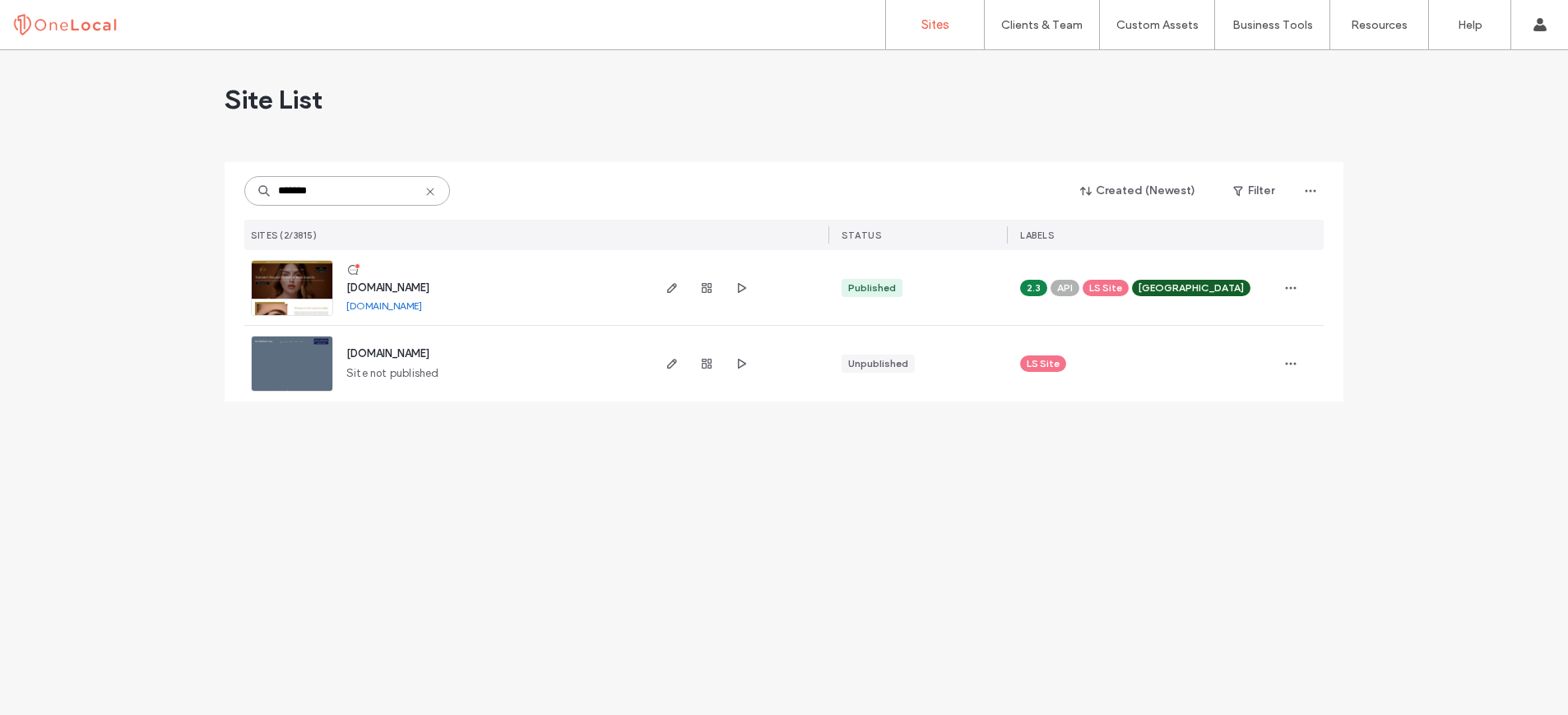
type input "*******"
click at [429, 283] on span "www.thelashprostudio.com" at bounding box center [388, 288] width 83 height 12
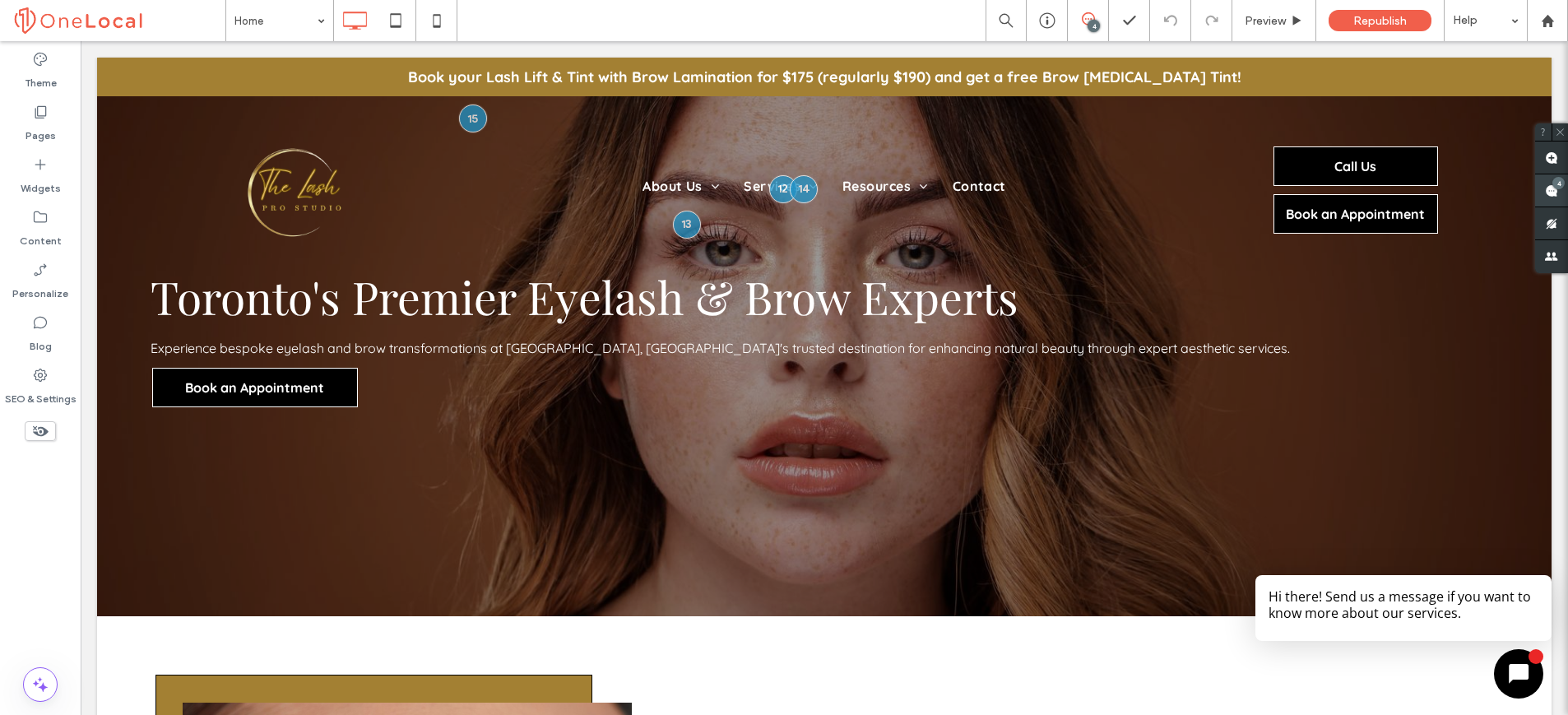
click at [1543, 191] on span at bounding box center [1552, 190] width 33 height 32
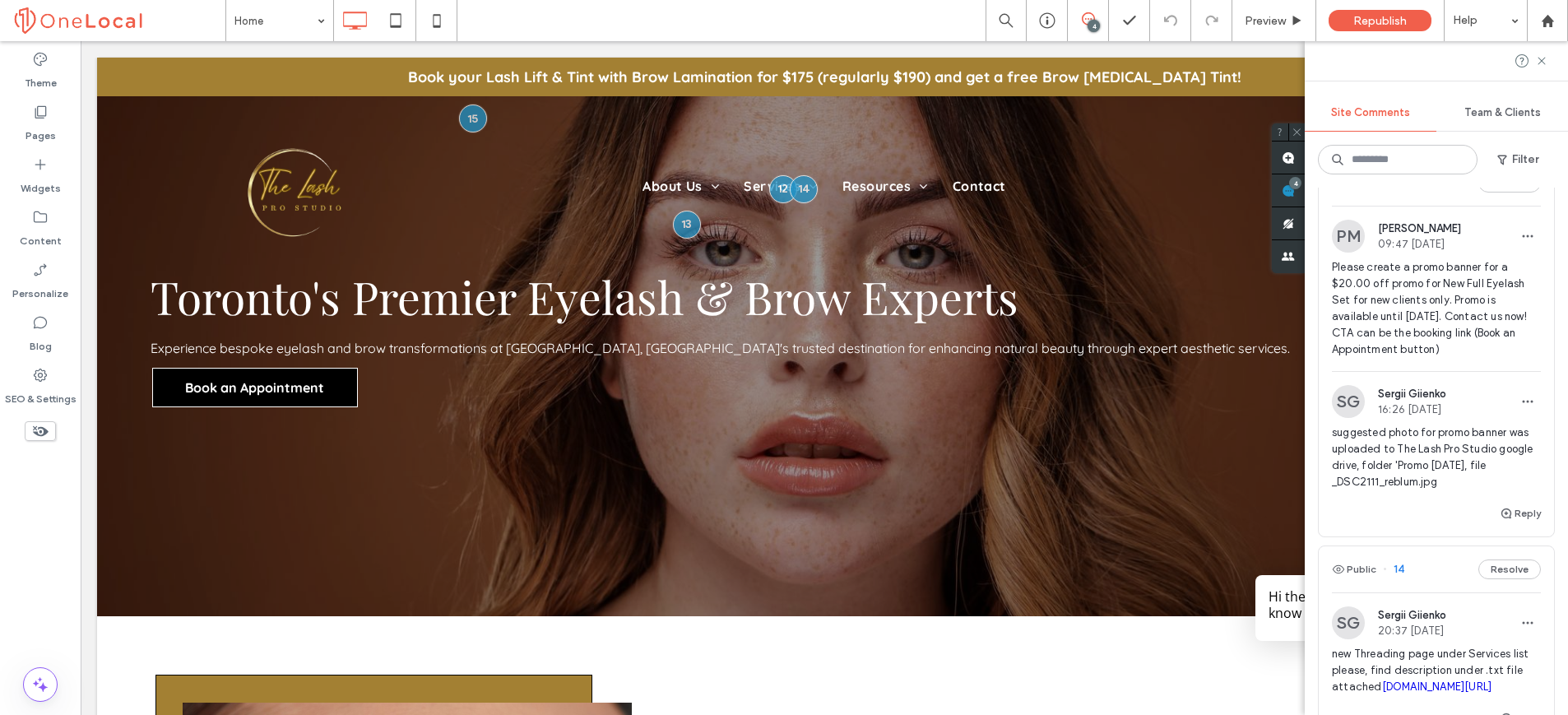
scroll to position [81, 0]
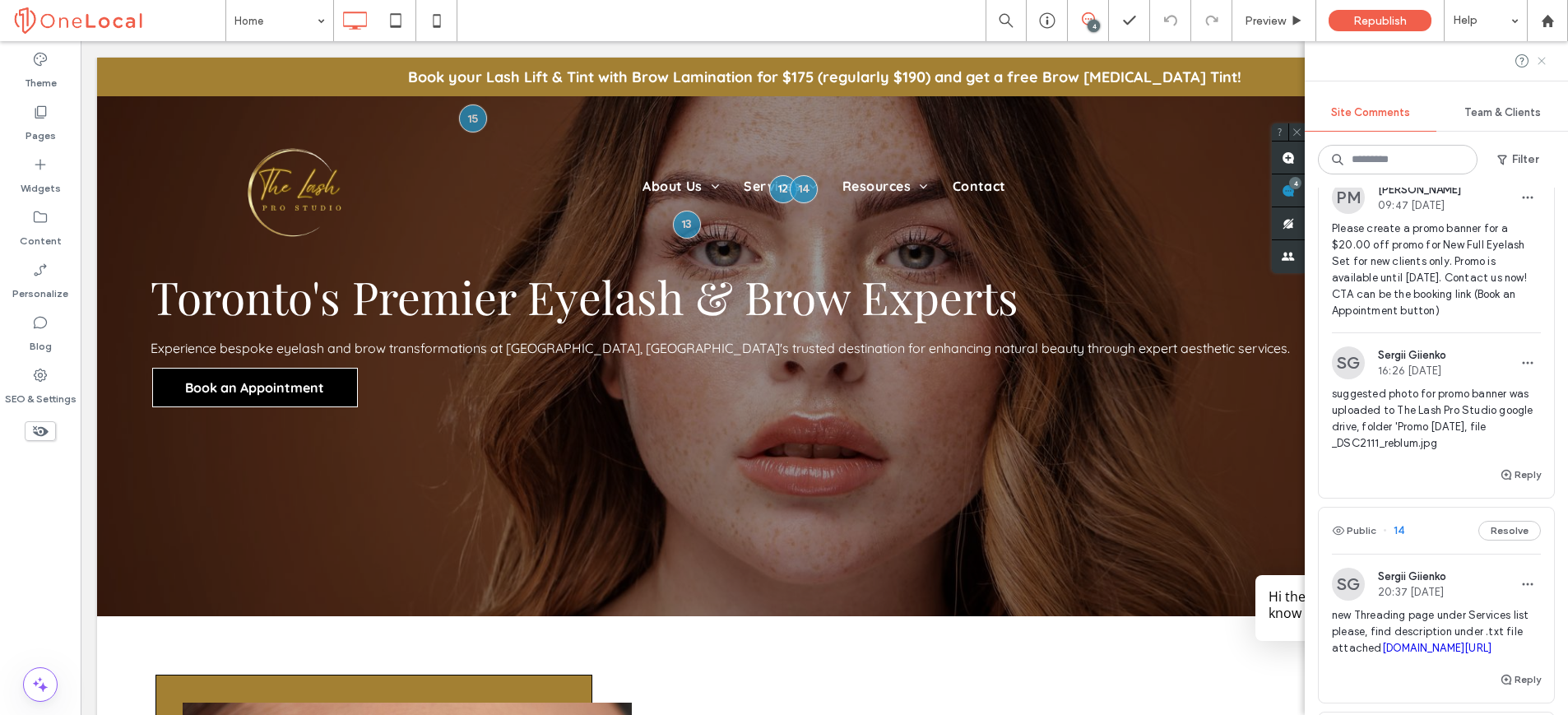
click at [1547, 64] on icon at bounding box center [1541, 60] width 13 height 13
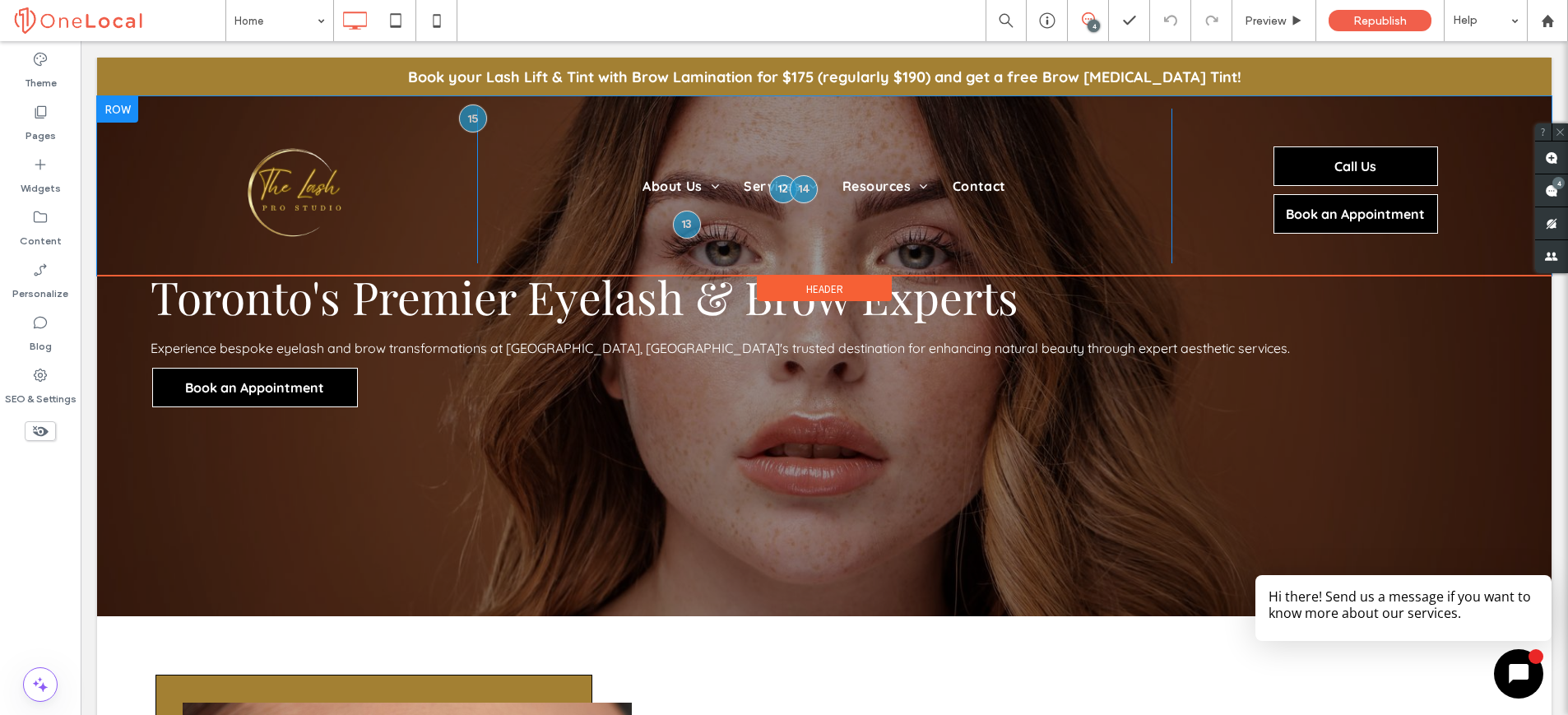
click at [483, 116] on div "About Us Our Team Services Classic Eyelash Extensions 2D Lashes 3D & 4D Lashes …" at bounding box center [824, 186] width 694 height 155
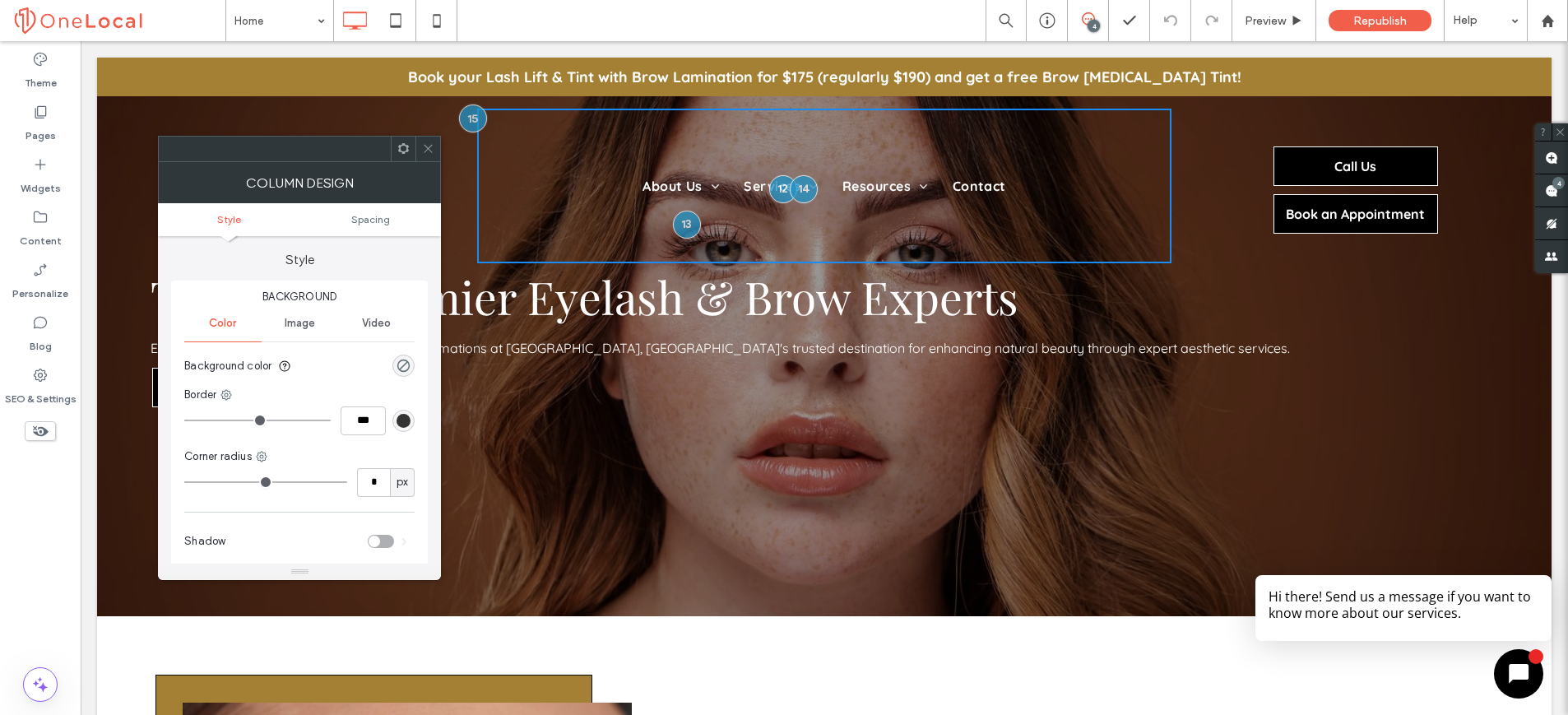
click at [430, 142] on icon at bounding box center [428, 148] width 12 height 12
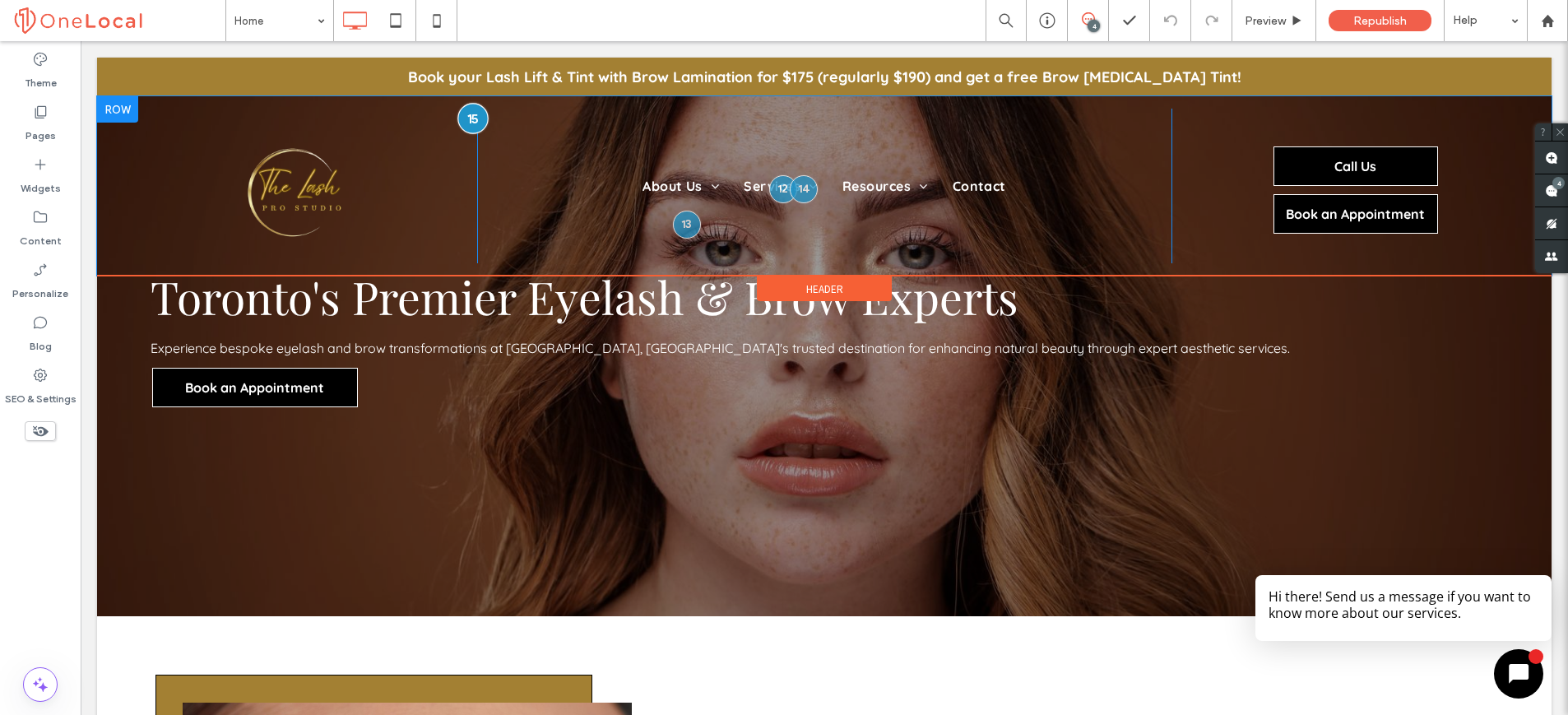
click at [469, 119] on div at bounding box center [472, 117] width 30 height 30
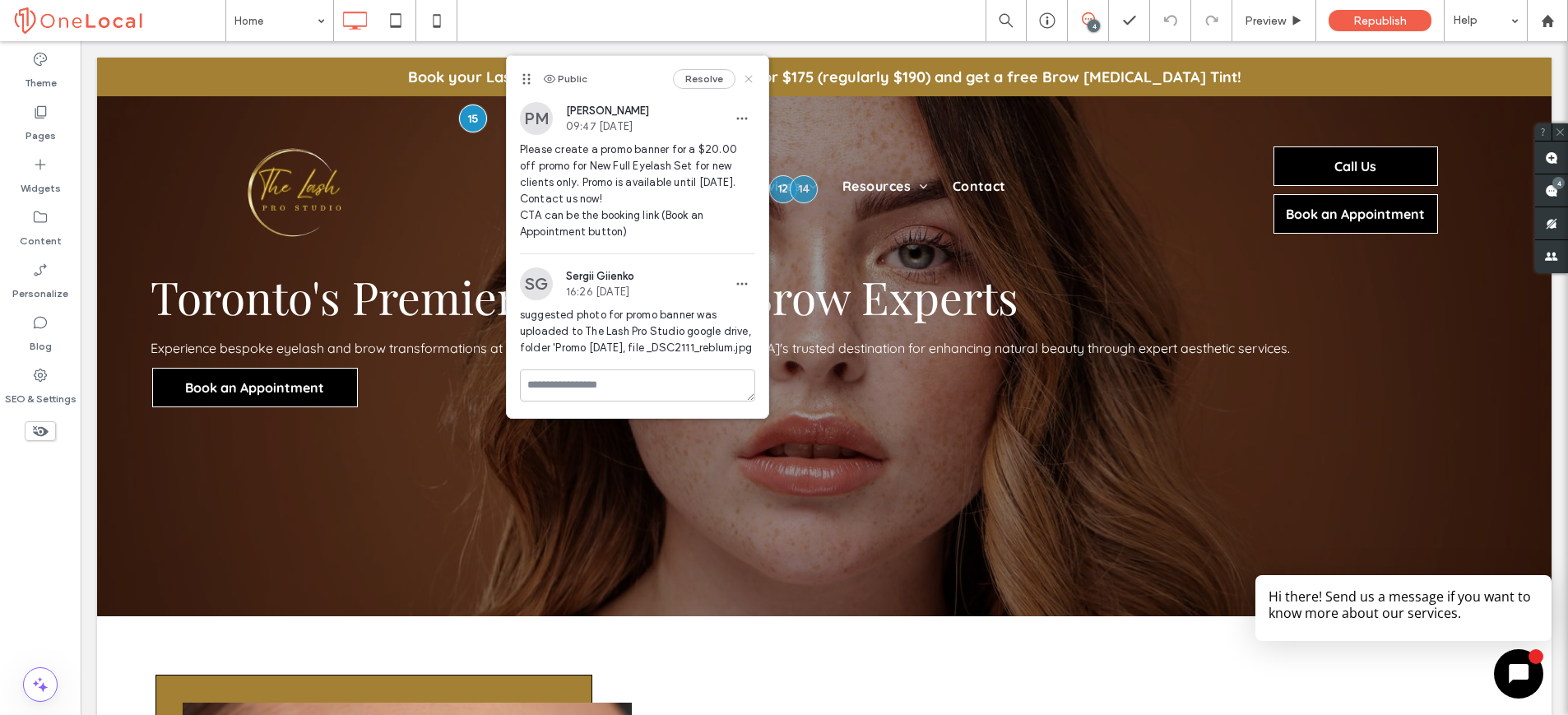
click at [742, 79] on icon at bounding box center [748, 78] width 13 height 13
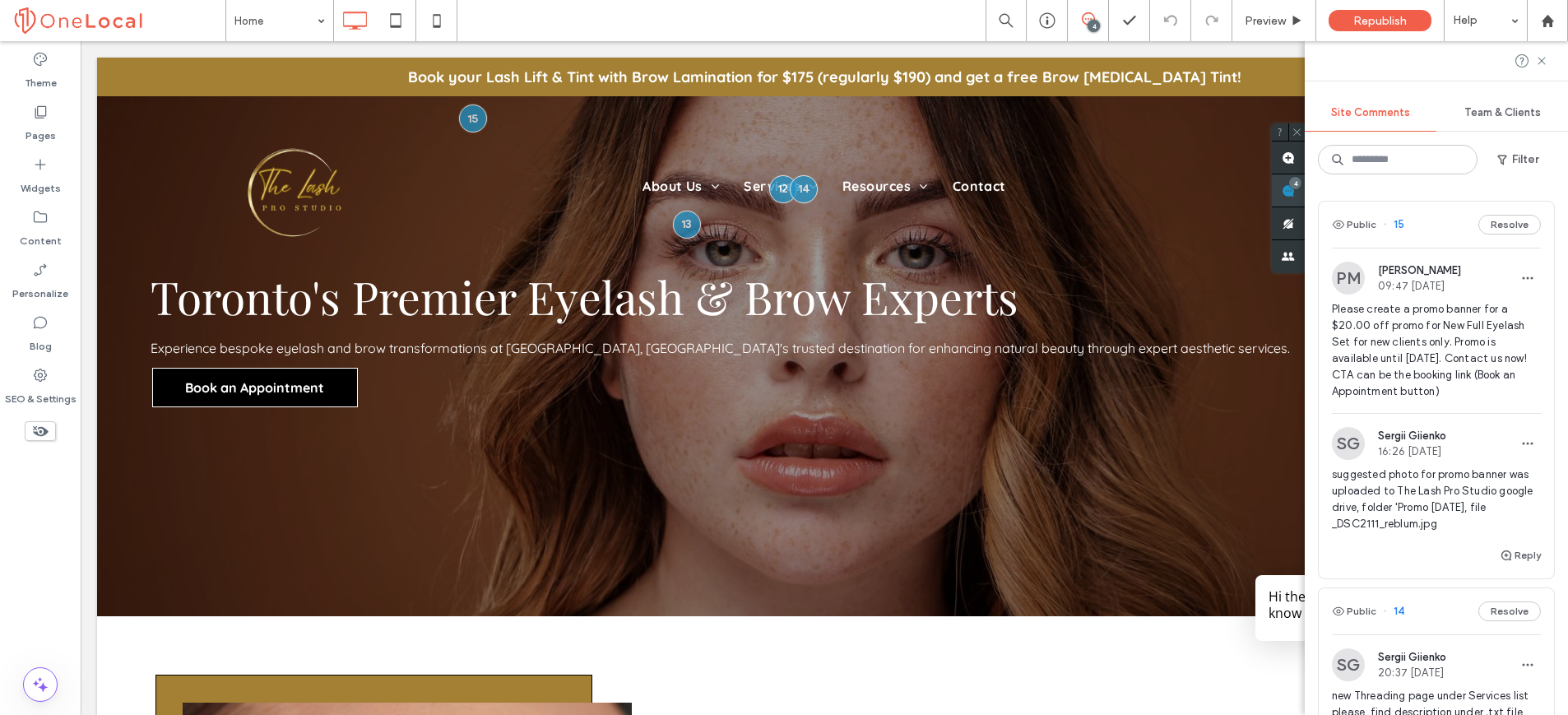
click at [1304, 191] on span at bounding box center [1288, 190] width 33 height 32
click at [1543, 63] on use at bounding box center [1541, 60] width 8 height 8
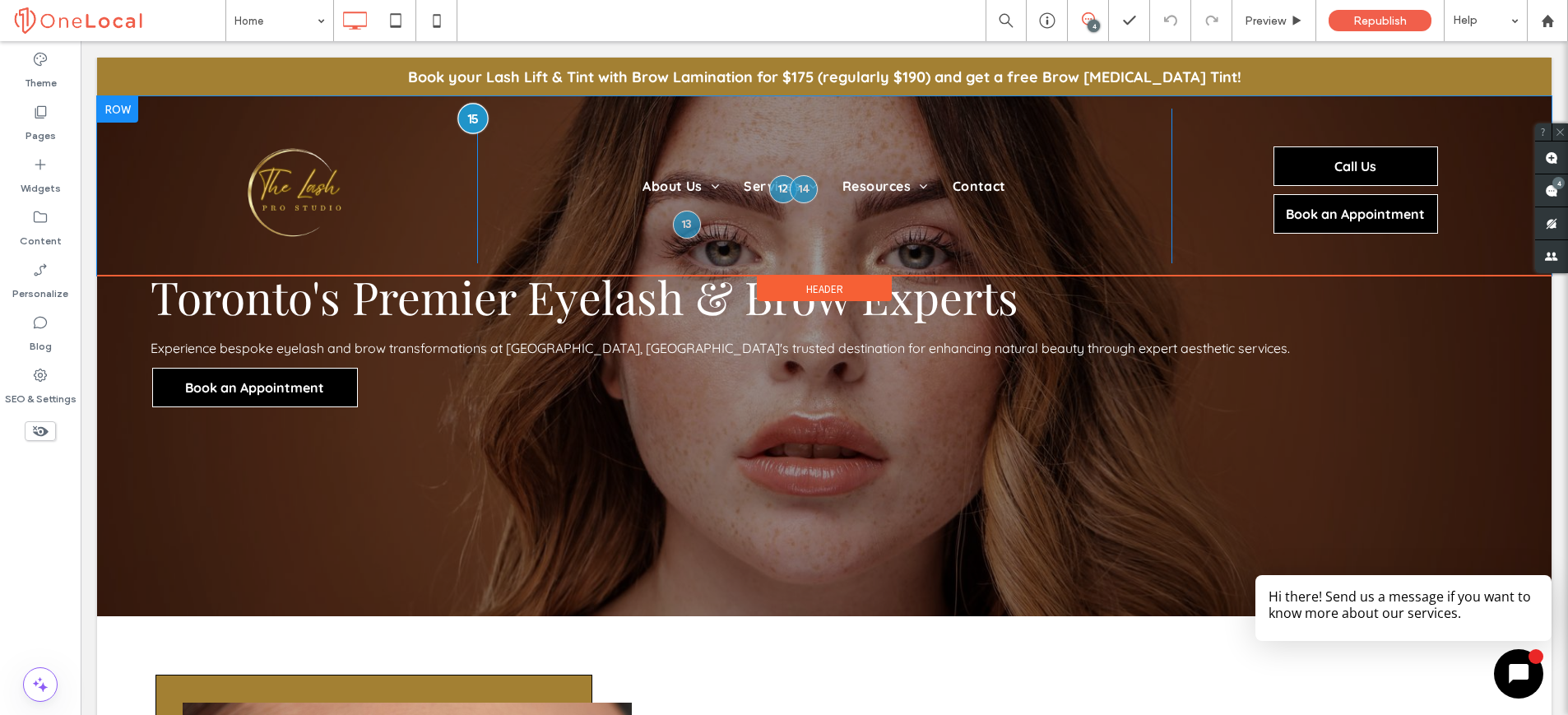
click at [473, 119] on div at bounding box center [472, 117] width 30 height 30
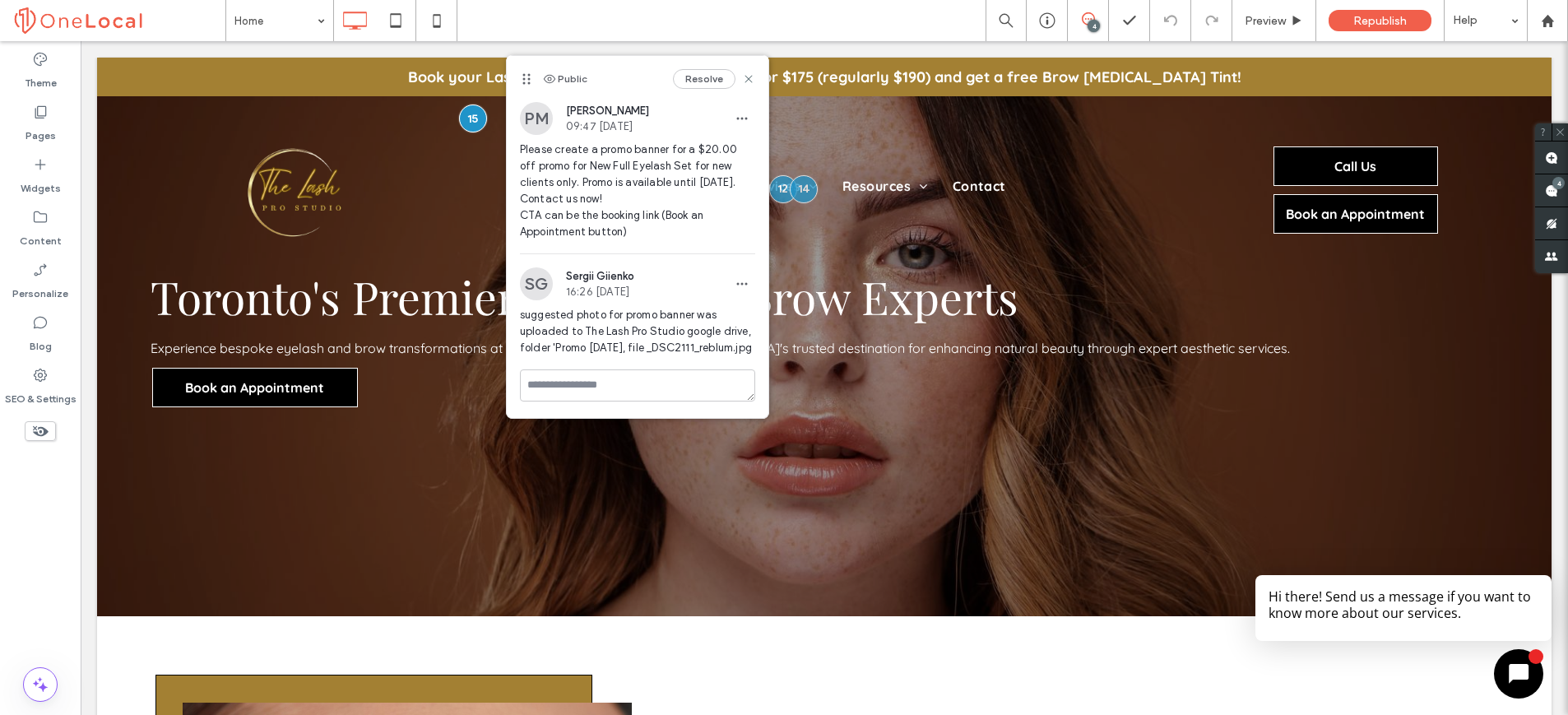
scroll to position [9, 0]
click at [742, 80] on icon at bounding box center [748, 78] width 13 height 13
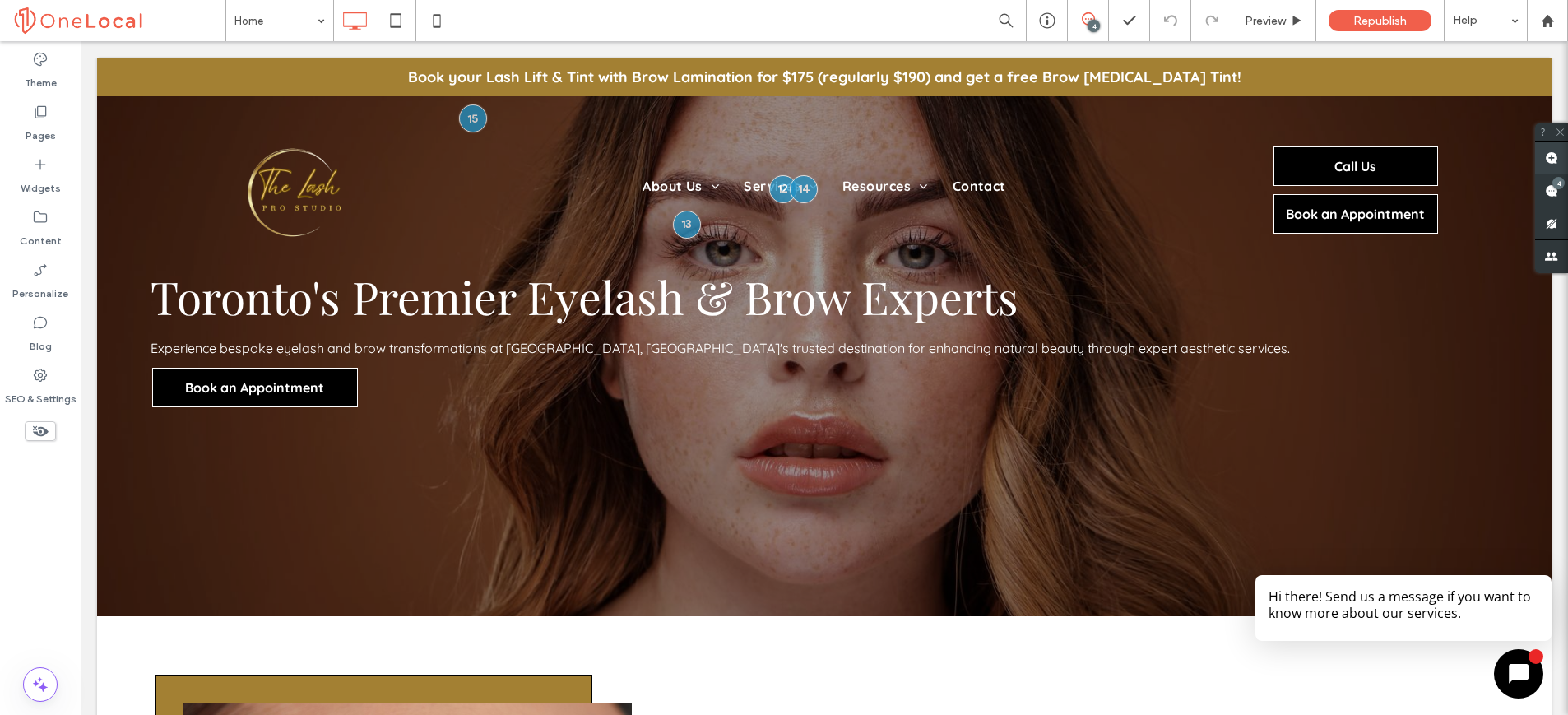
click at [1548, 155] on use at bounding box center [1551, 158] width 13 height 13
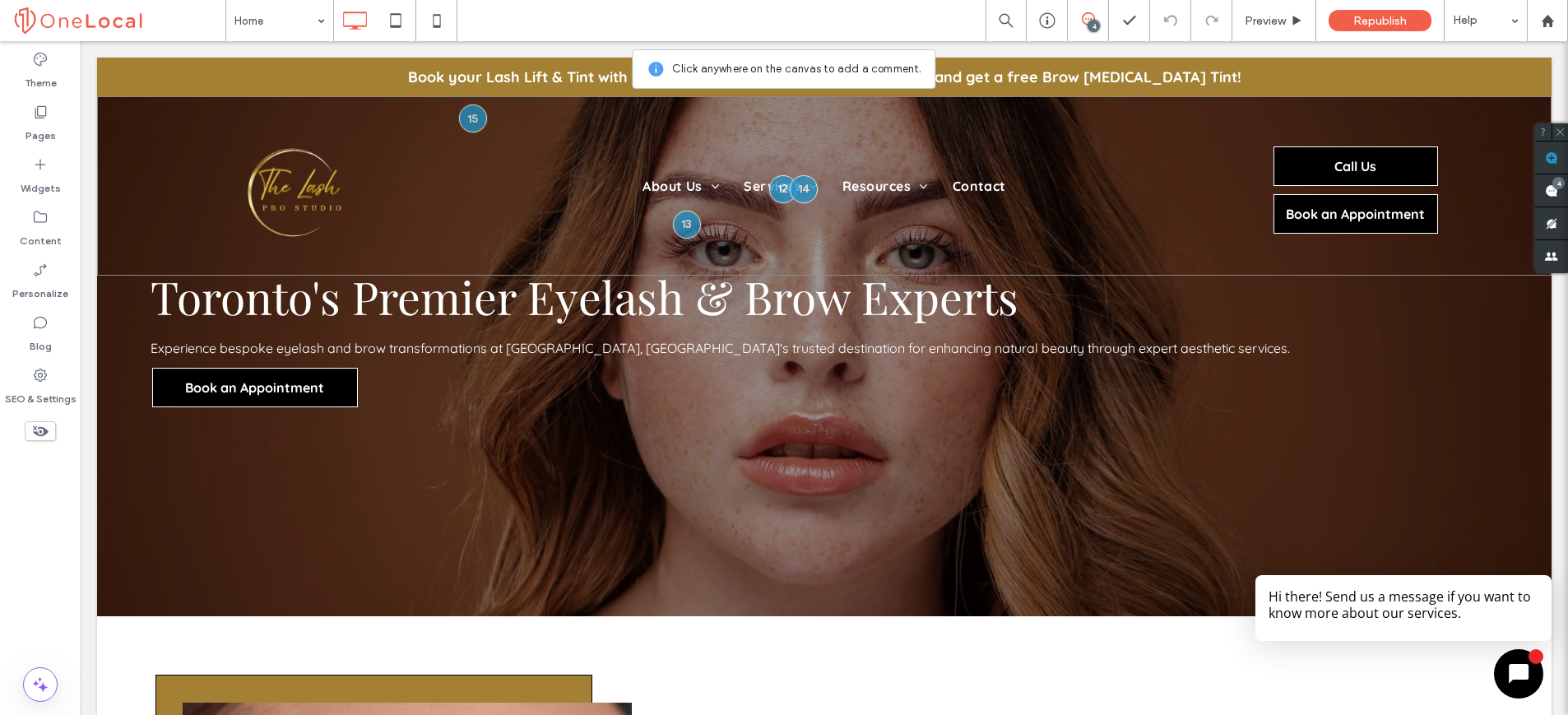
click at [988, 102] on div "Click To Paste About Us Our Team Services Classic Eyelash Extensions 2D Lashes …" at bounding box center [824, 186] width 1454 height 179
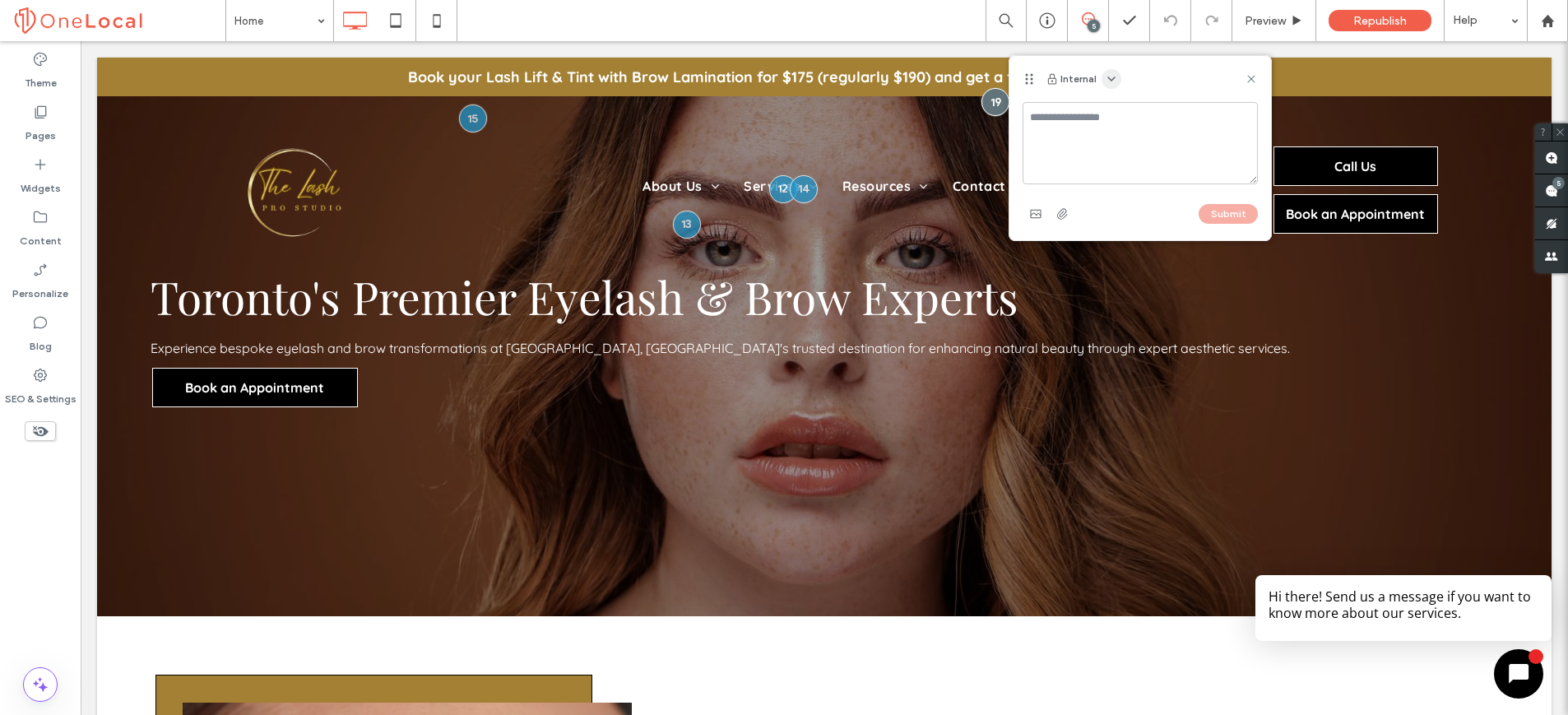
click at [1107, 80] on icon "button" at bounding box center [1111, 78] width 13 height 13
click at [1113, 105] on div "Public - visible to clients & team" at bounding box center [1192, 118] width 189 height 31
click at [1100, 109] on textarea at bounding box center [1140, 142] width 235 height 82
click at [1232, 117] on textarea "**********" at bounding box center [1140, 142] width 235 height 82
type textarea "**********"
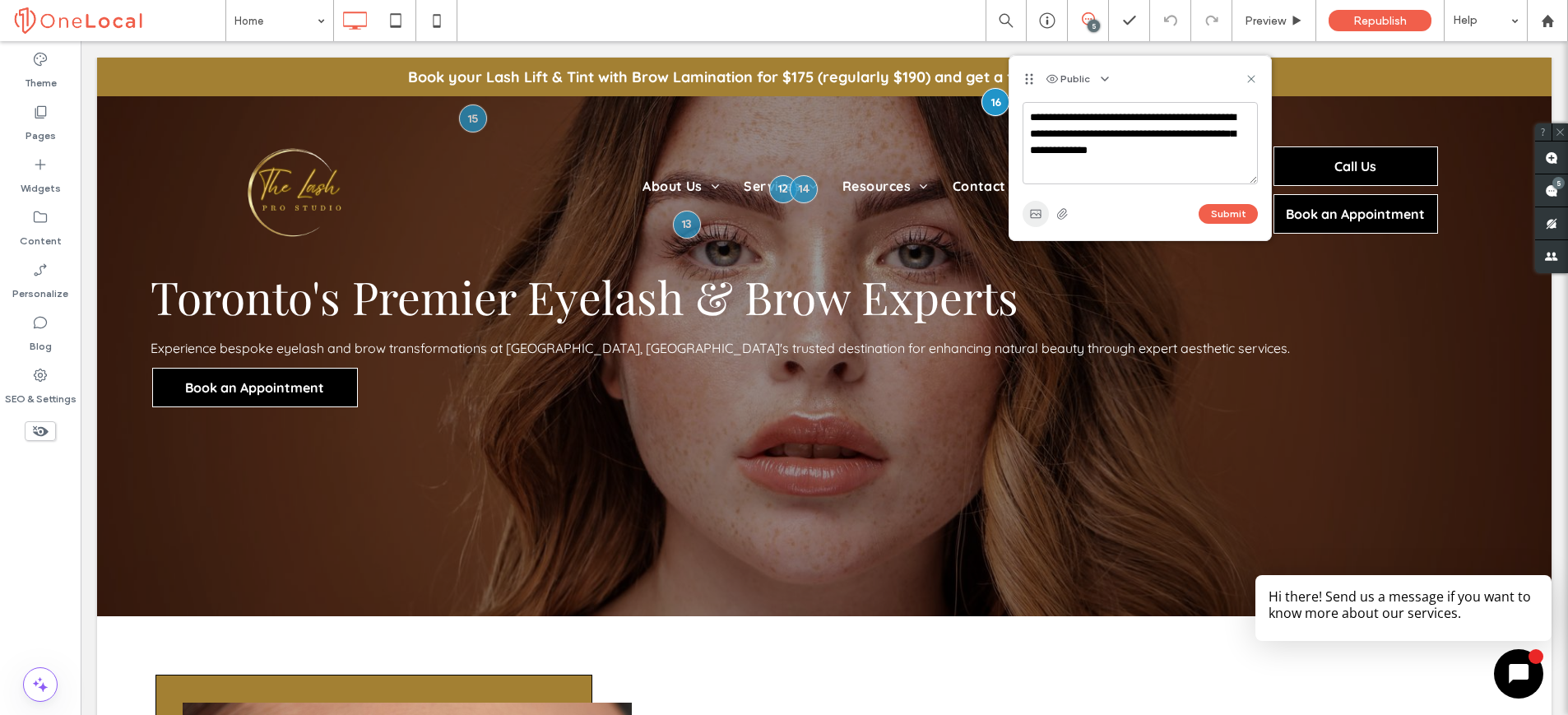
click at [1037, 212] on use "button" at bounding box center [1036, 214] width 10 height 9
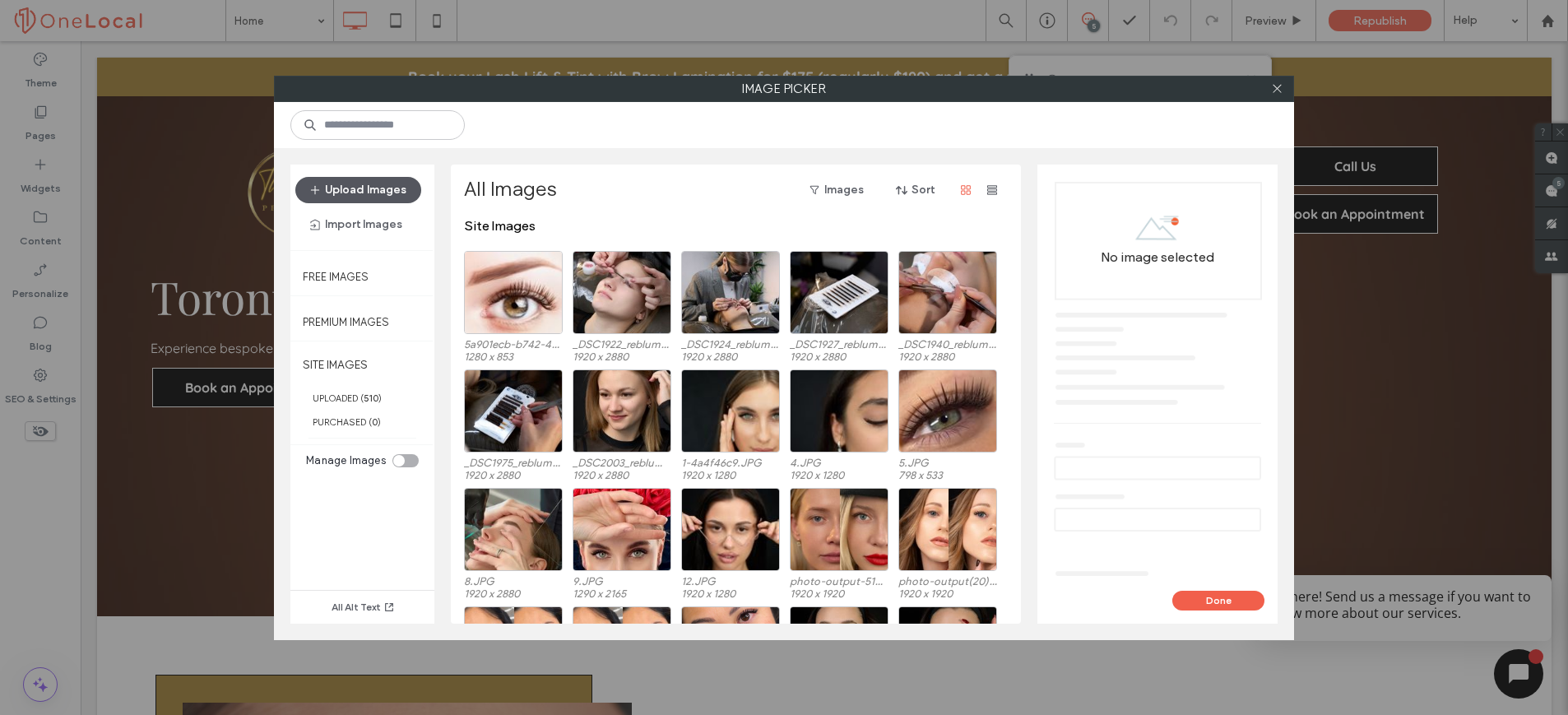
click at [378, 187] on button "Upload Images" at bounding box center [358, 190] width 126 height 27
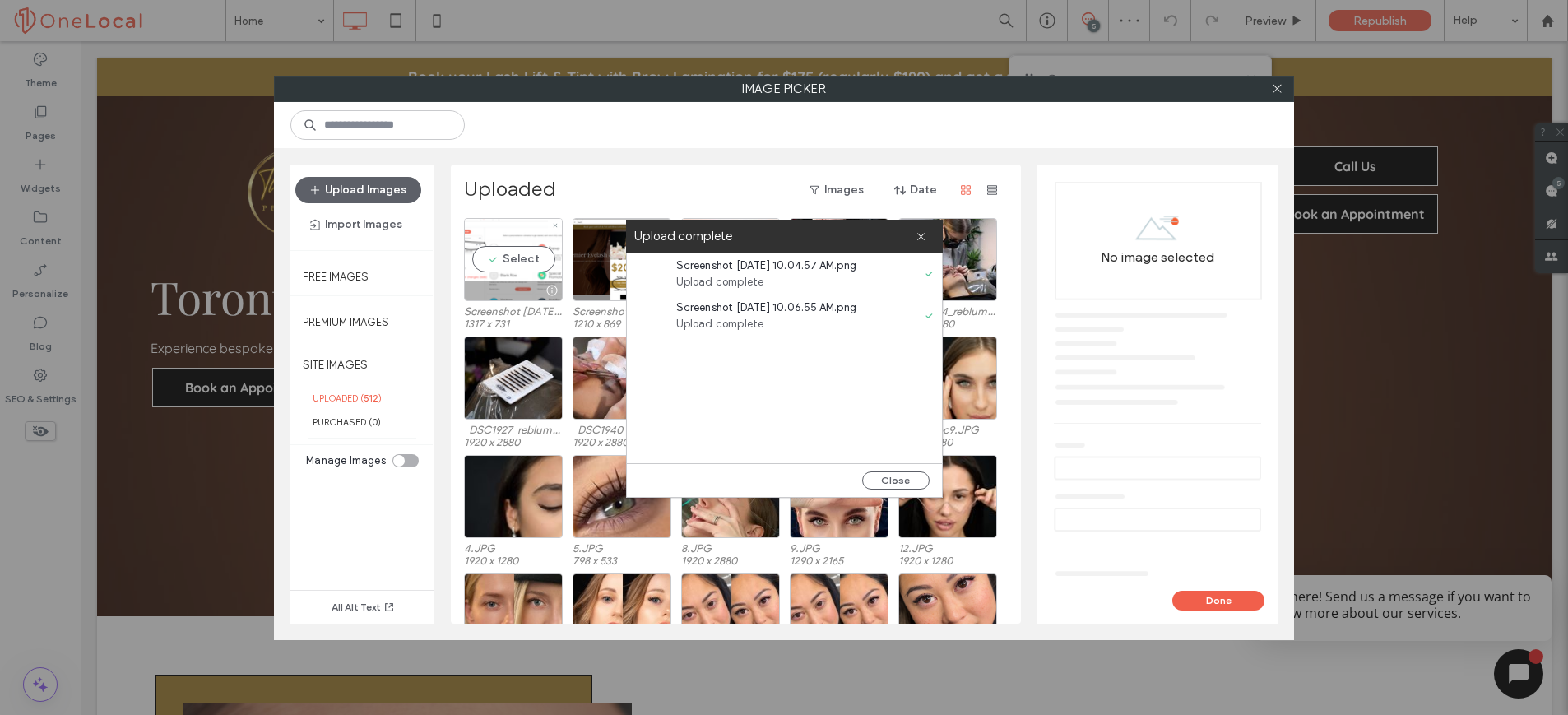
click at [510, 264] on div "Select" at bounding box center [513, 259] width 99 height 83
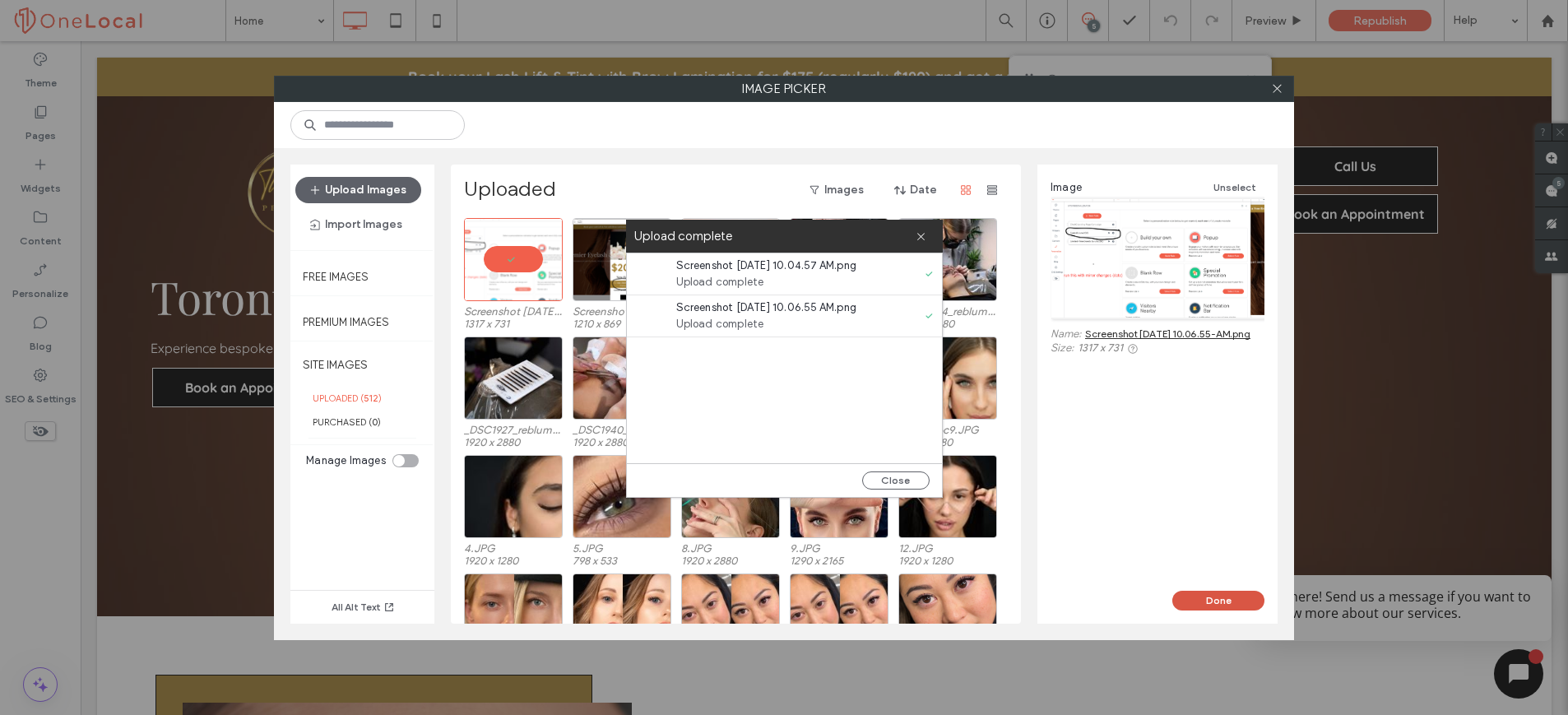
click at [1227, 606] on button "Done" at bounding box center [1218, 600] width 92 height 20
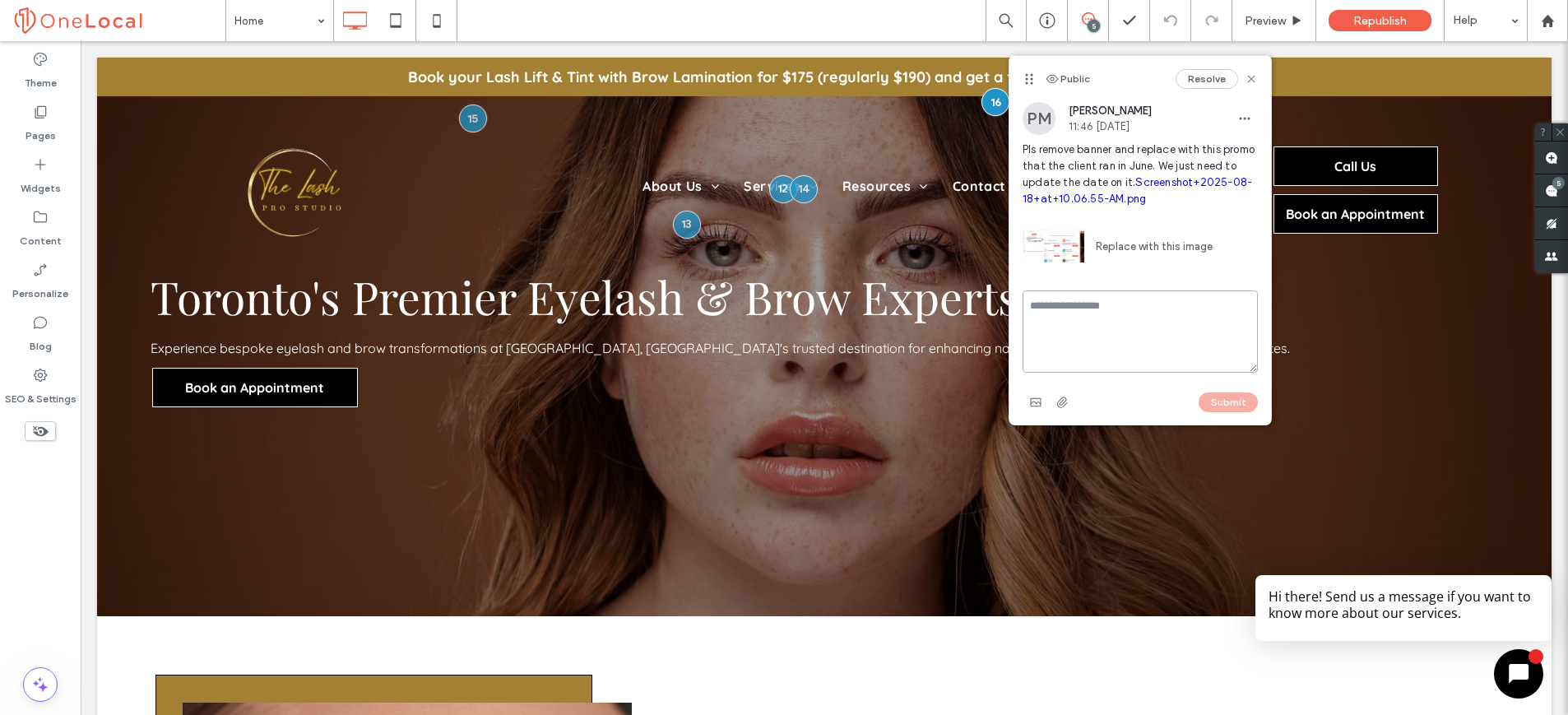
click at [1048, 310] on textarea at bounding box center [1140, 331] width 235 height 82
click at [1069, 343] on textarea at bounding box center [1140, 331] width 235 height 82
click at [1037, 407] on use "button" at bounding box center [1036, 402] width 10 height 9
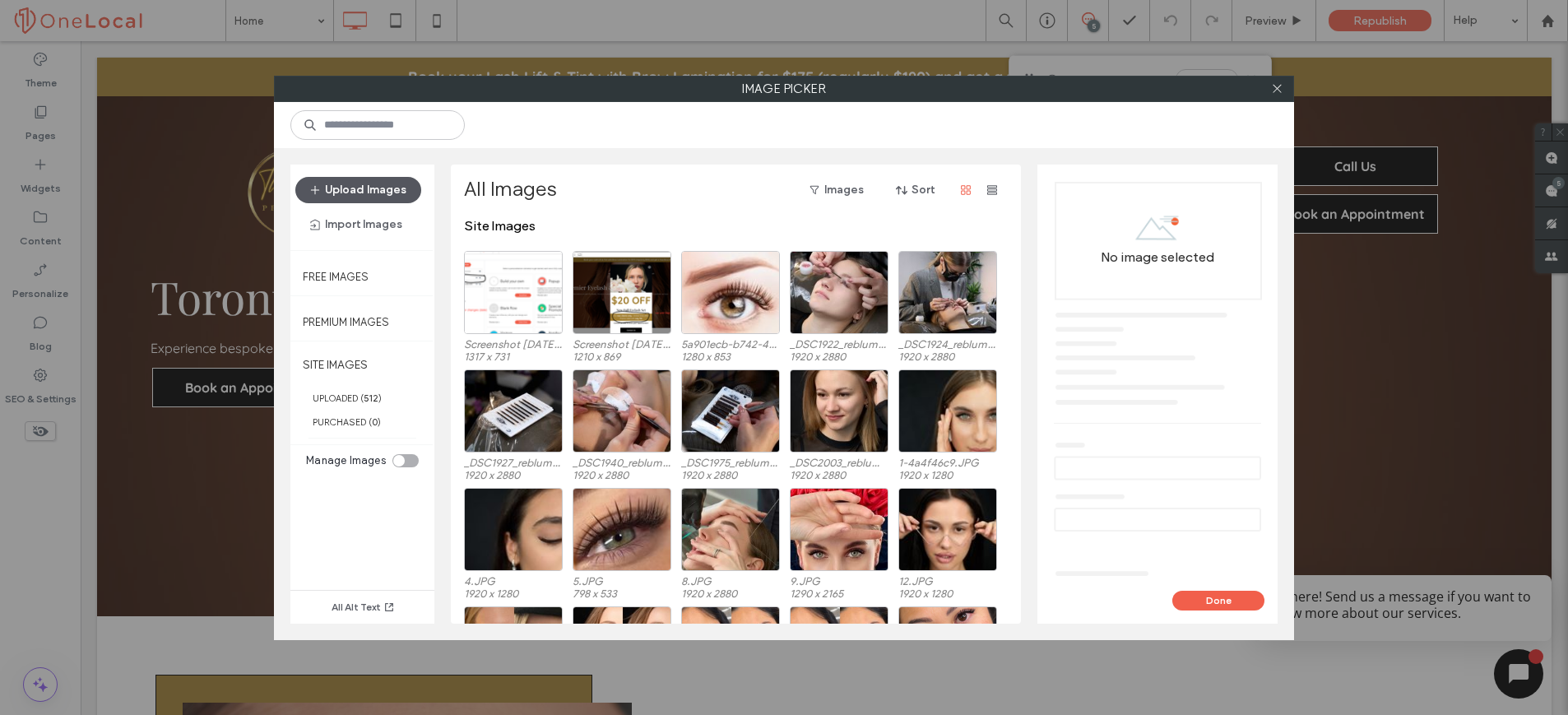
click at [375, 191] on button "Upload Images" at bounding box center [358, 190] width 126 height 27
click at [623, 295] on div "Select" at bounding box center [622, 292] width 99 height 83
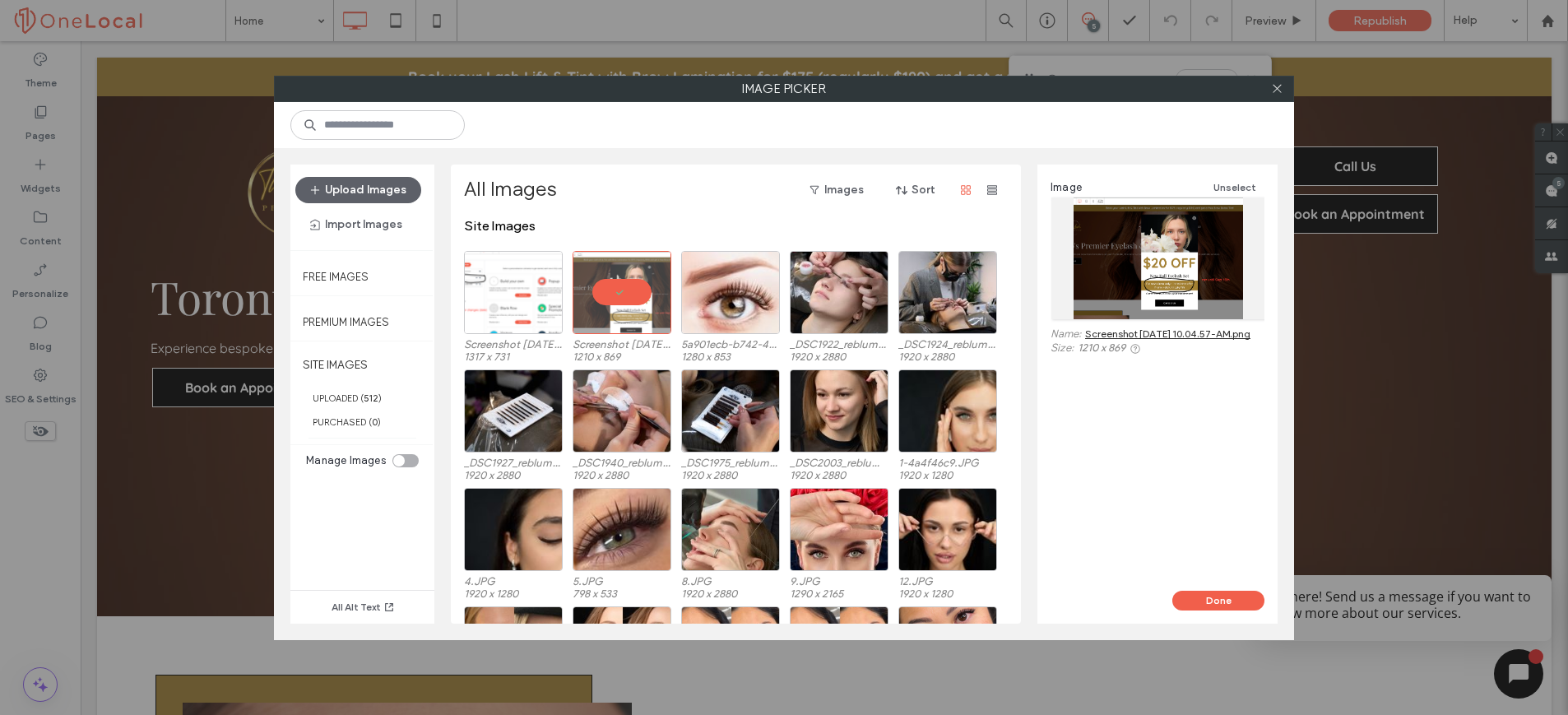
click at [1194, 584] on div "Image Unselect Name: Screenshot [DATE] 10.04.57-AM.png Size: 1210 x 869" at bounding box center [1157, 377] width 240 height 426
click at [1203, 597] on button "Done" at bounding box center [1218, 600] width 92 height 20
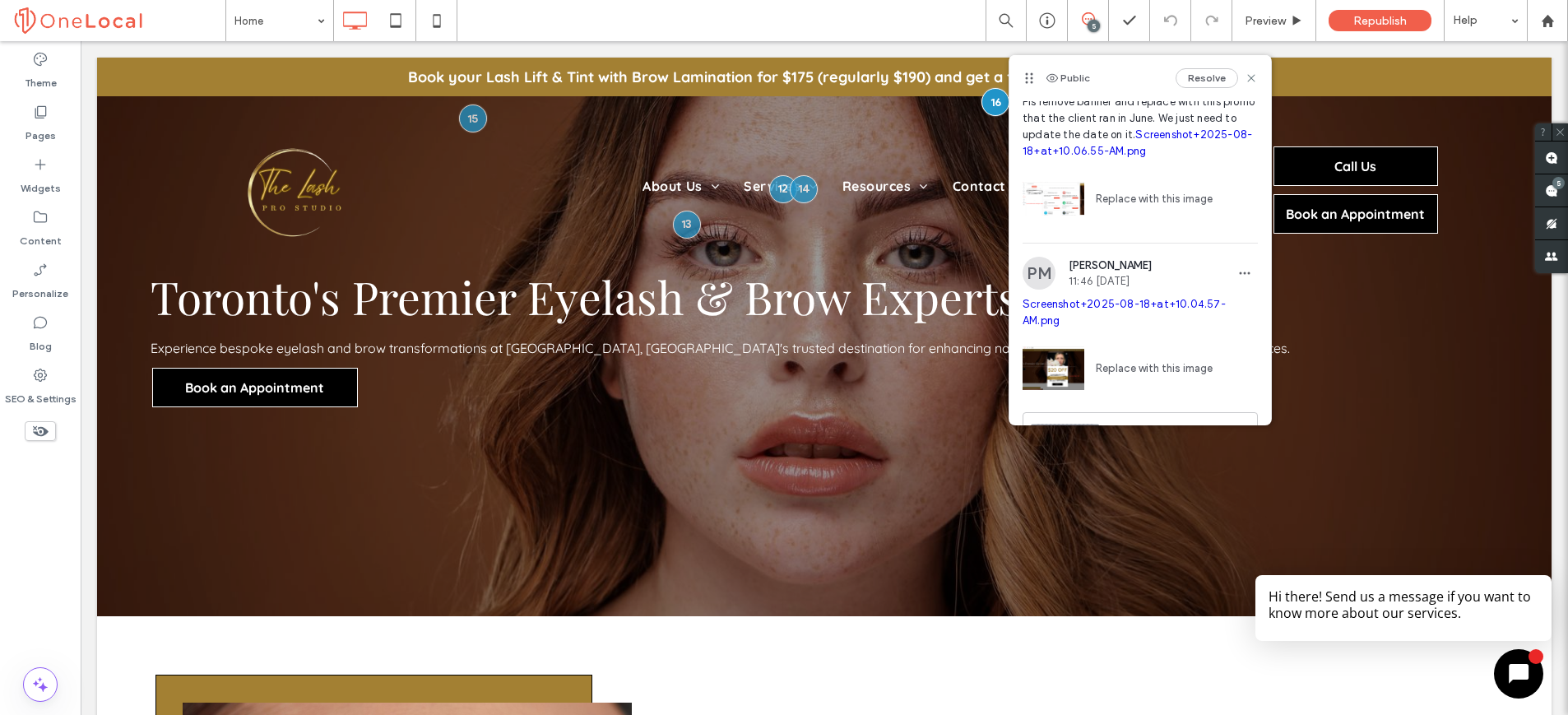
scroll to position [0, 0]
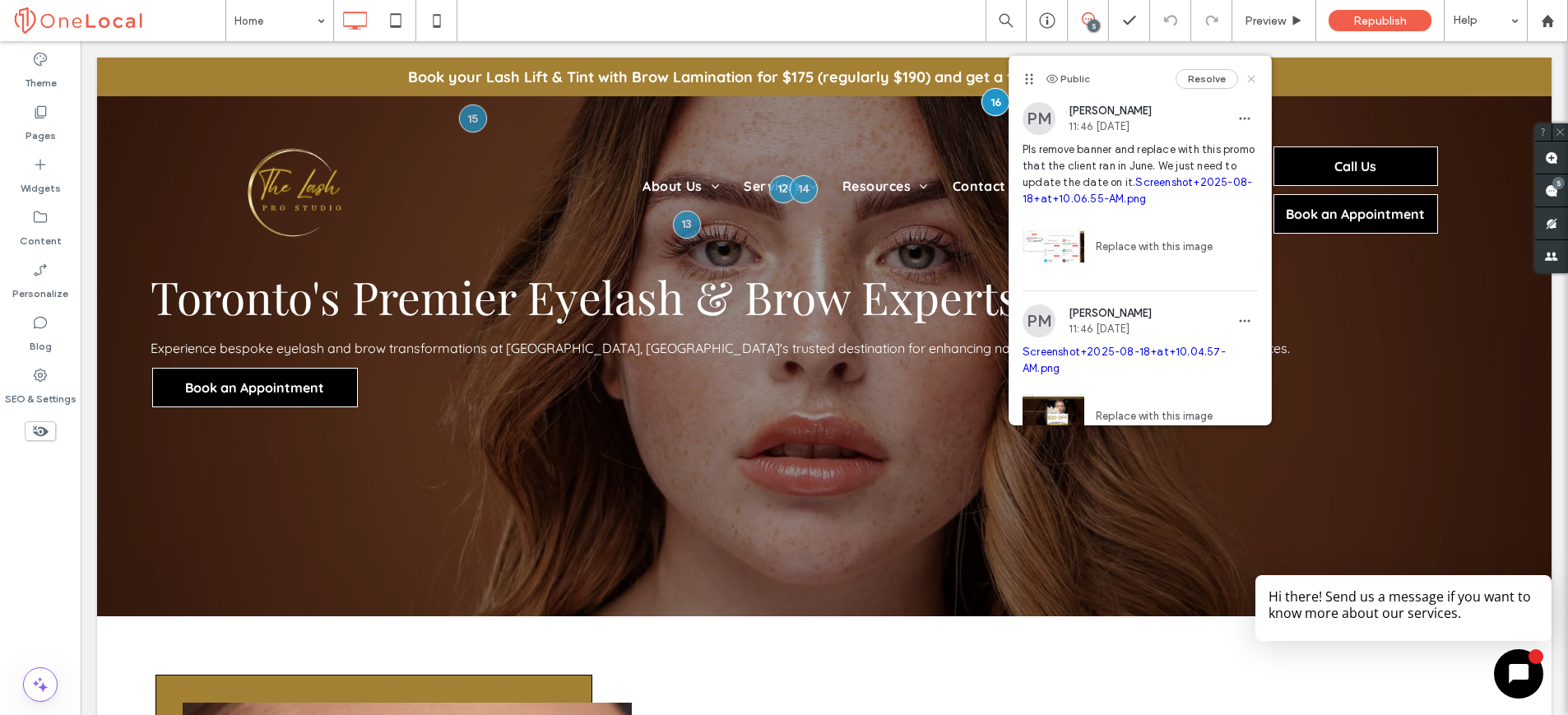
click at [1245, 78] on icon at bounding box center [1251, 78] width 13 height 13
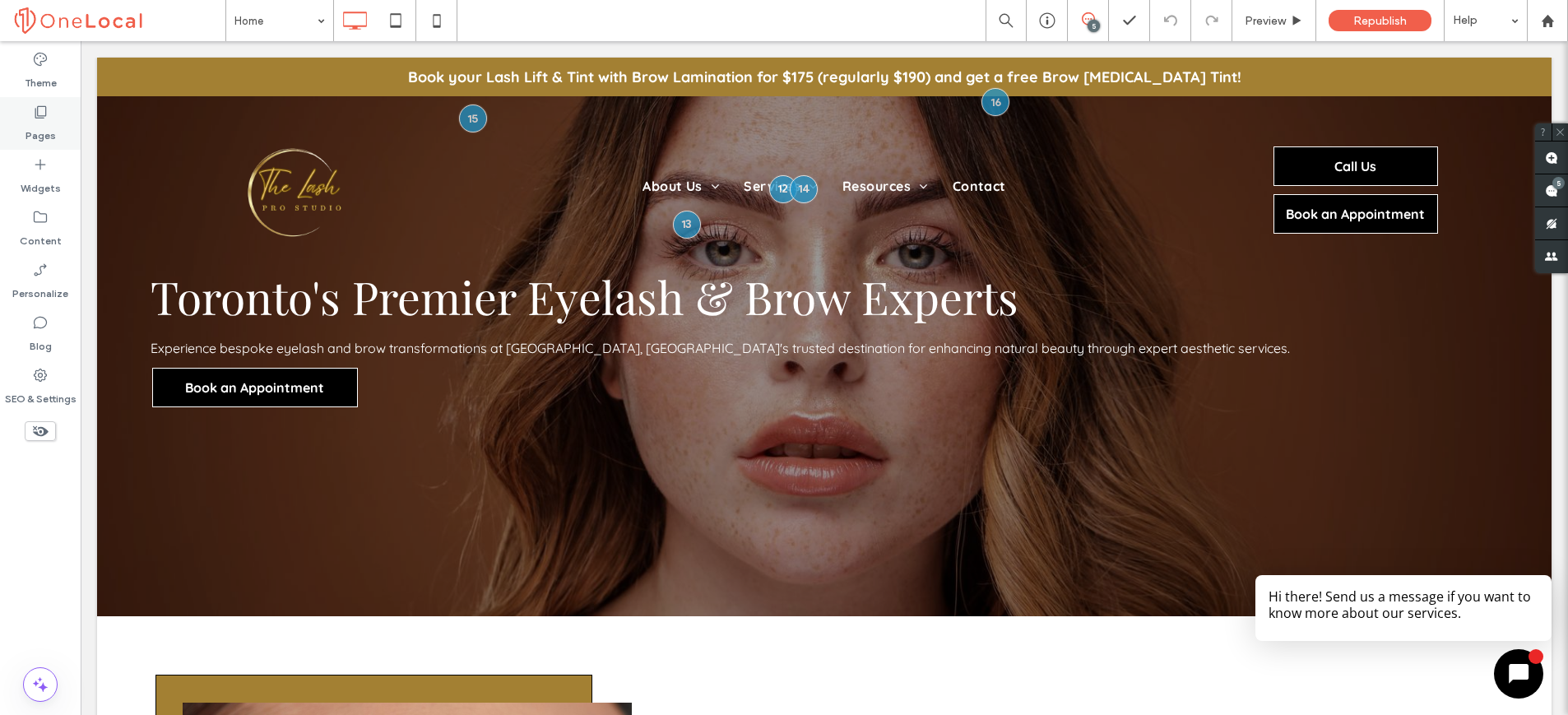
click at [66, 142] on div "Pages" at bounding box center [40, 123] width 81 height 53
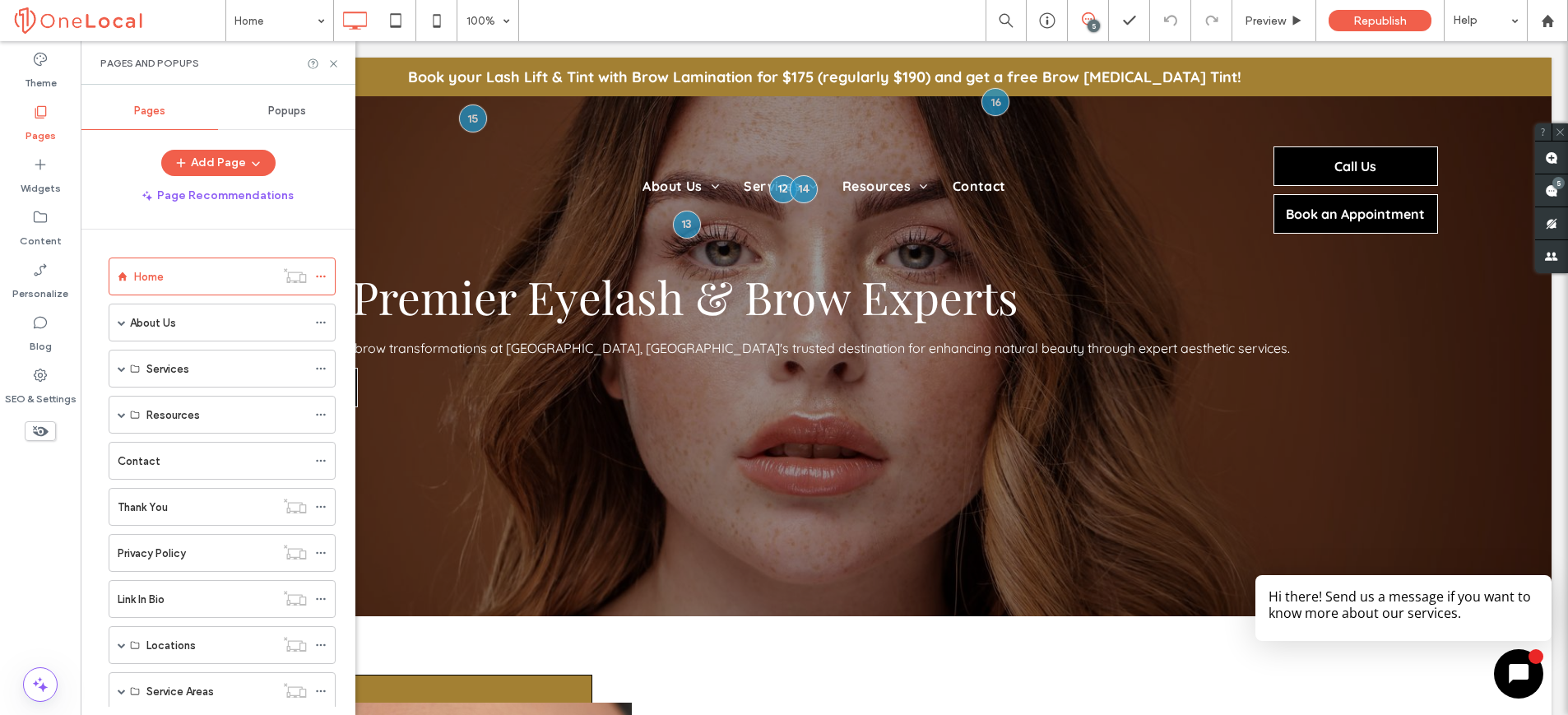
click at [280, 102] on div "Popups" at bounding box center [286, 111] width 137 height 36
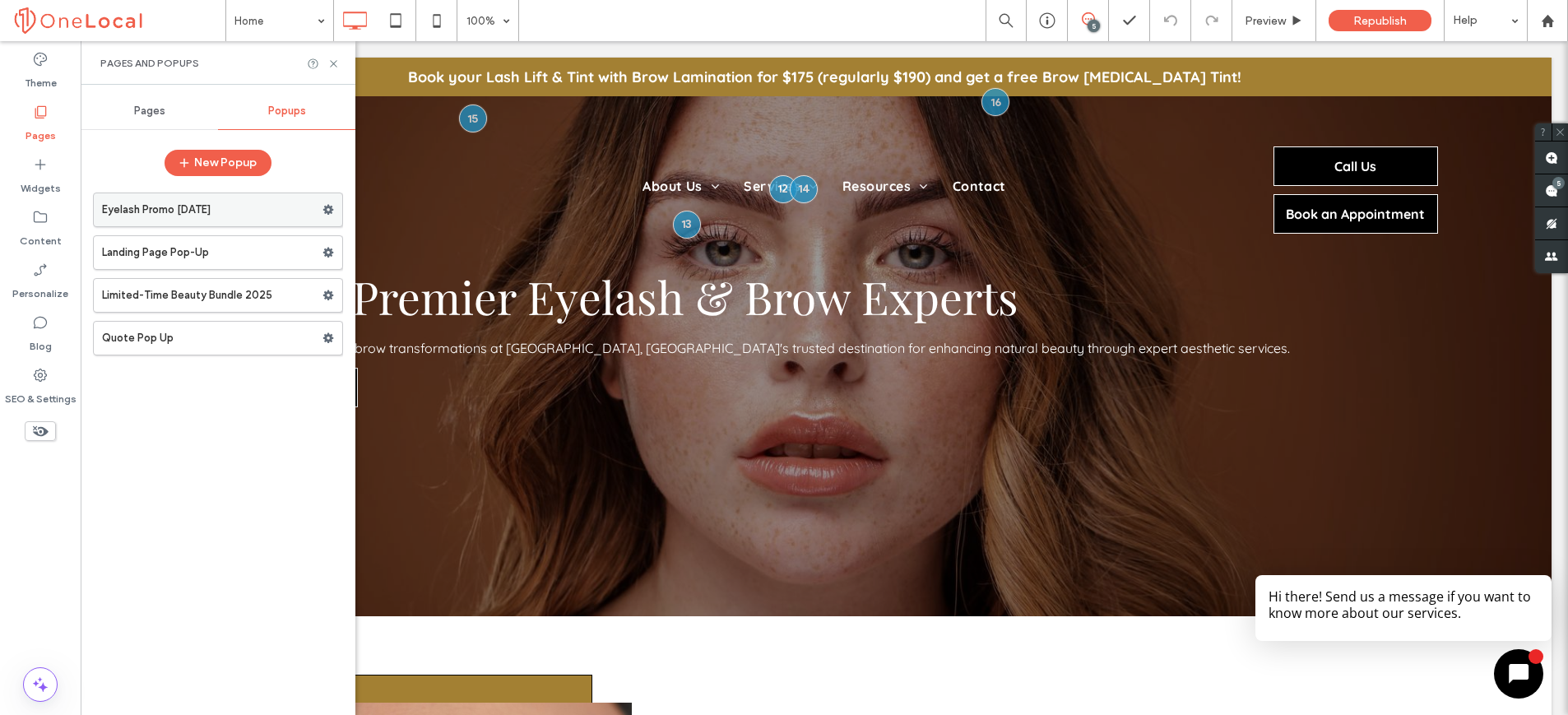
click at [214, 203] on label "Eyelash Promo [DATE]" at bounding box center [212, 209] width 221 height 33
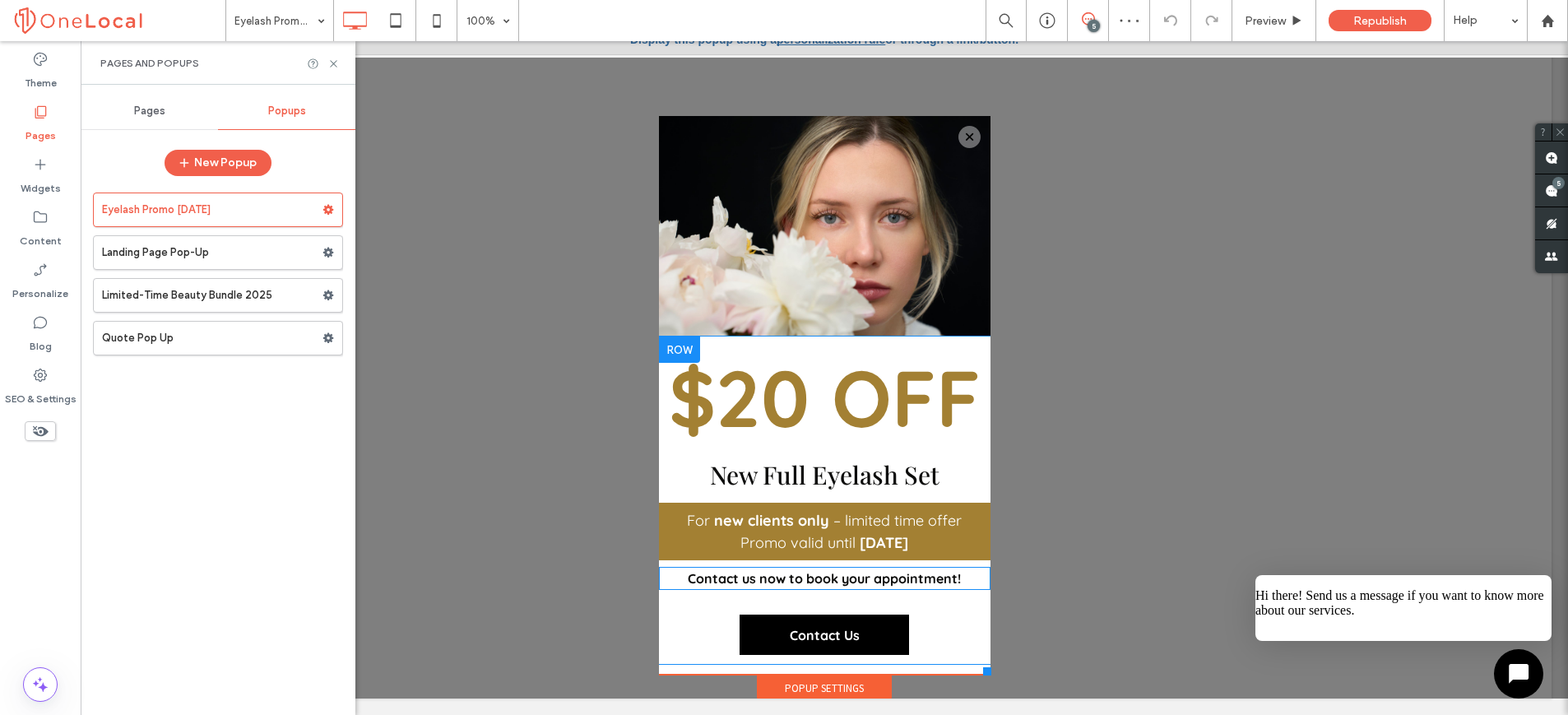
scroll to position [76, 0]
